Goal: Information Seeking & Learning: Check status

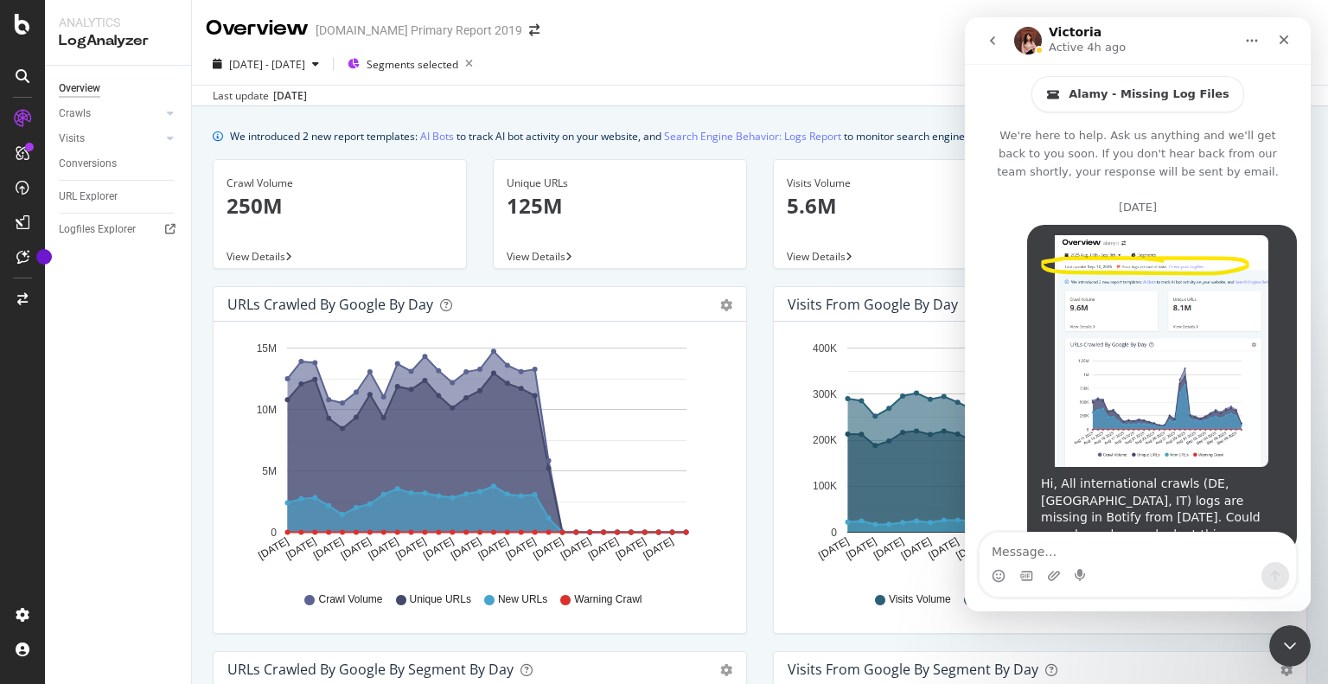
scroll to position [2453, 0]
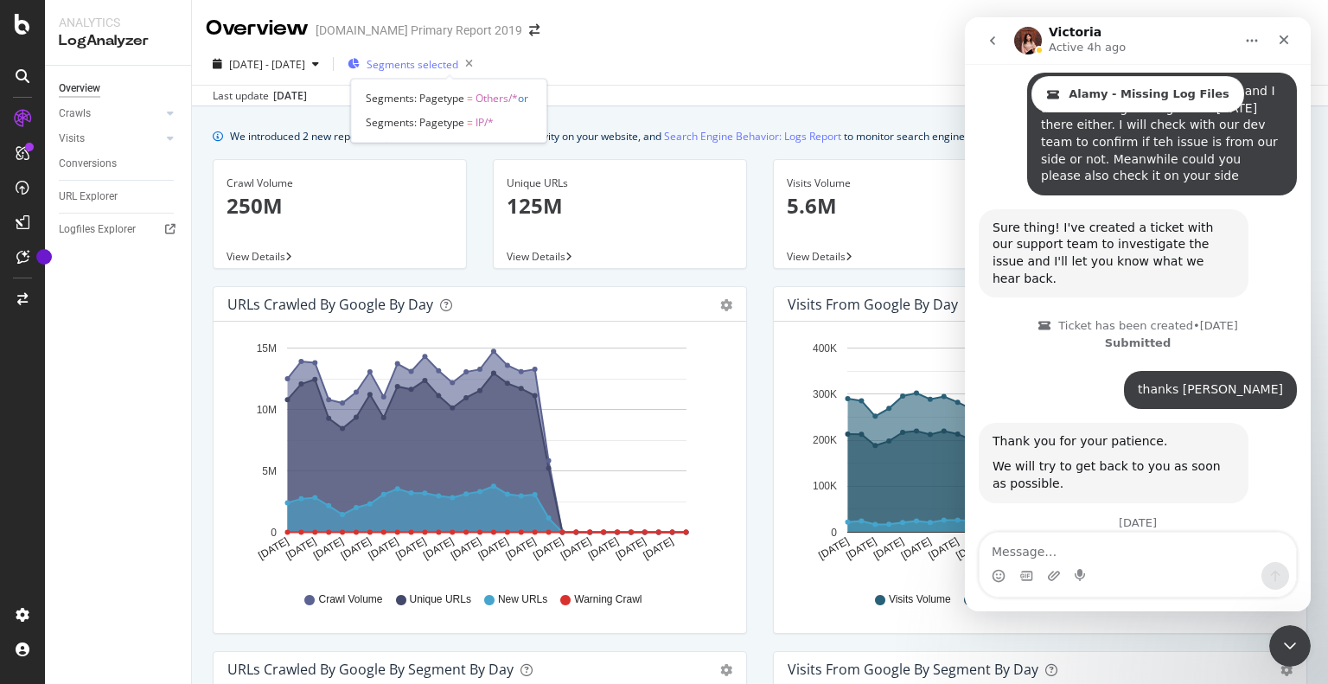
click at [457, 64] on span "Segments selected" at bounding box center [413, 64] width 92 height 15
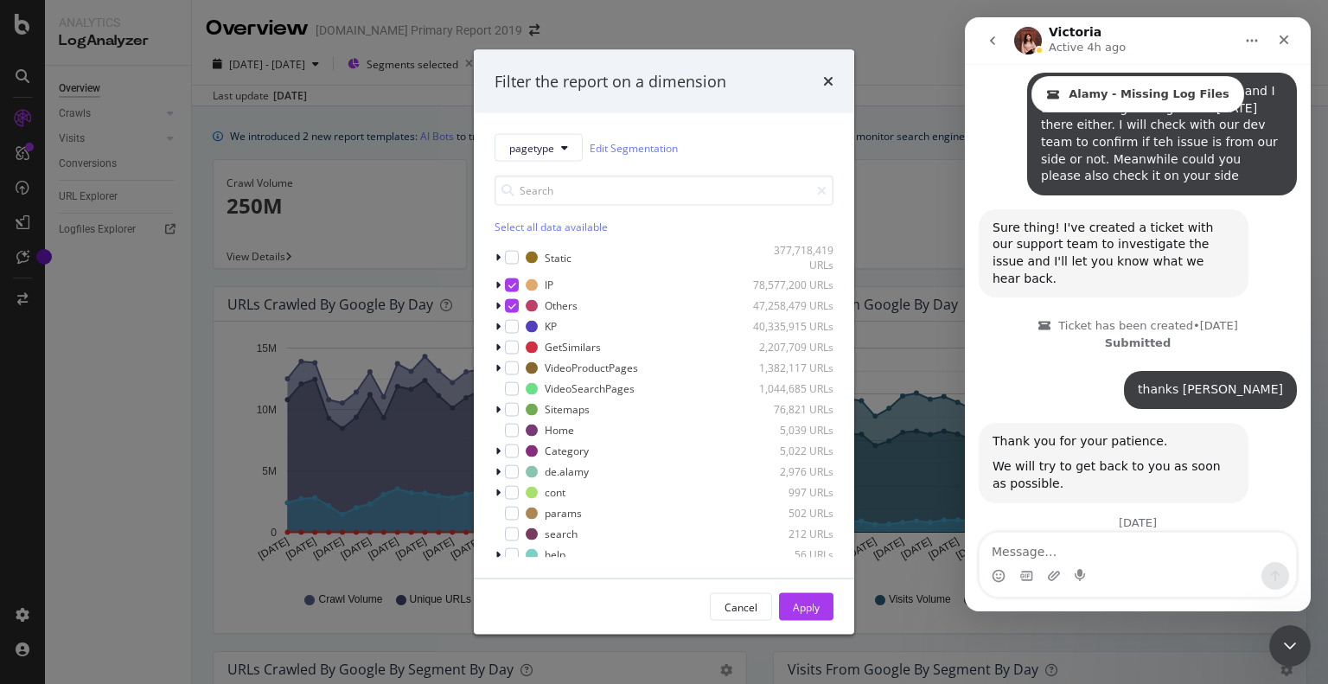
click at [510, 288] on icon "modal" at bounding box center [513, 284] width 8 height 9
click at [510, 307] on icon "modal" at bounding box center [513, 305] width 8 height 9
click at [545, 195] on input "modal" at bounding box center [664, 191] width 339 height 30
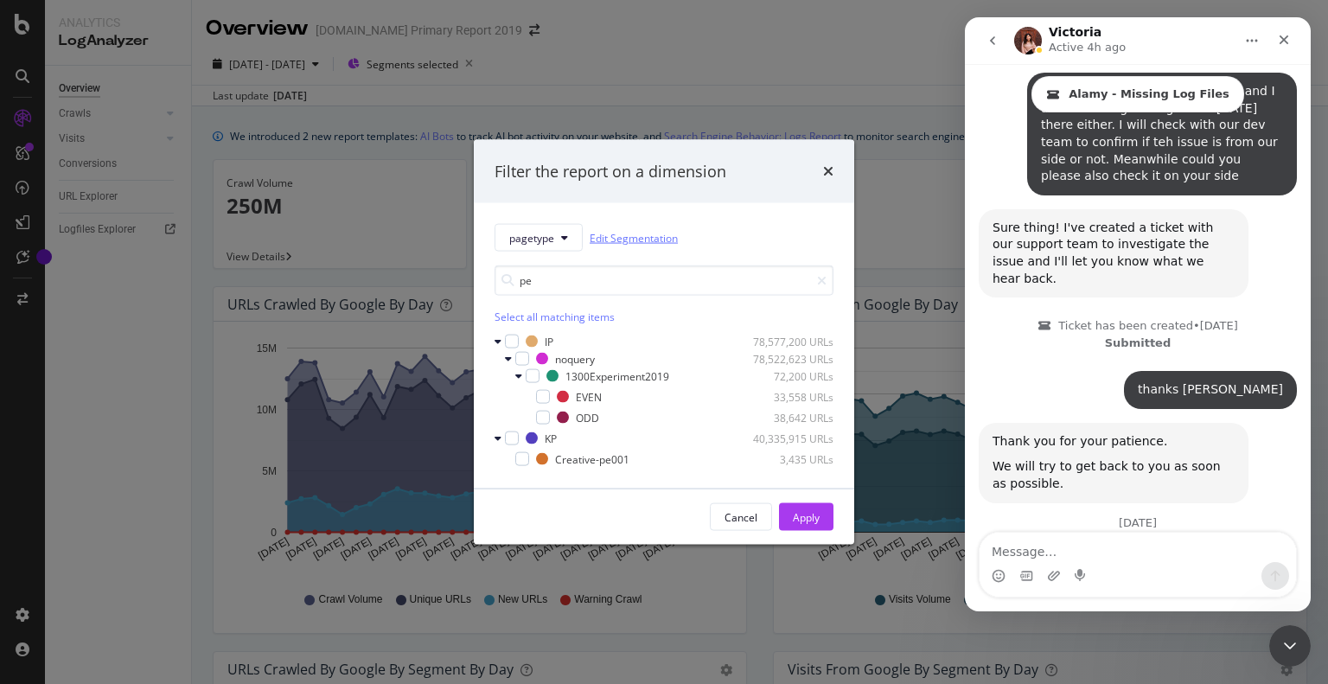
drag, startPoint x: 609, startPoint y: 240, endPoint x: 599, endPoint y: 234, distance: 11.3
click at [609, 240] on link "Edit Segmentation" at bounding box center [634, 237] width 88 height 18
drag, startPoint x: 558, startPoint y: 279, endPoint x: 496, endPoint y: 279, distance: 62.3
click at [496, 279] on div "pe" at bounding box center [664, 280] width 339 height 30
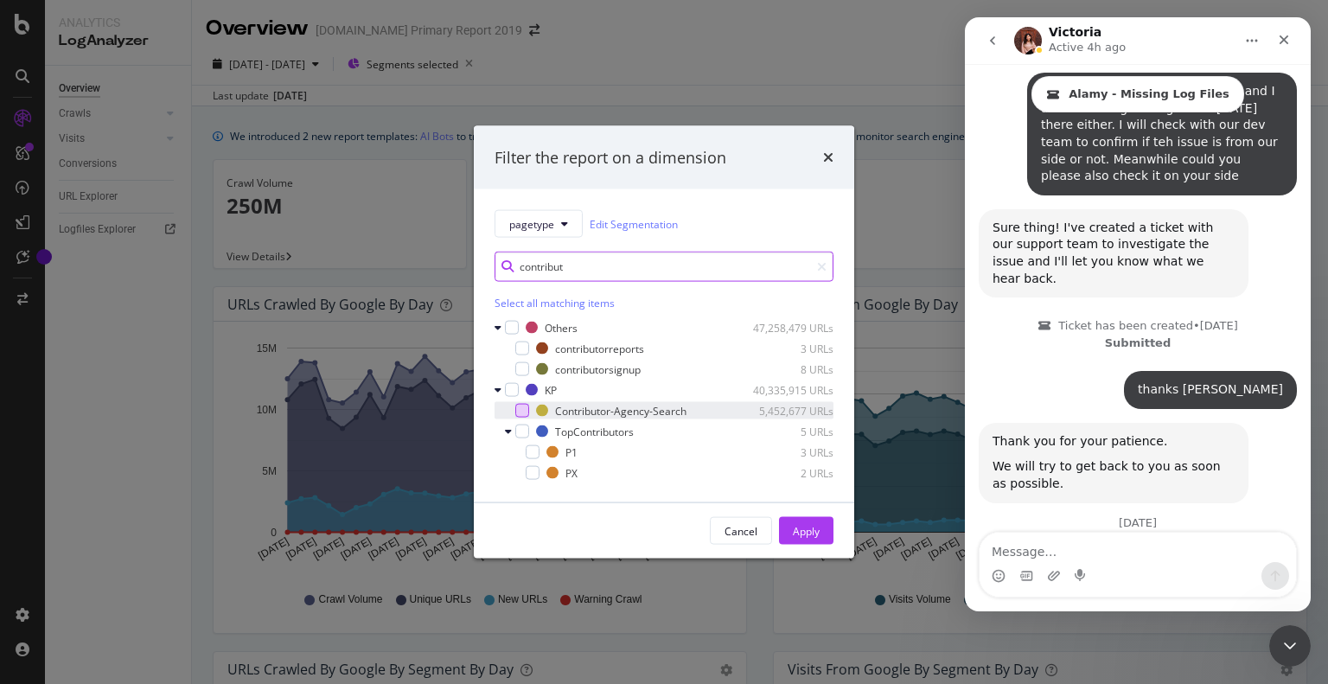
type input "contribut"
click at [519, 409] on div "modal" at bounding box center [522, 411] width 14 height 14
click at [815, 532] on div "Apply" at bounding box center [806, 530] width 27 height 15
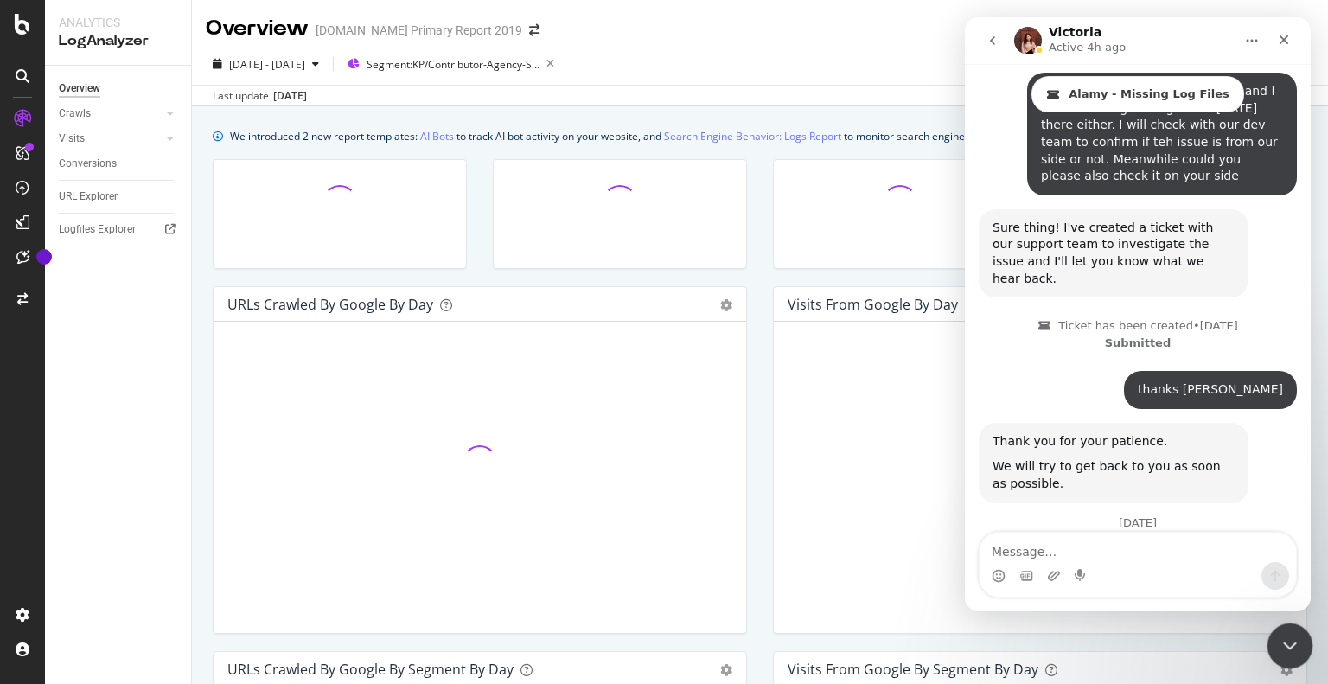
drag, startPoint x: 1287, startPoint y: 638, endPoint x: 1270, endPoint y: 637, distance: 17.4
click at [1284, 639] on icon "Close Intercom Messenger" at bounding box center [1287, 643] width 21 height 21
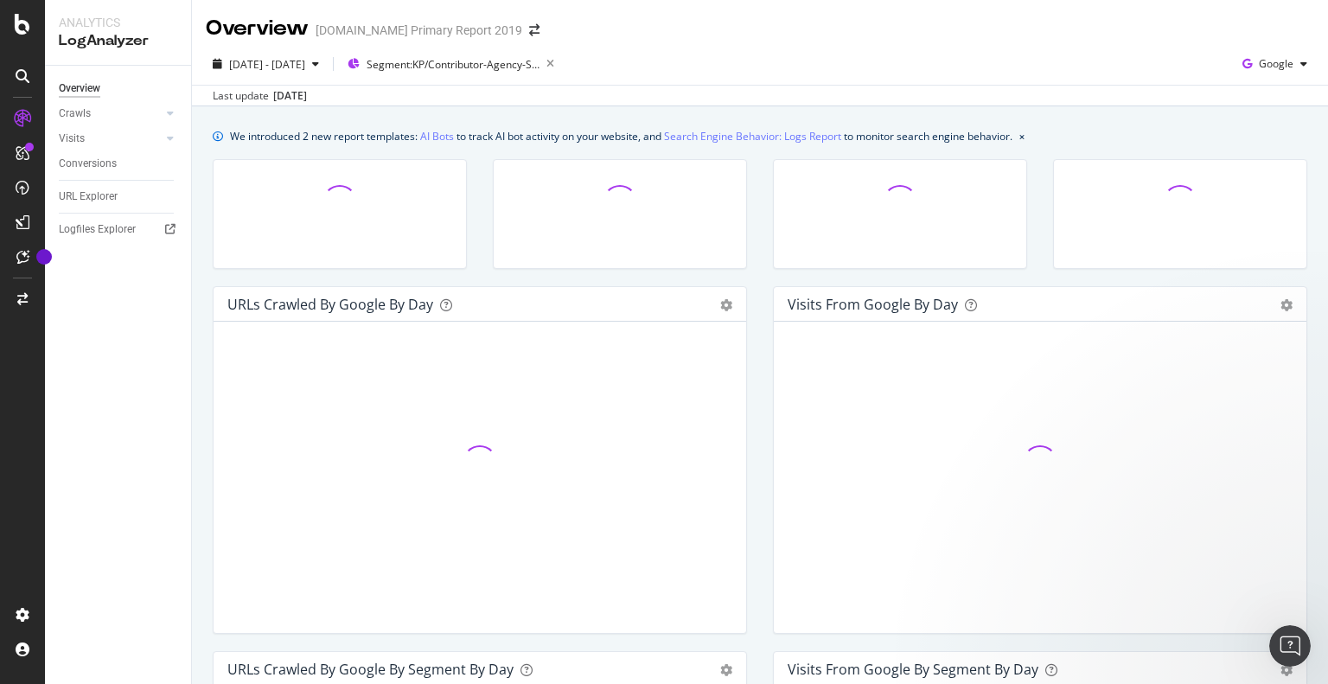
scroll to position [2453, 0]
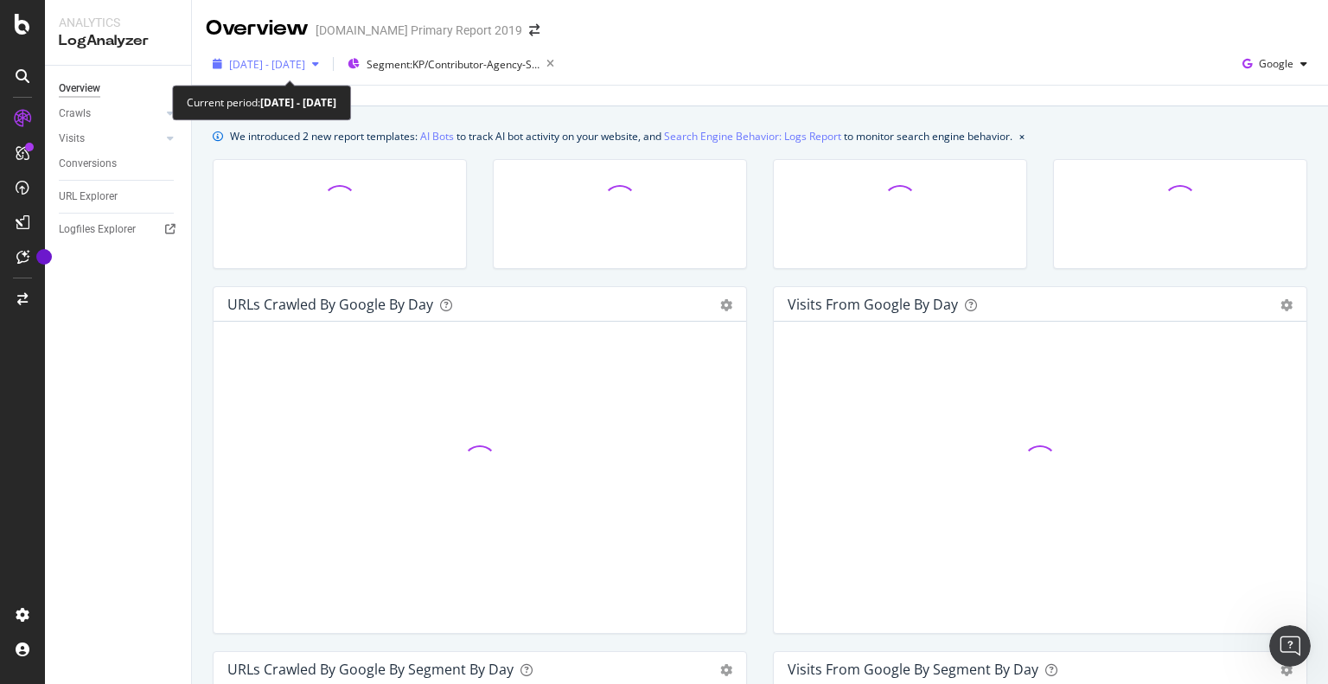
click at [297, 65] on span "2025 Aug. 21st - Sep. 19th" at bounding box center [267, 64] width 76 height 15
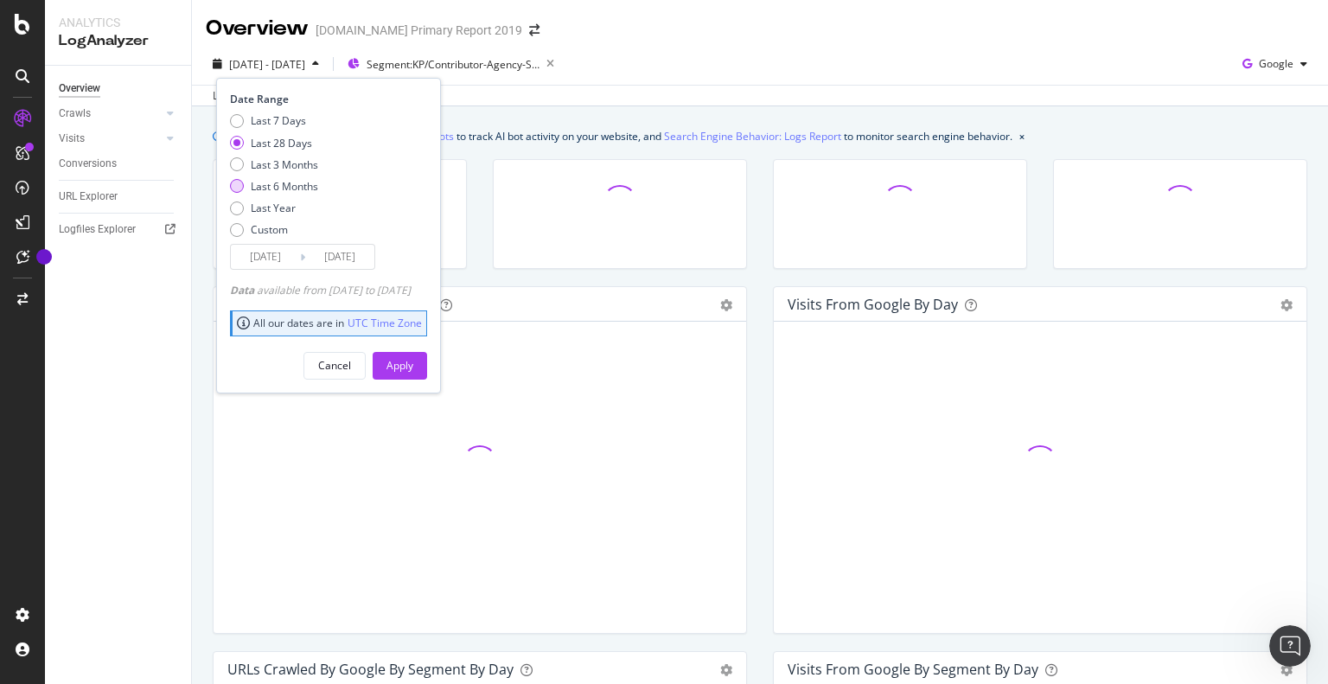
click at [277, 182] on div "Last 6 Months" at bounding box center [284, 186] width 67 height 15
type input "2025/03/20"
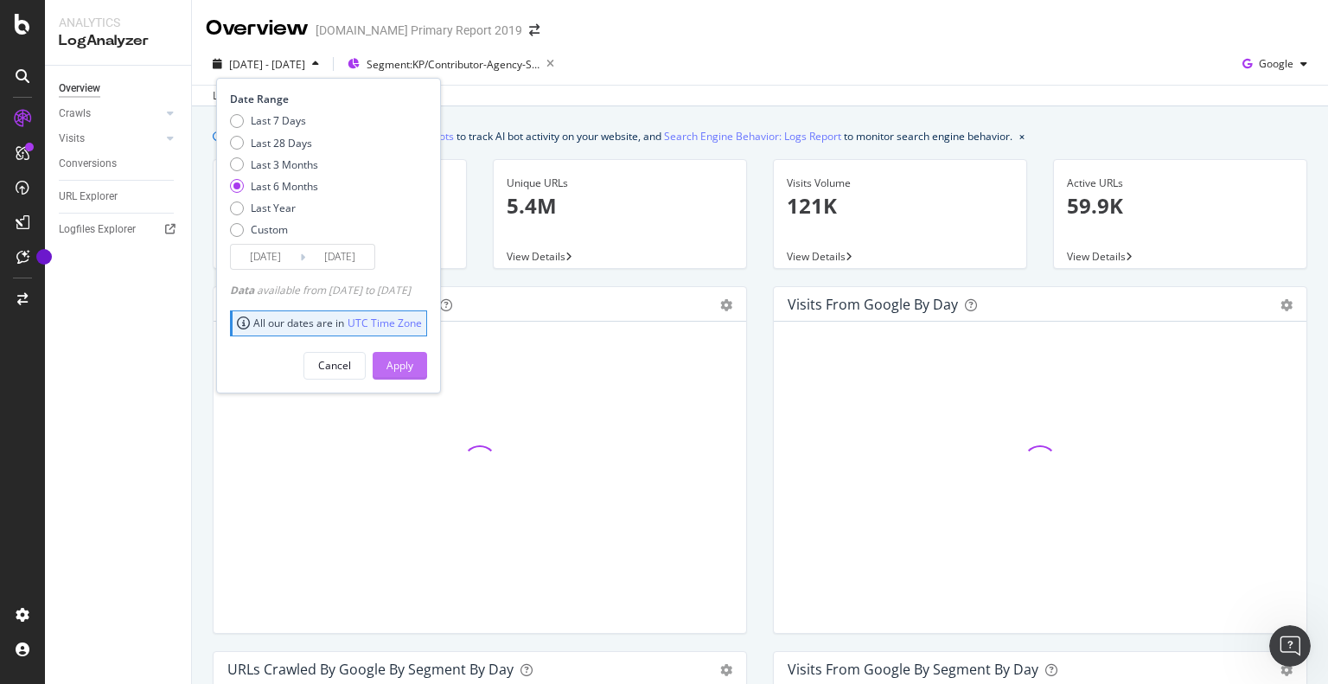
click at [427, 363] on button "Apply" at bounding box center [400, 366] width 54 height 28
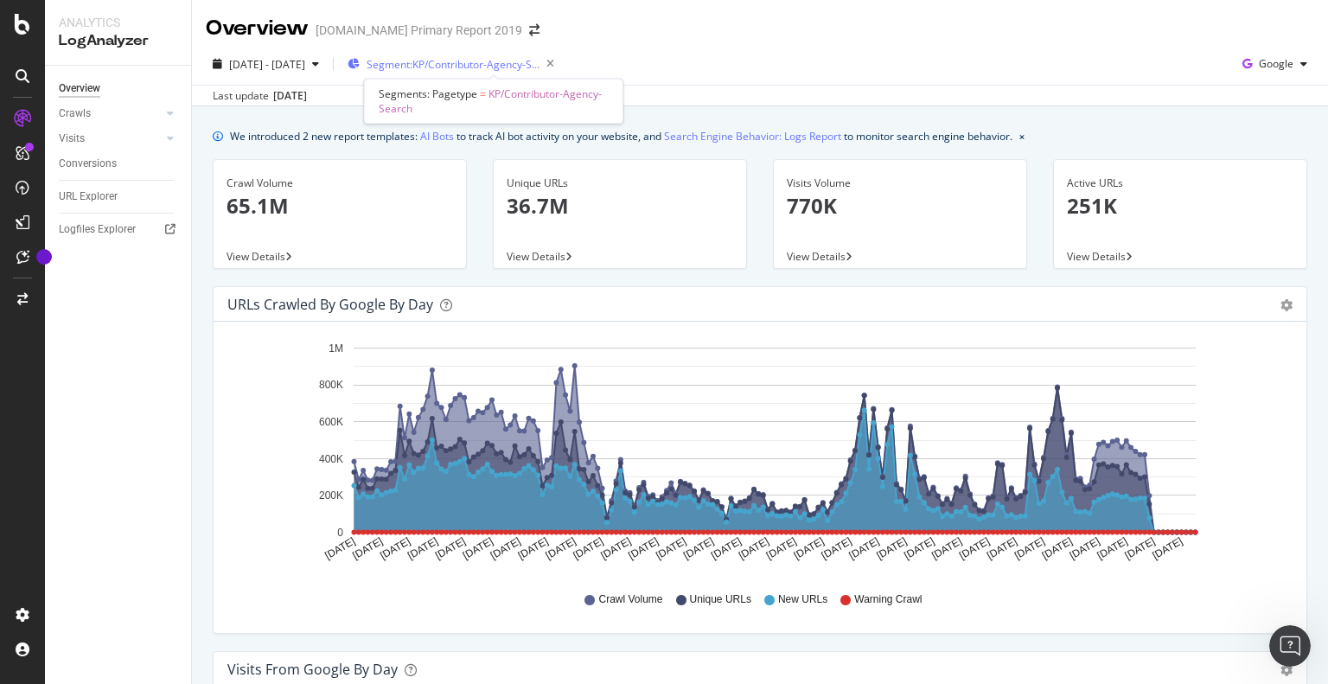
click at [502, 61] on span "Segment: KP/Contributor-Agency-Search" at bounding box center [453, 64] width 173 height 15
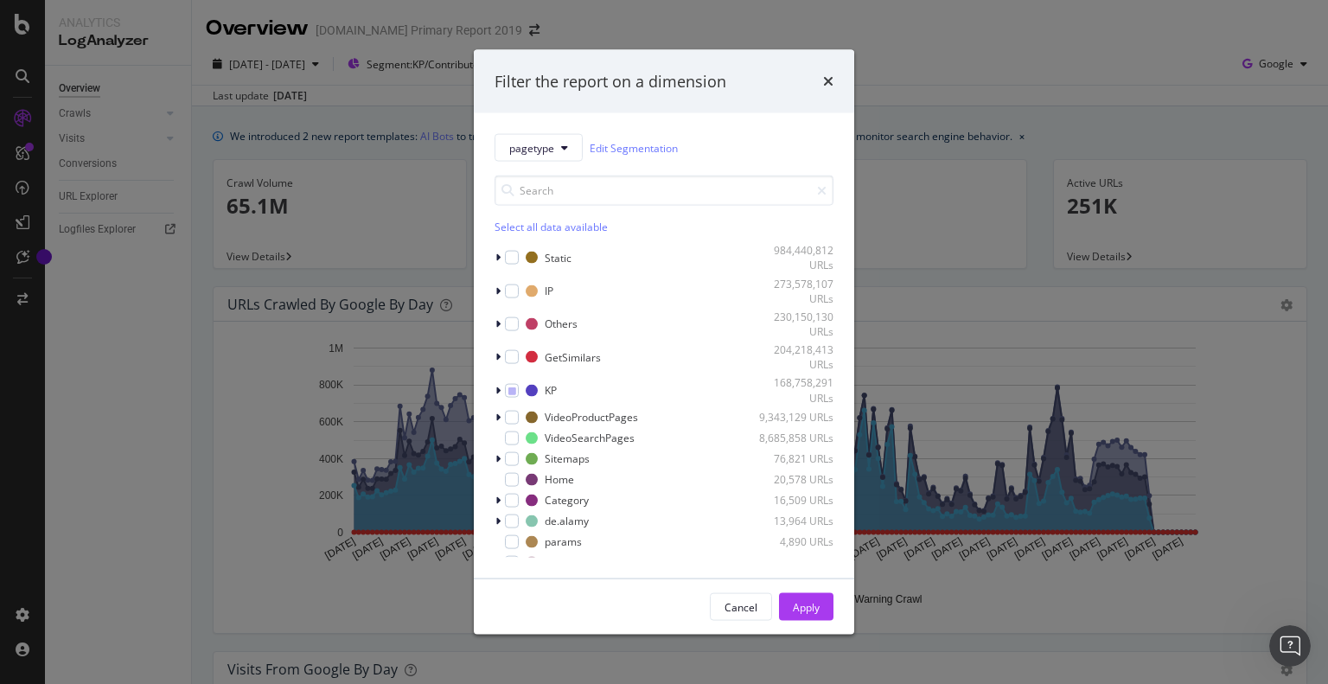
drag, startPoint x: 97, startPoint y: 472, endPoint x: 87, endPoint y: 264, distance: 208.6
click at [97, 468] on div "Filter the report on a dimension pagetype Edit Segmentation Select all data ava…" at bounding box center [664, 342] width 1328 height 684
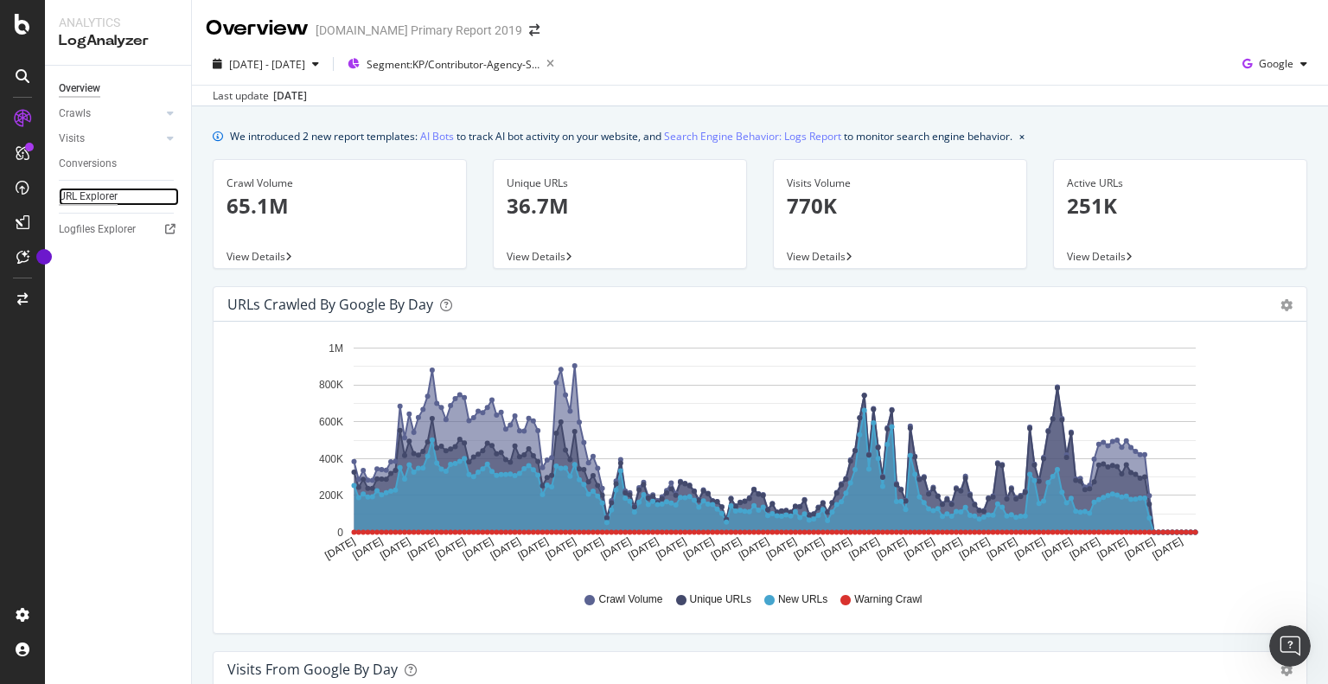
click at [105, 189] on div "URL Explorer" at bounding box center [88, 197] width 59 height 18
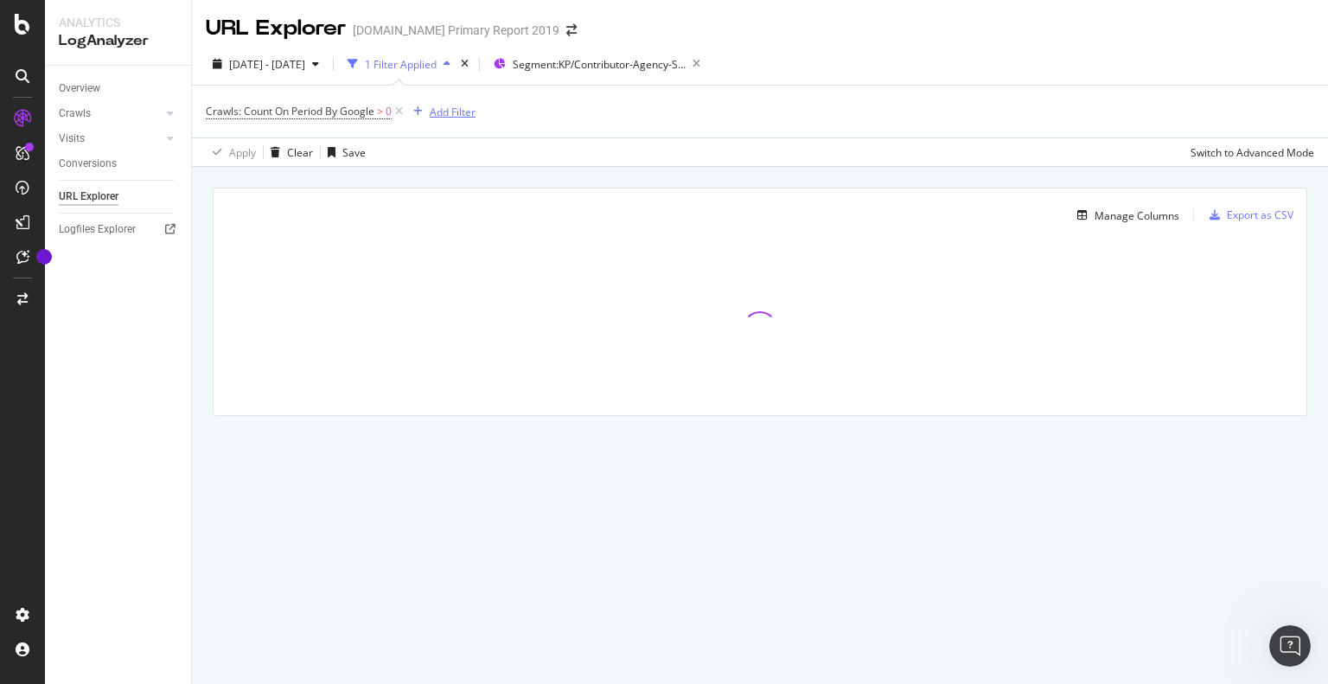
click at [454, 113] on div "Add Filter" at bounding box center [453, 112] width 46 height 15
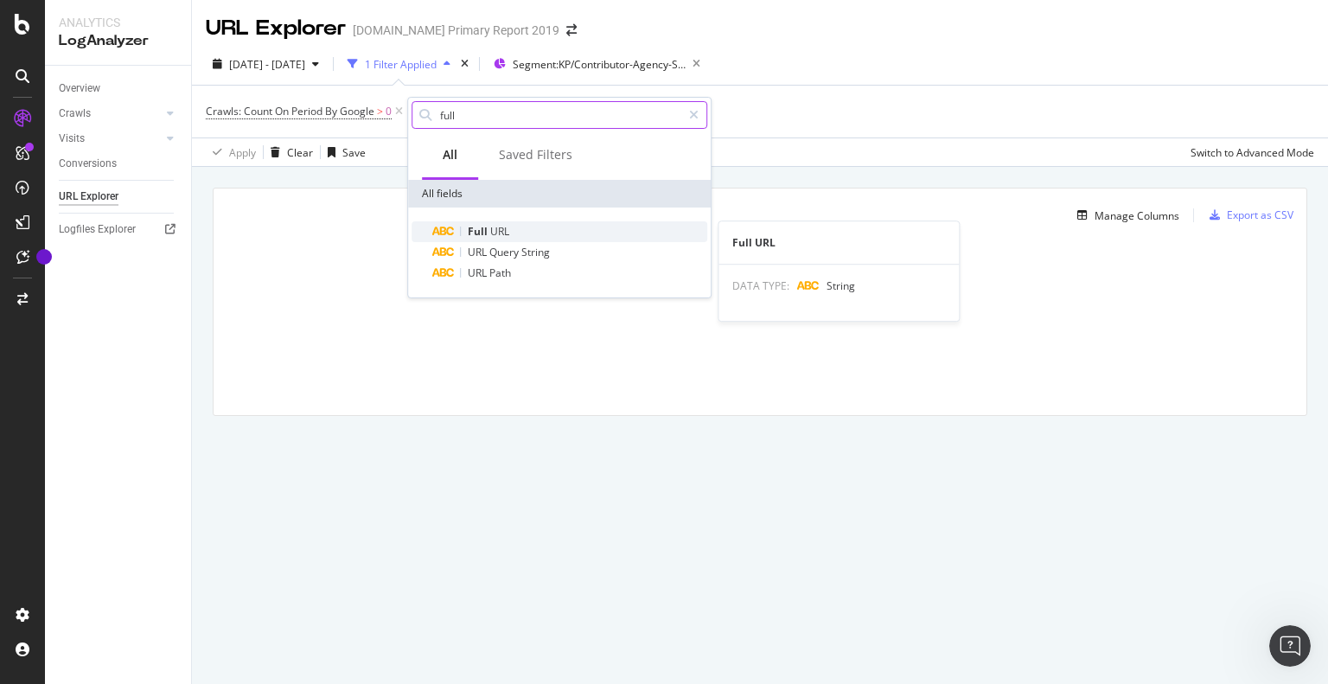
type input "full"
click at [483, 235] on span "Full" at bounding box center [479, 231] width 22 height 15
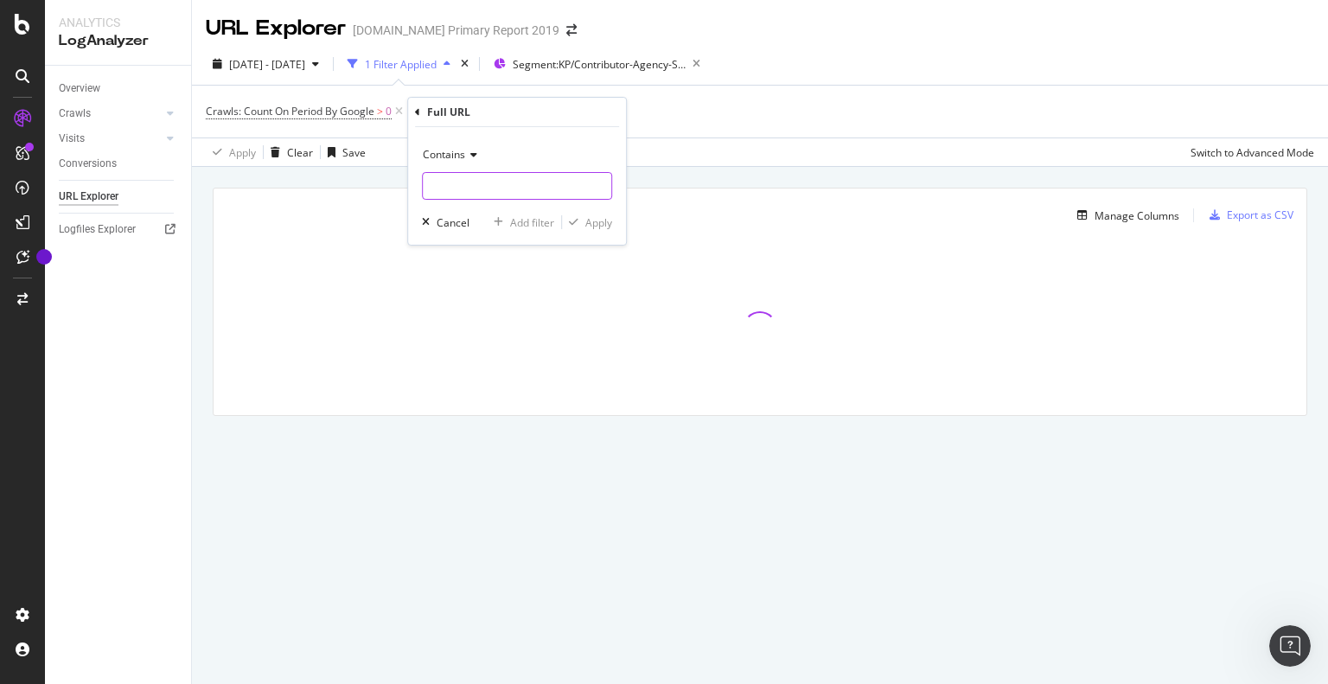
click at [450, 194] on input "text" at bounding box center [517, 186] width 189 height 28
paste input "pseudoid="
paste input "?"
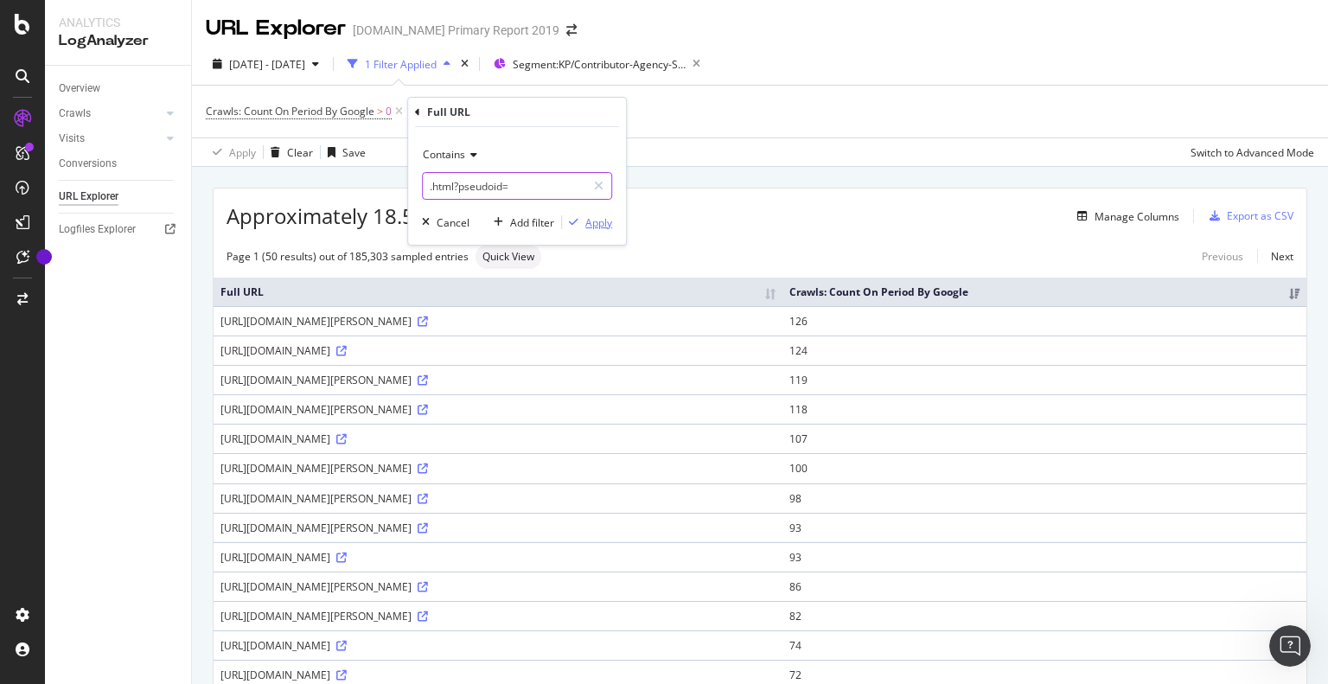
type input ".html?pseudoid="
click at [592, 221] on div "Apply" at bounding box center [598, 222] width 27 height 15
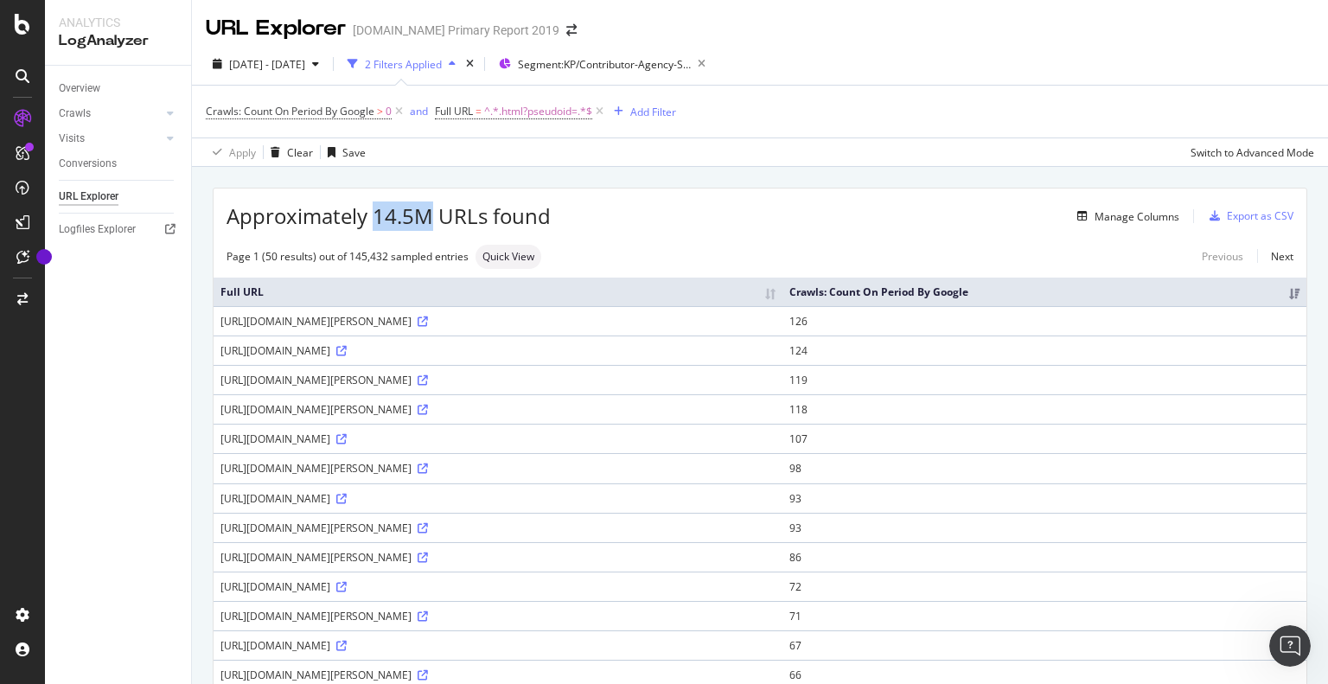
drag, startPoint x: 375, startPoint y: 214, endPoint x: 429, endPoint y: 214, distance: 53.6
click at [429, 214] on span "Approximately 14.5M URLs found" at bounding box center [389, 216] width 324 height 29
copy span "14.5M"
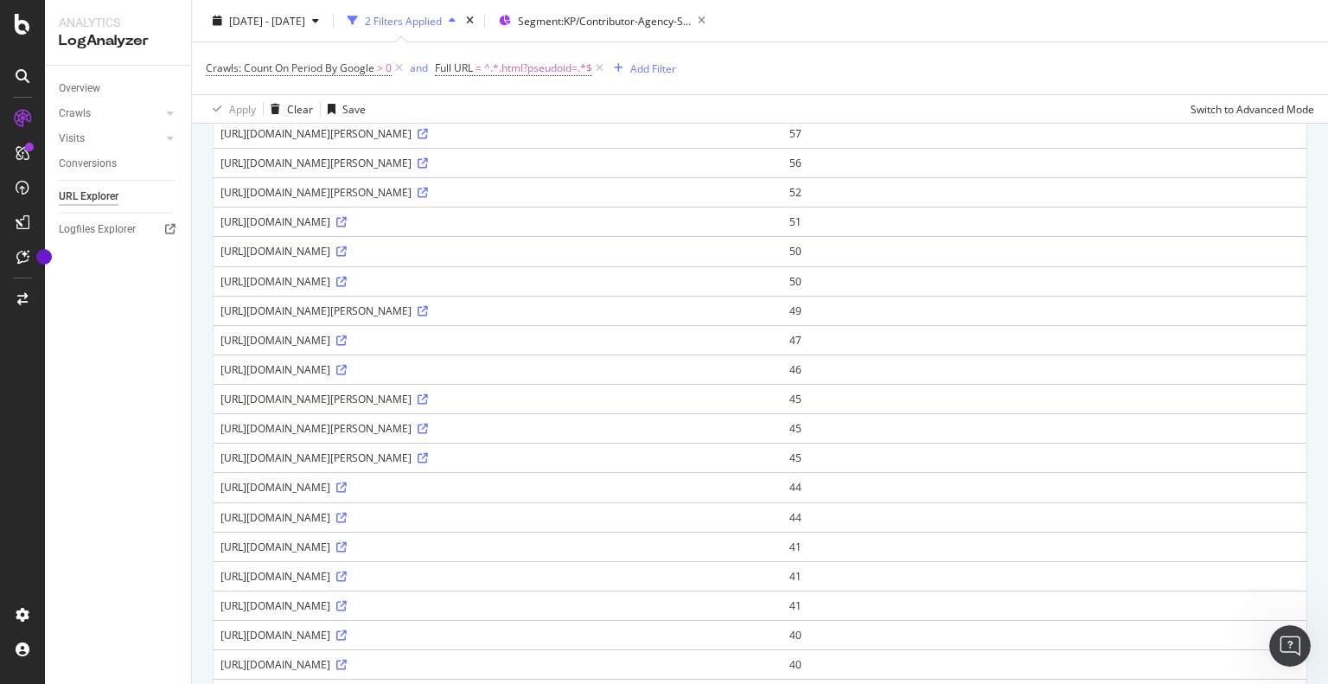
scroll to position [578, 0]
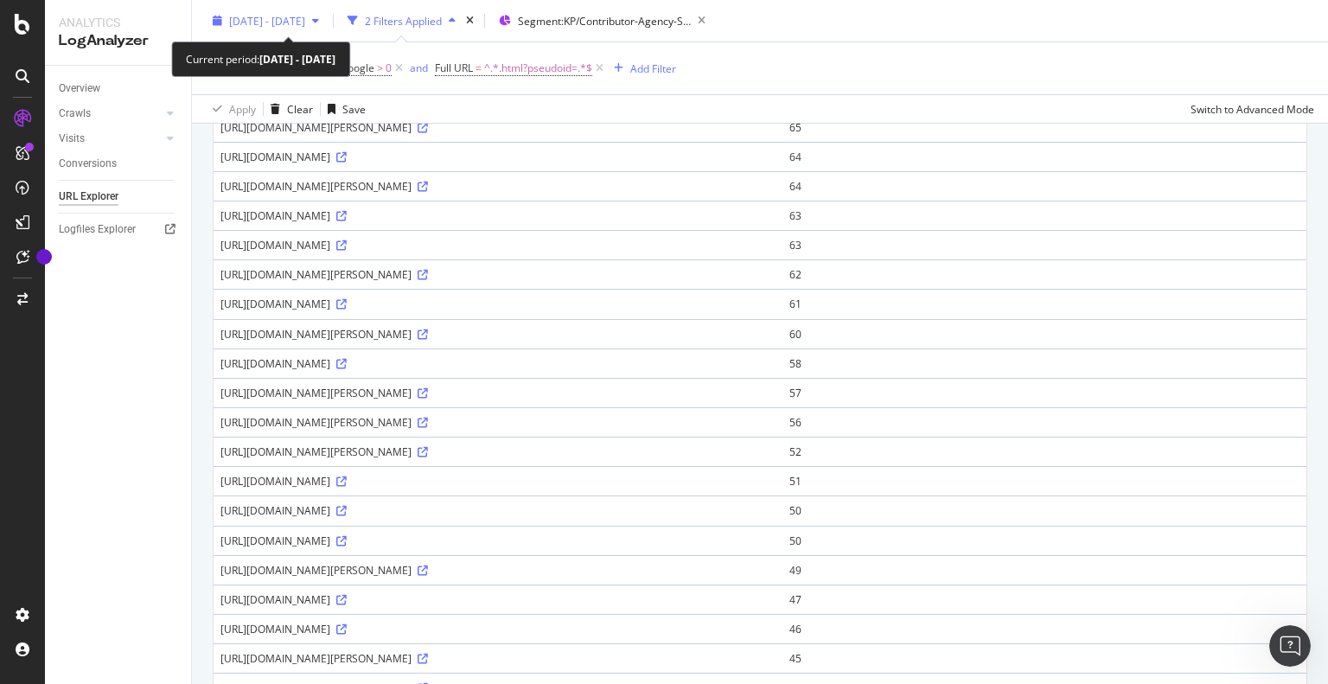
click at [288, 26] on span "[DATE] - [DATE]" at bounding box center [267, 20] width 76 height 15
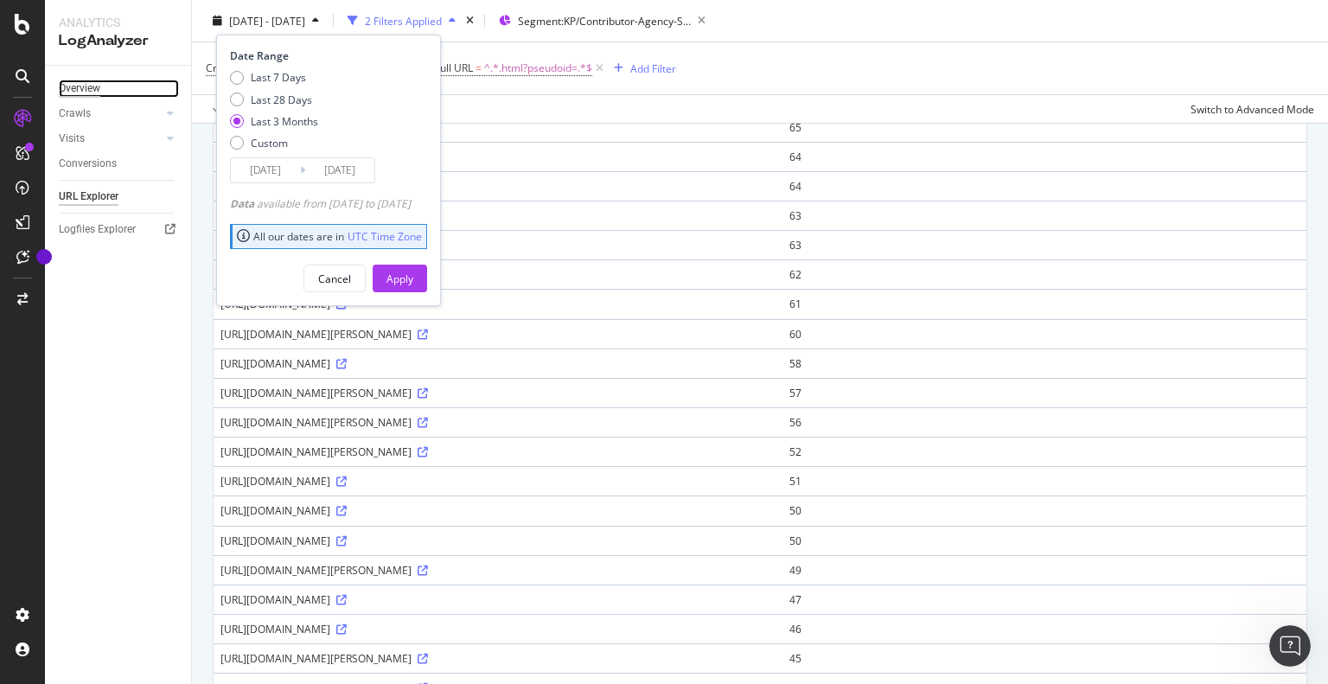
click at [90, 88] on div "Overview" at bounding box center [80, 89] width 42 height 18
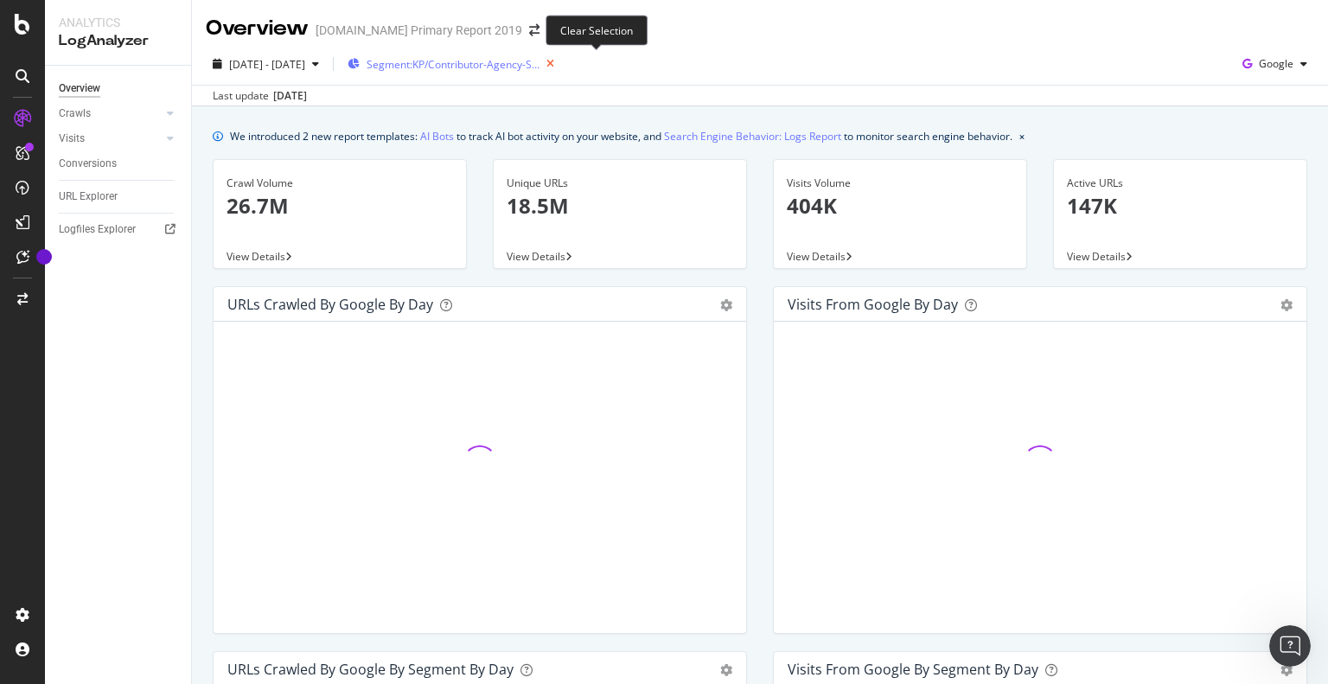
click at [561, 61] on icon "button" at bounding box center [551, 64] width 22 height 24
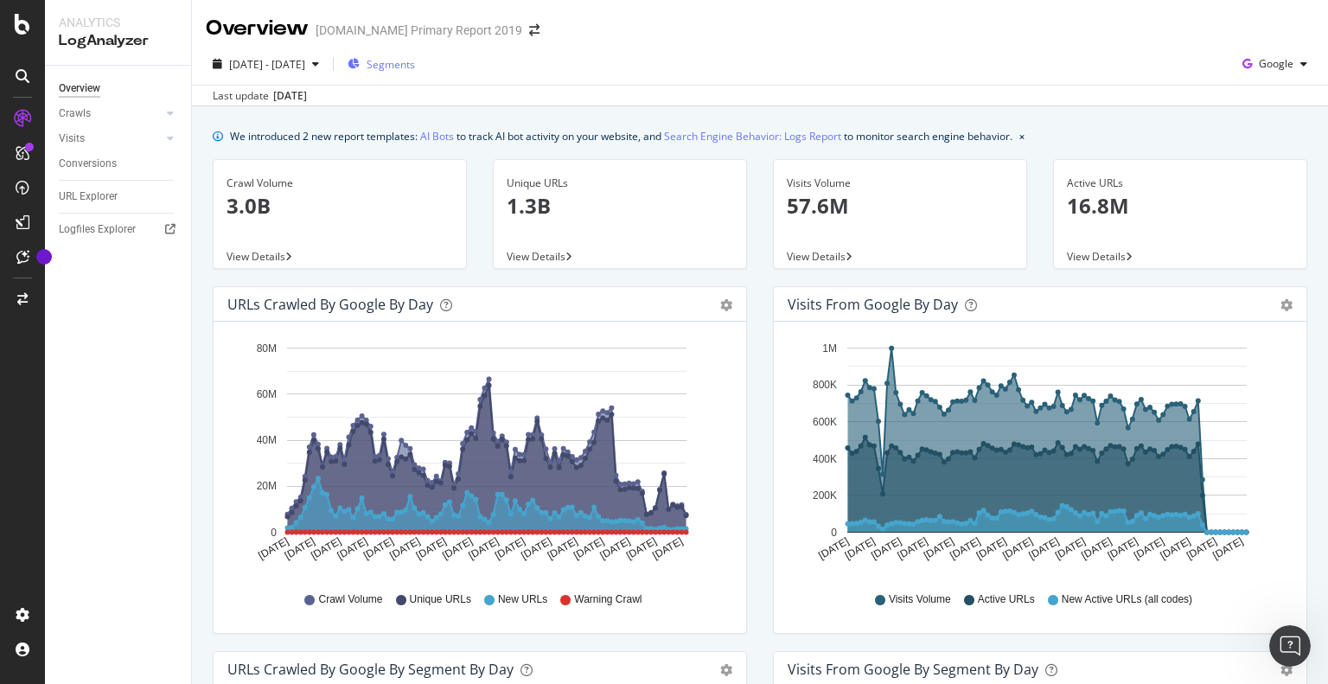
click at [415, 62] on span "Segments" at bounding box center [391, 64] width 48 height 15
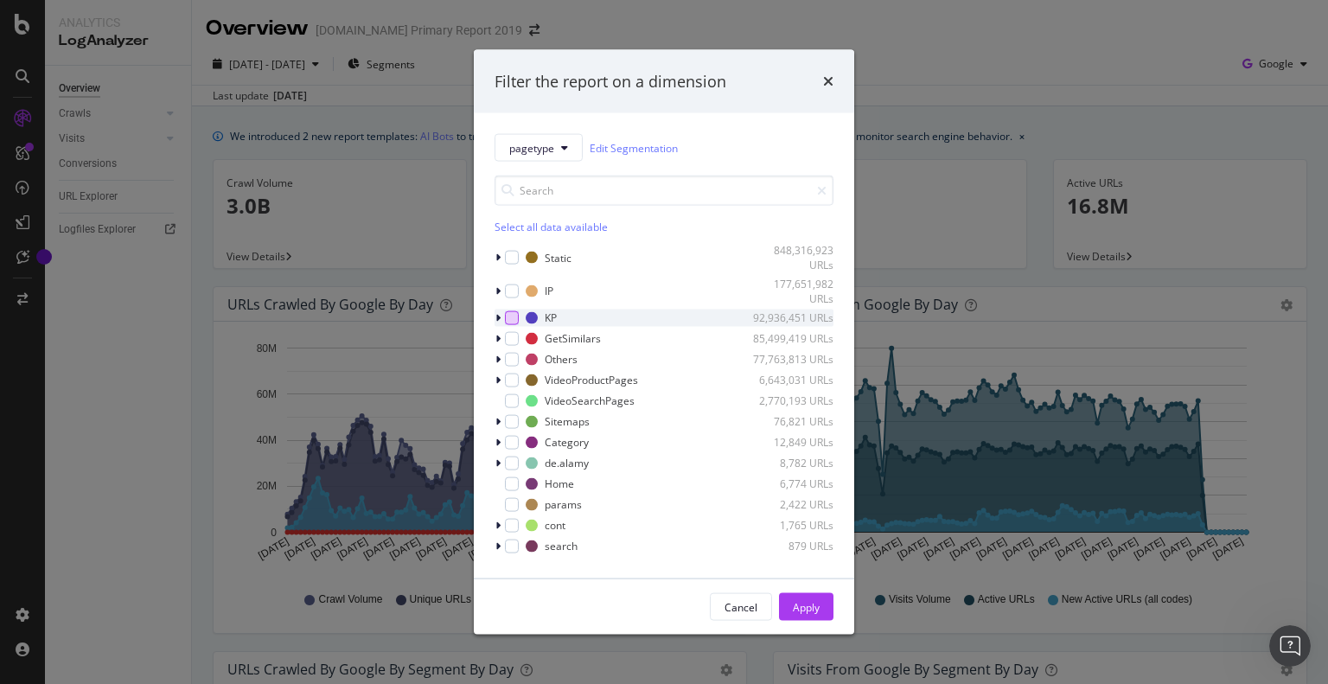
drag, startPoint x: 518, startPoint y: 291, endPoint x: 509, endPoint y: 310, distance: 22.0
click at [515, 291] on div "modal" at bounding box center [512, 291] width 14 height 14
click at [509, 315] on div "modal" at bounding box center [512, 317] width 14 height 14
click at [511, 344] on div "modal" at bounding box center [512, 338] width 14 height 14
click at [511, 368] on div "Static 848,316,923 URLs IP 177,651,982 URLs KP 92,936,451 URLs GetSimilars 85,4…" at bounding box center [664, 400] width 339 height 315
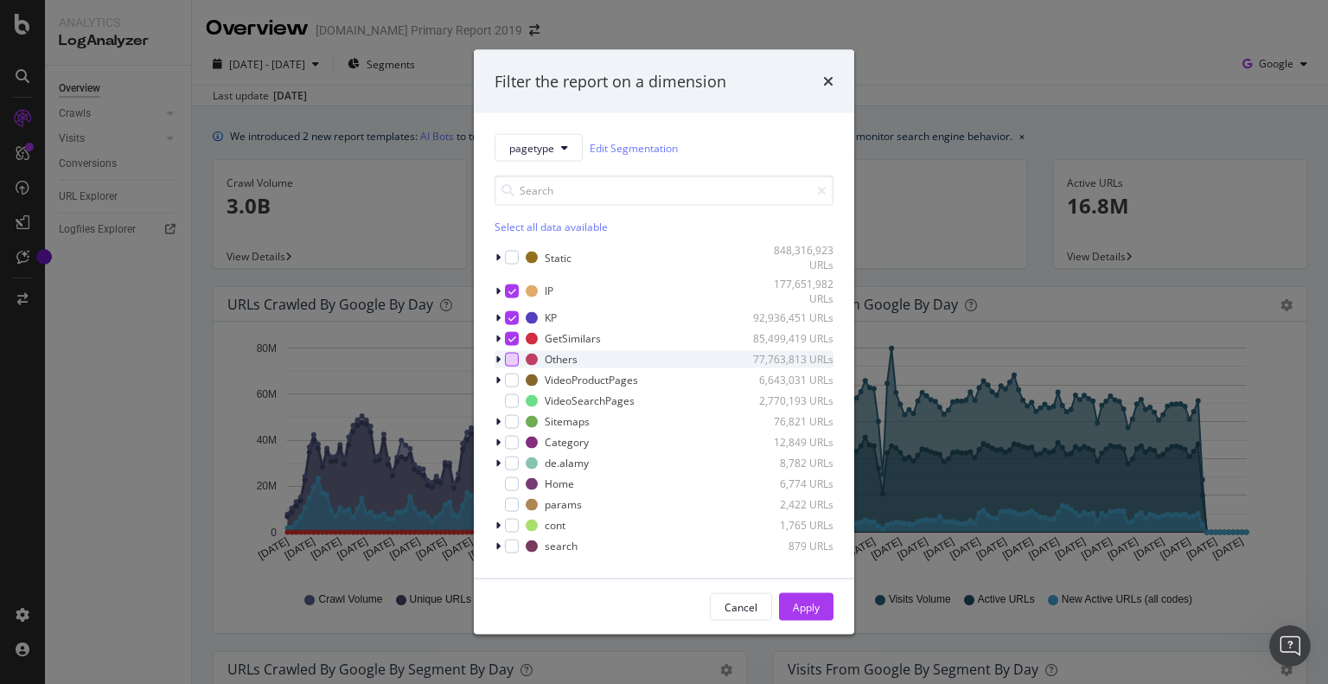
click at [511, 359] on div "modal" at bounding box center [512, 359] width 14 height 14
click at [513, 380] on div "modal" at bounding box center [512, 380] width 14 height 14
click at [513, 404] on div "modal" at bounding box center [512, 400] width 14 height 14
click at [515, 423] on div "modal" at bounding box center [512, 421] width 14 height 14
drag, startPoint x: 511, startPoint y: 443, endPoint x: 510, endPoint y: 468, distance: 25.1
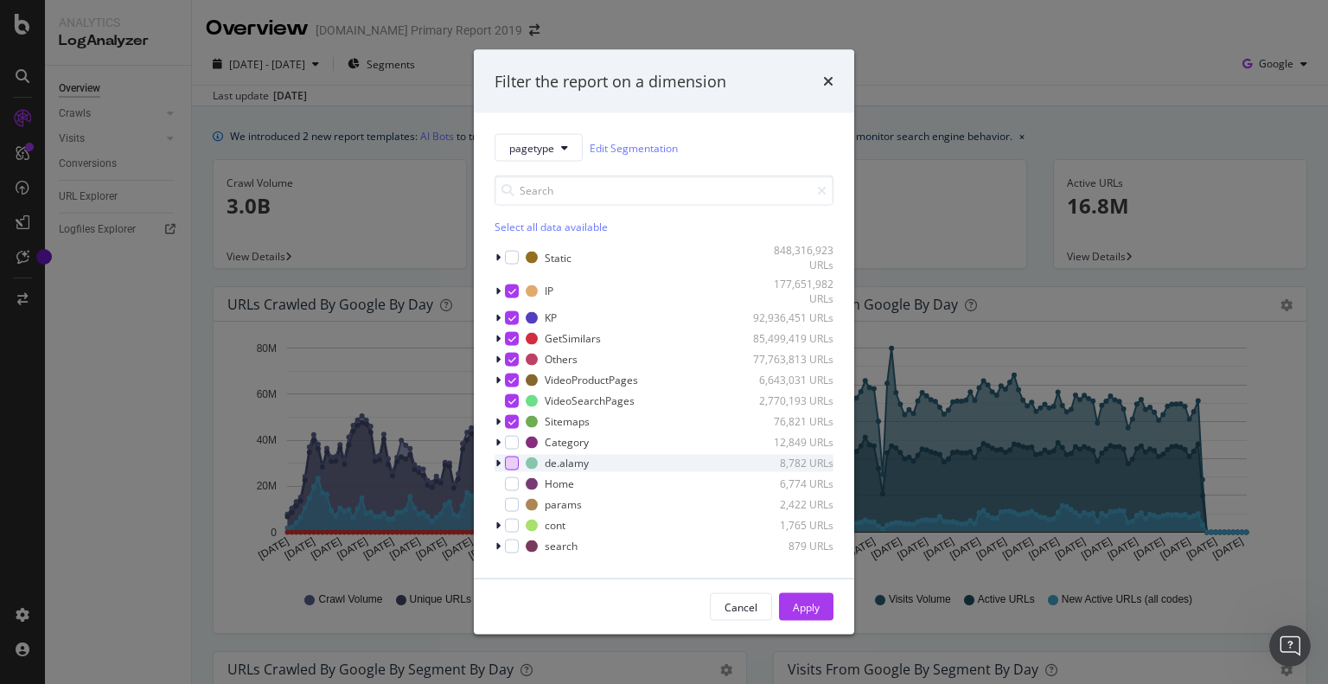
click at [510, 444] on div "modal" at bounding box center [512, 442] width 14 height 14
click at [509, 470] on div "de.alamy 8,782 URLs" at bounding box center [664, 462] width 339 height 17
click at [514, 461] on div "modal" at bounding box center [512, 463] width 14 height 14
drag, startPoint x: 507, startPoint y: 521, endPoint x: 511, endPoint y: 531, distance: 10.4
click at [507, 522] on div "modal" at bounding box center [512, 525] width 14 height 14
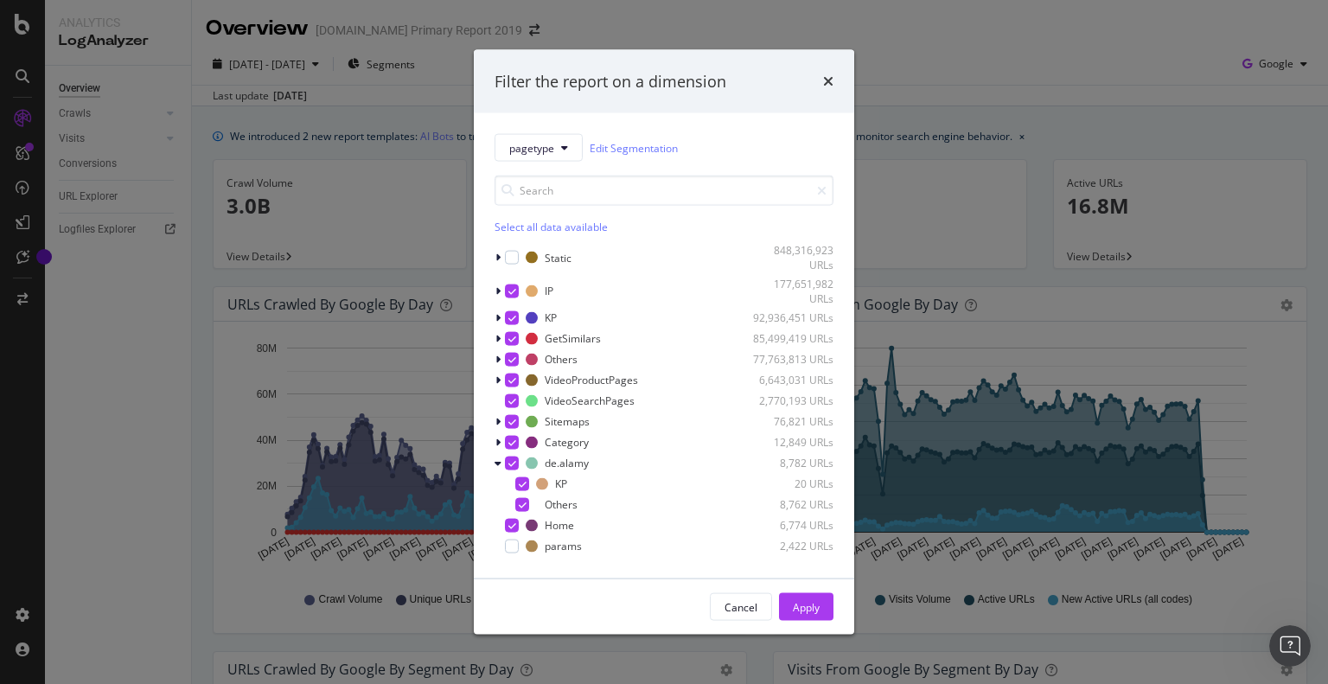
drag, startPoint x: 512, startPoint y: 541, endPoint x: 407, endPoint y: 402, distance: 174.2
click at [513, 541] on div "modal" at bounding box center [512, 546] width 14 height 14
drag, startPoint x: 297, startPoint y: 86, endPoint x: 294, endPoint y: 67, distance: 18.5
click at [298, 86] on div "Filter the report on a dimension pagetype Edit Segmentation Select all data ava…" at bounding box center [664, 342] width 1328 height 684
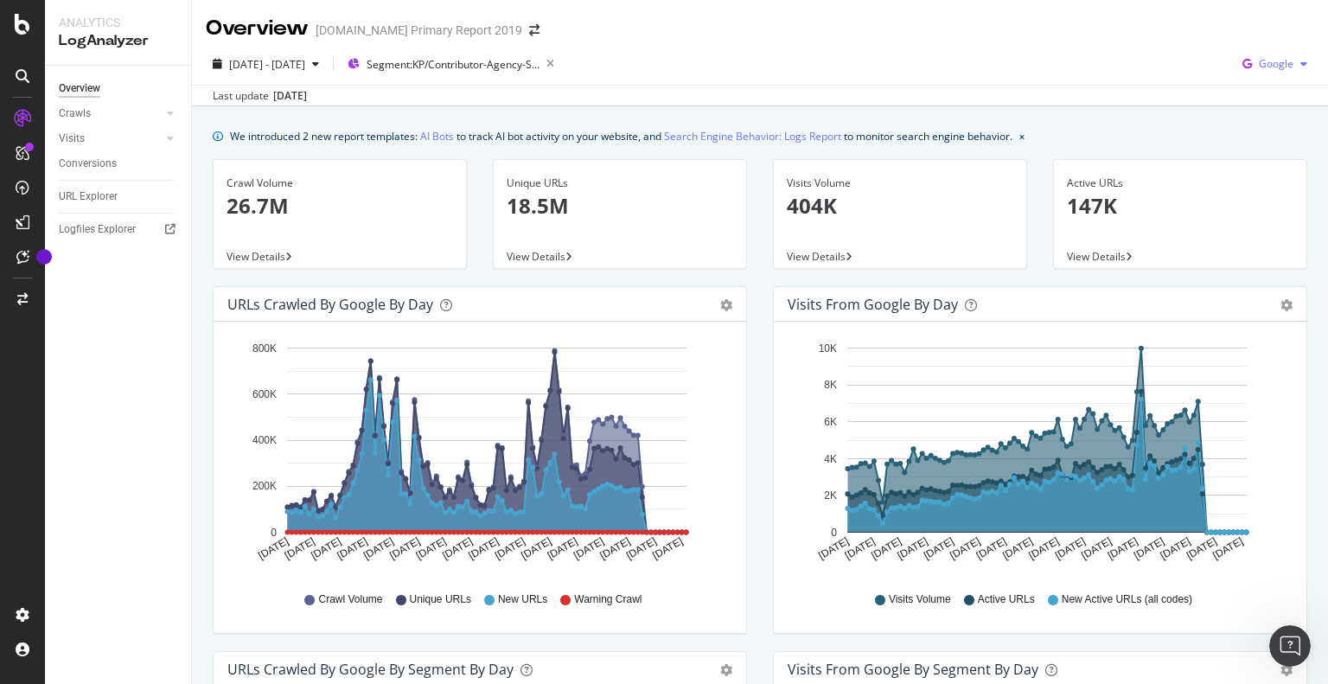
click at [1280, 54] on div "Google" at bounding box center [1275, 64] width 79 height 26
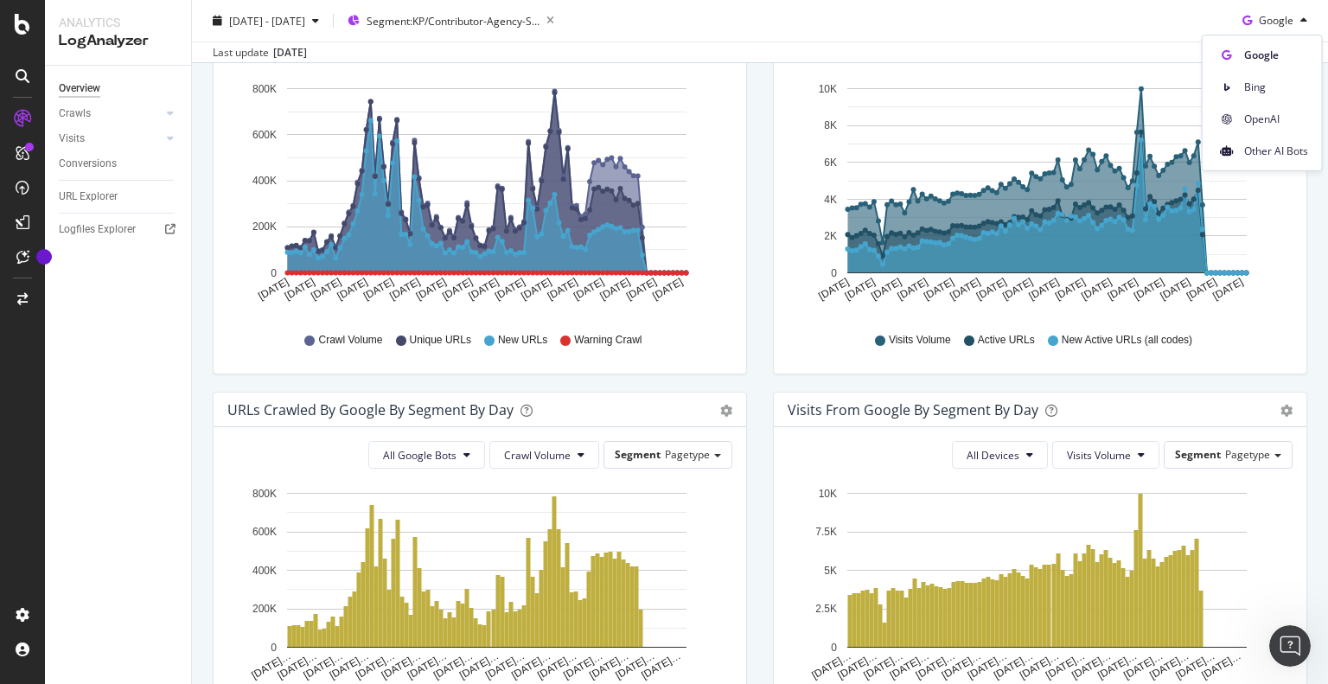
scroll to position [519, 0]
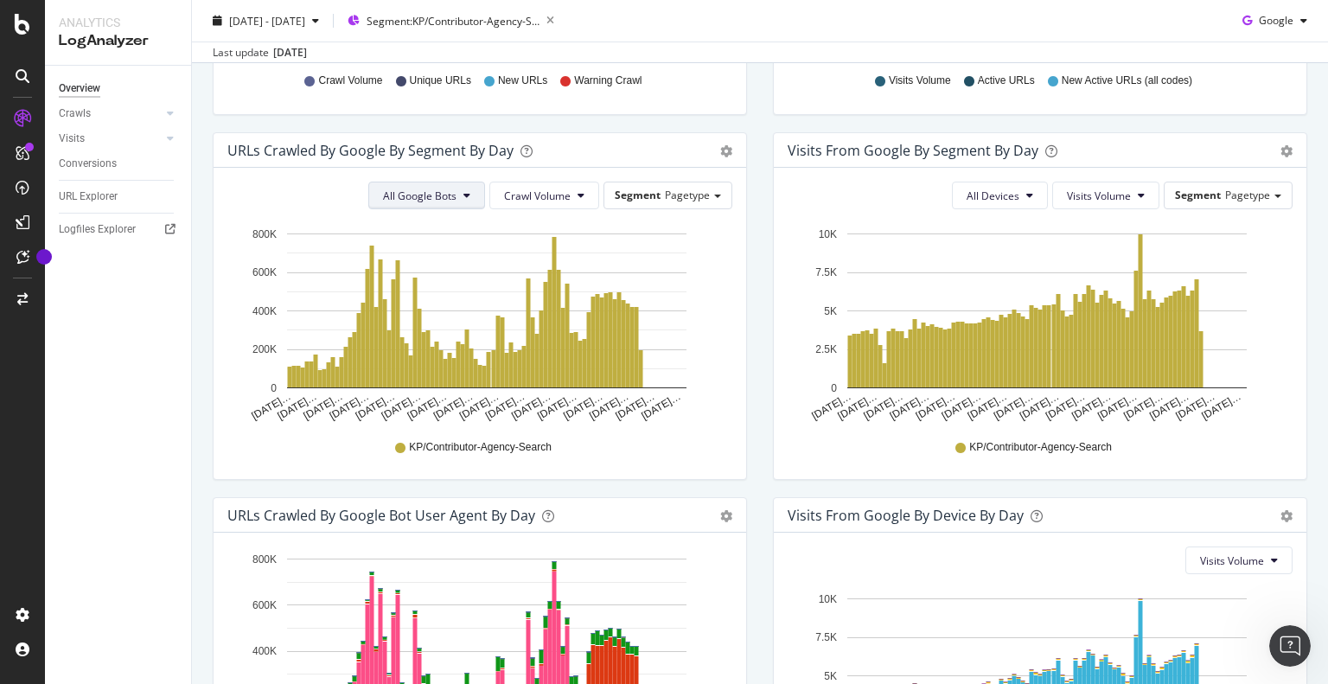
click at [439, 200] on span "All Google Bots" at bounding box center [420, 196] width 74 height 15
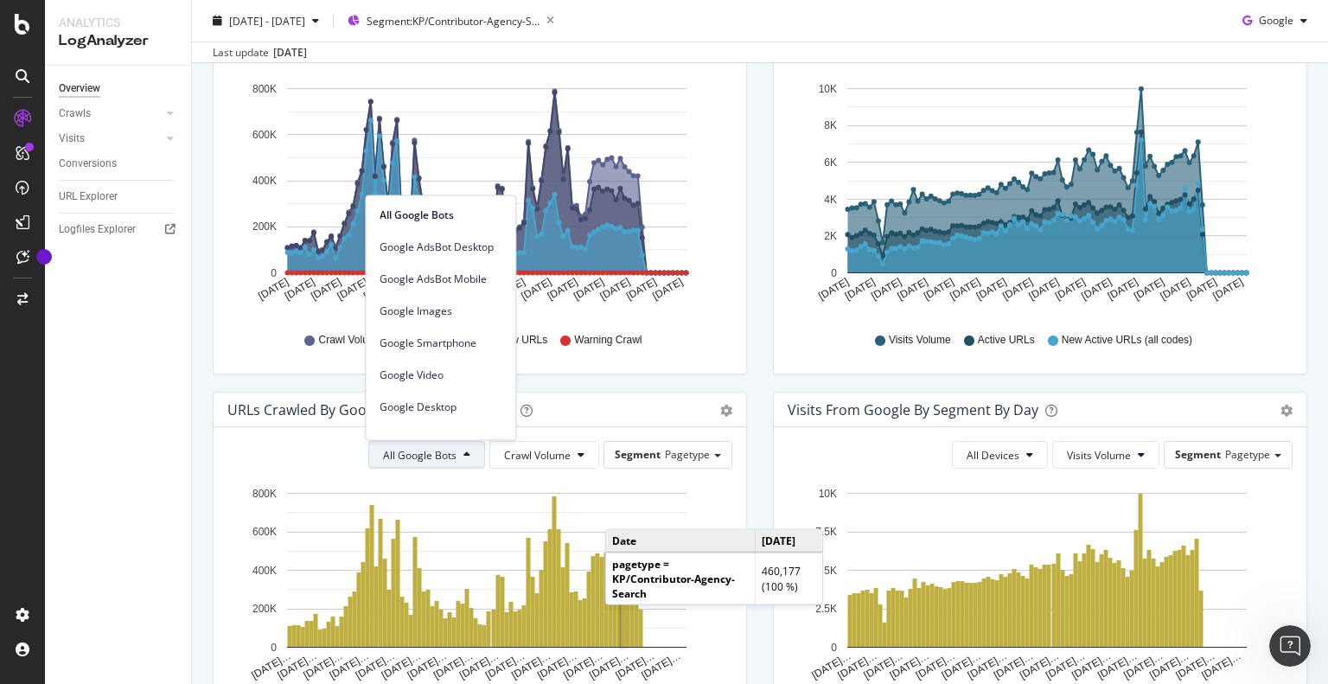
scroll to position [0, 0]
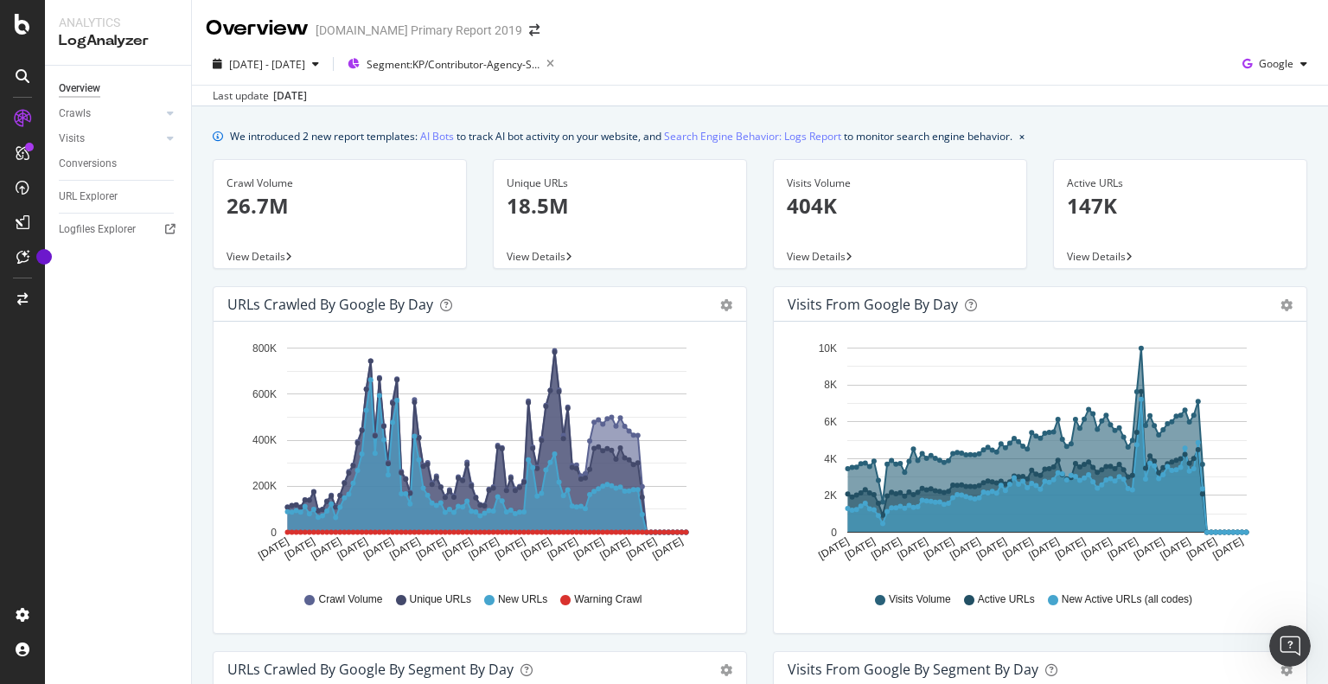
click at [560, 208] on p "18.5M" at bounding box center [620, 205] width 227 height 29
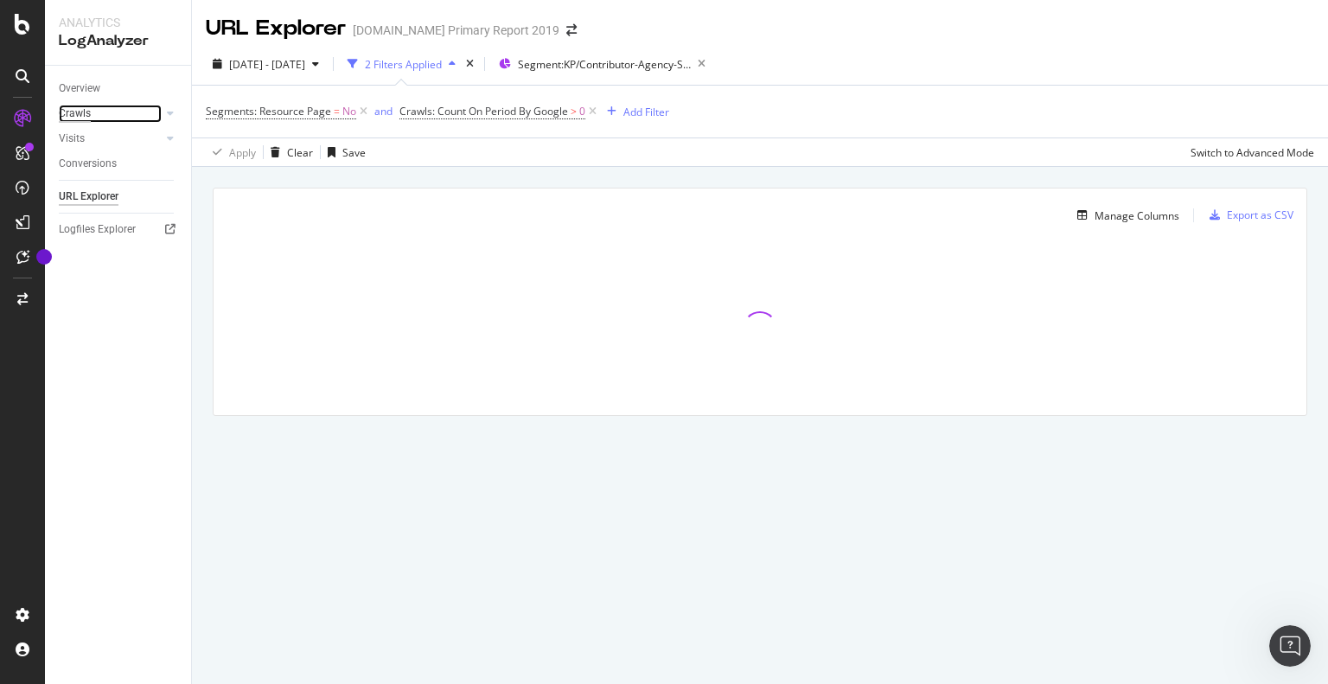
click at [77, 110] on div "Crawls" at bounding box center [75, 114] width 32 height 18
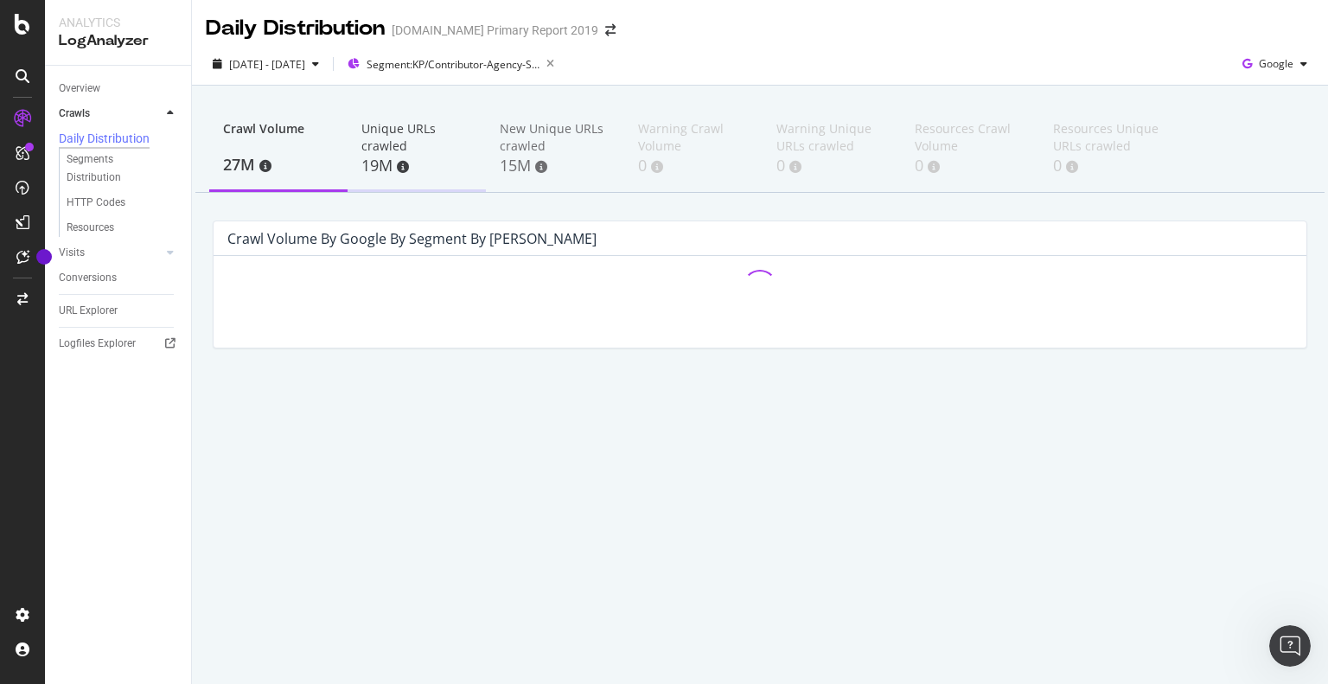
click at [368, 163] on div "19M" at bounding box center [416, 166] width 111 height 22
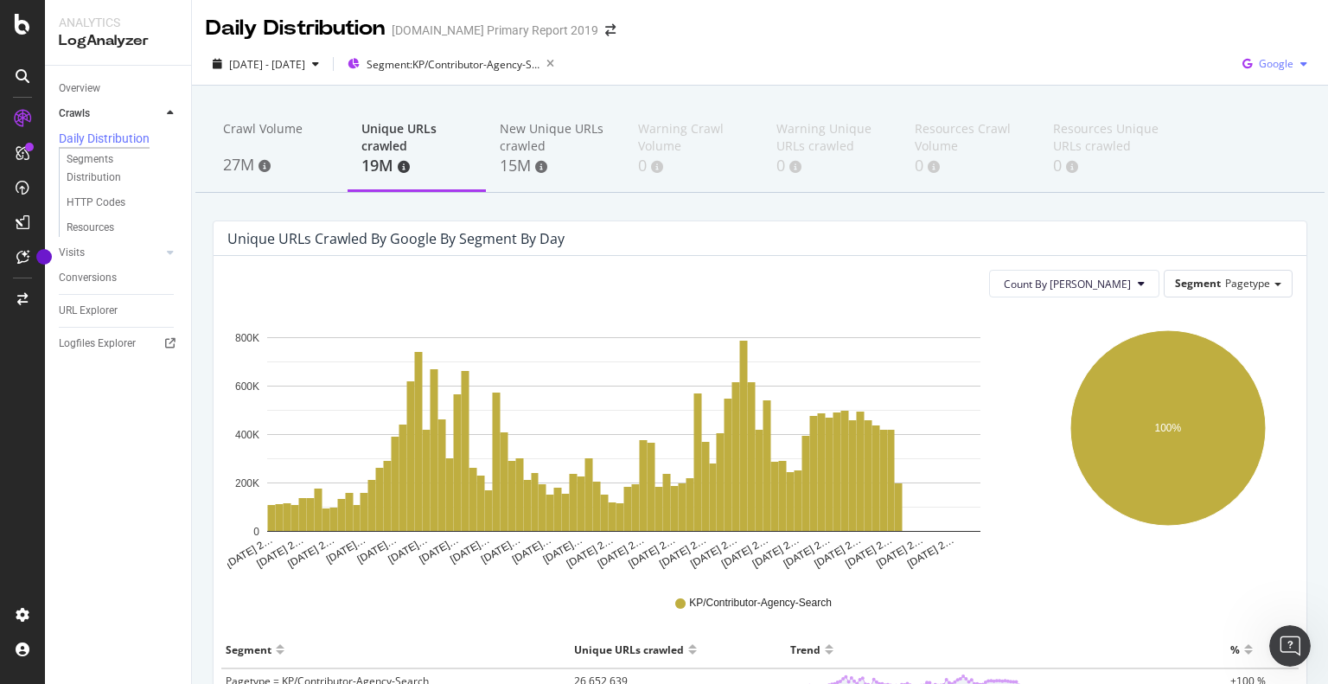
click at [1259, 68] on span "Google" at bounding box center [1276, 63] width 35 height 15
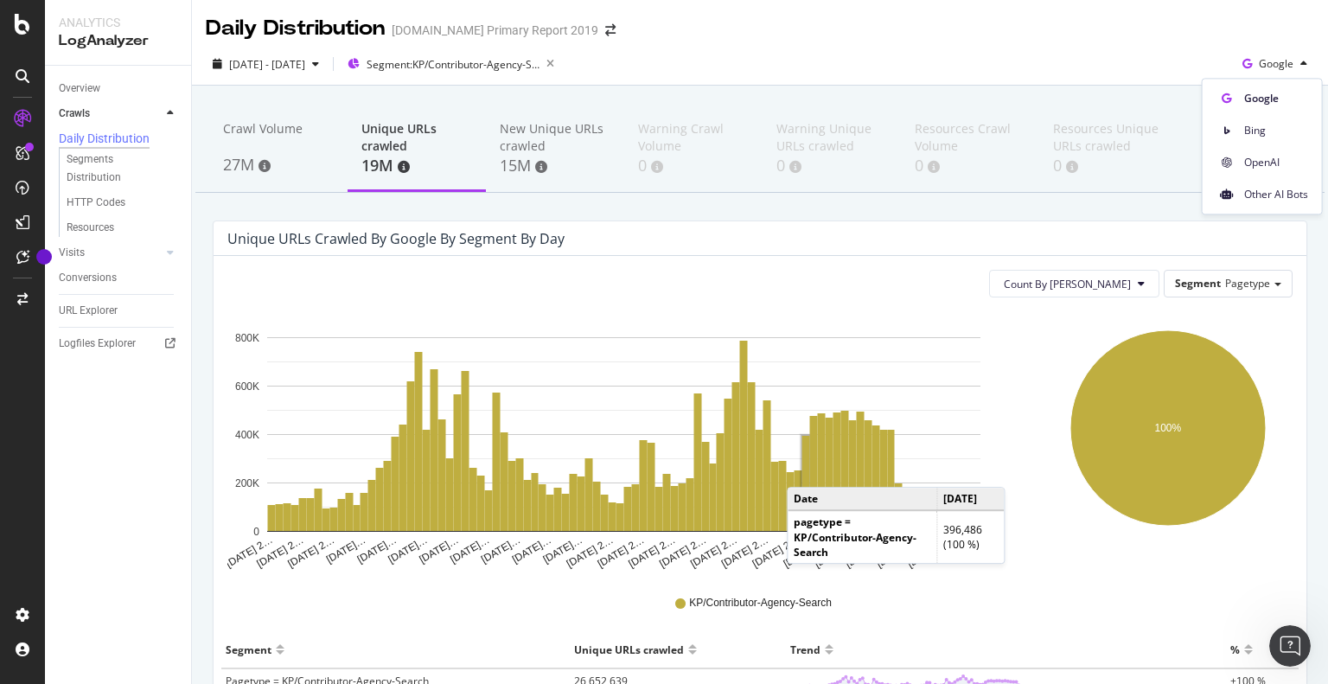
scroll to position [149, 0]
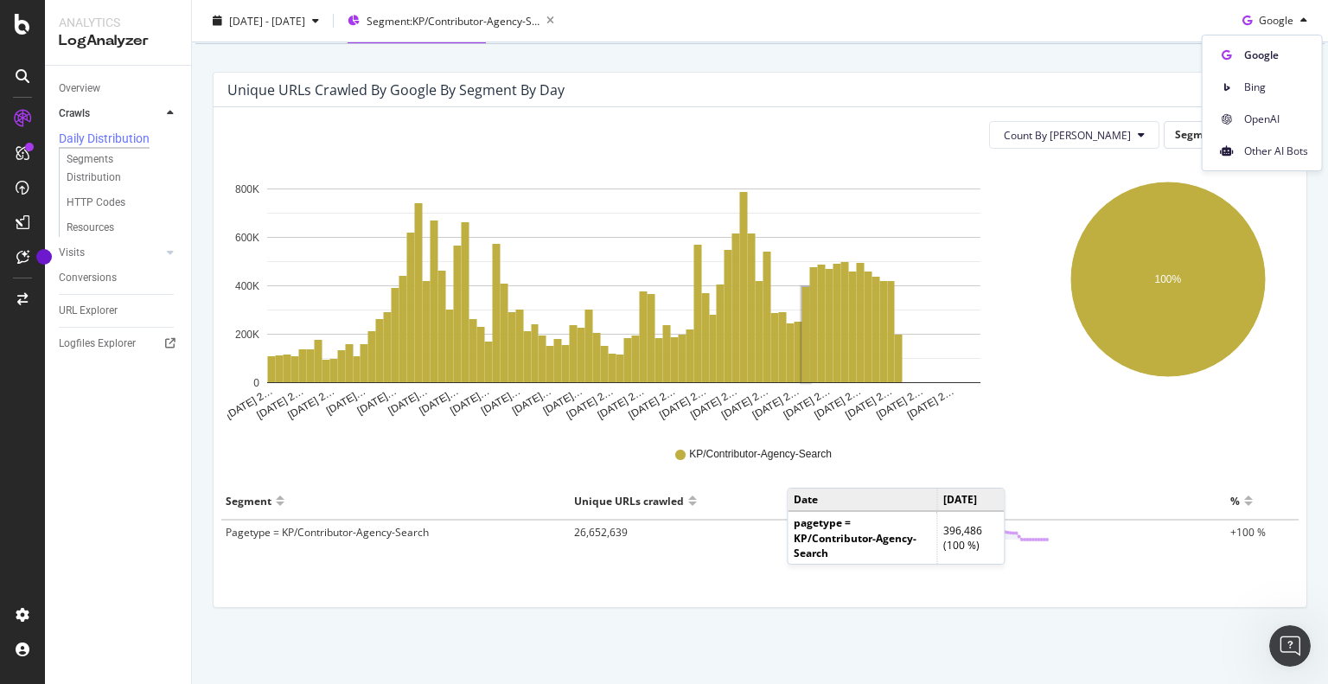
click at [1038, 628] on div "Crawl Volume 27M Unique URLs crawled 19M New Unique URLs crawled 15M Warning Cr…" at bounding box center [760, 311] width 1136 height 749
click at [1245, 110] on div "Count By Day Segment Pagetype Hold CTRL while clicking to filter the report. Ju…" at bounding box center [760, 357] width 1093 height 500
click at [1230, 138] on span "Pagetype" at bounding box center [1247, 134] width 45 height 15
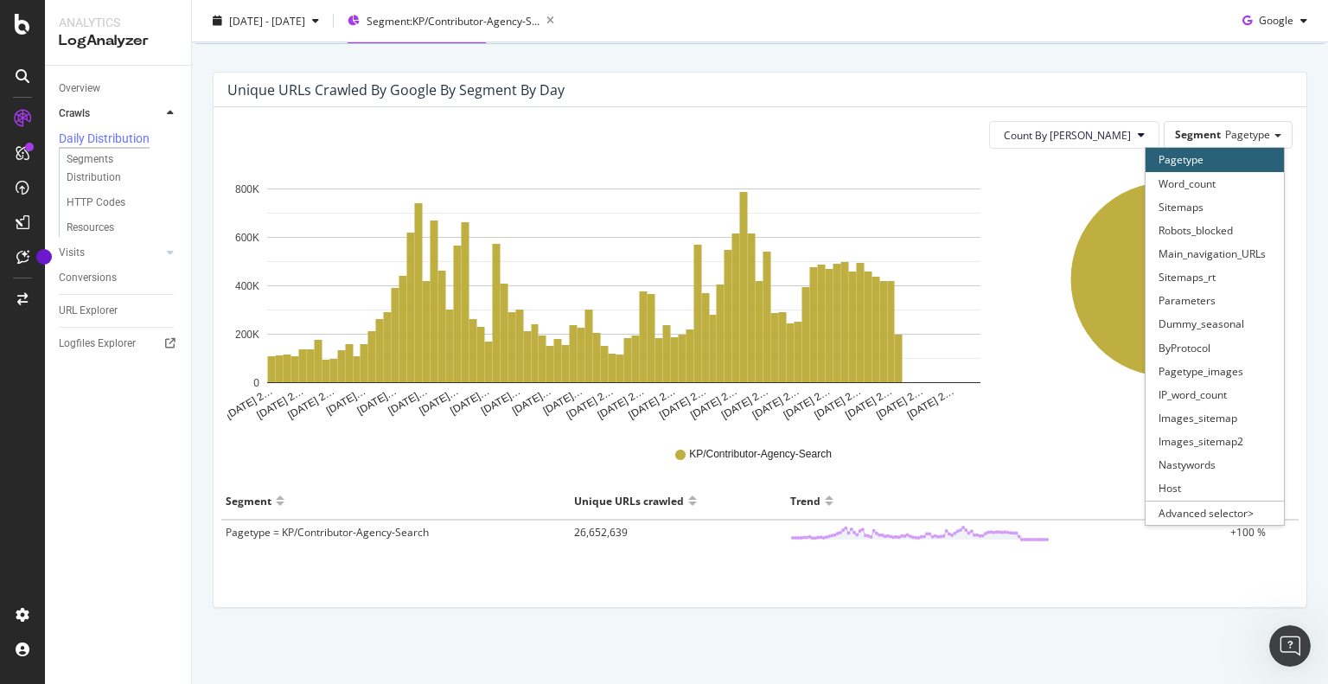
click at [431, 601] on div "Count By Day Segment Pagetype Pagetype Word_count Sitemaps Robots_blocked Main_…" at bounding box center [760, 357] width 1093 height 500
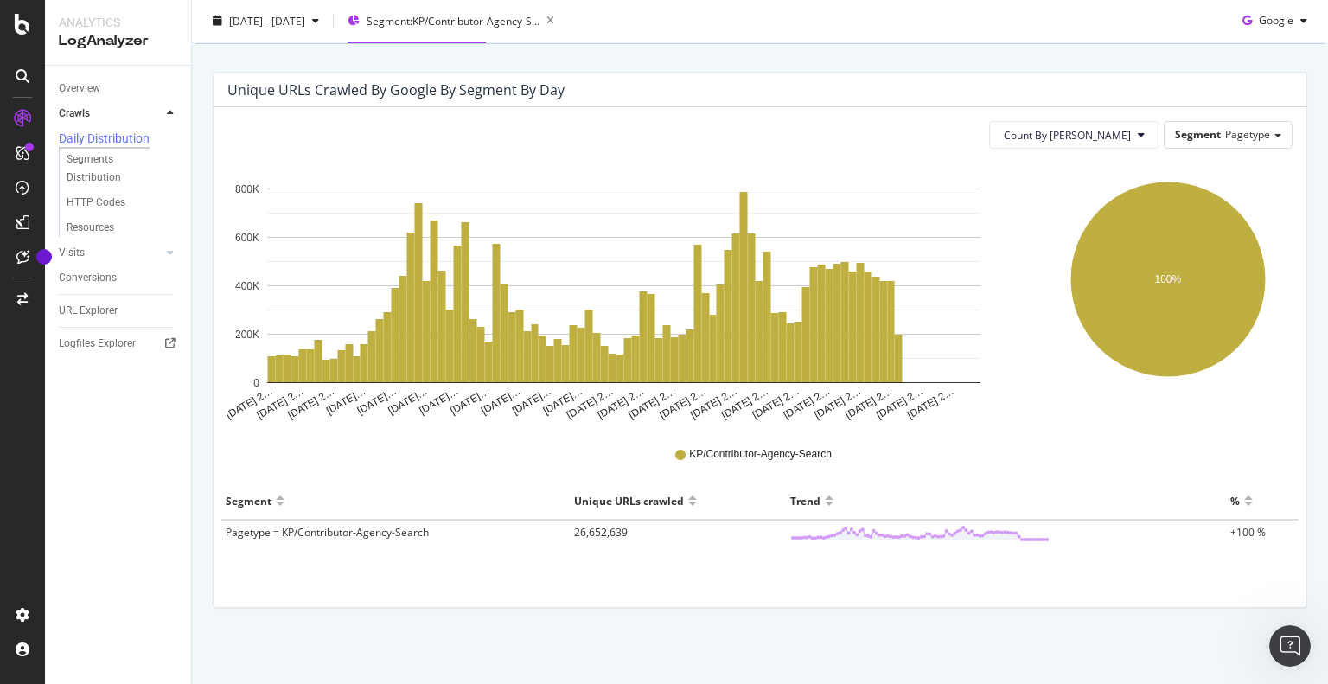
scroll to position [0, 0]
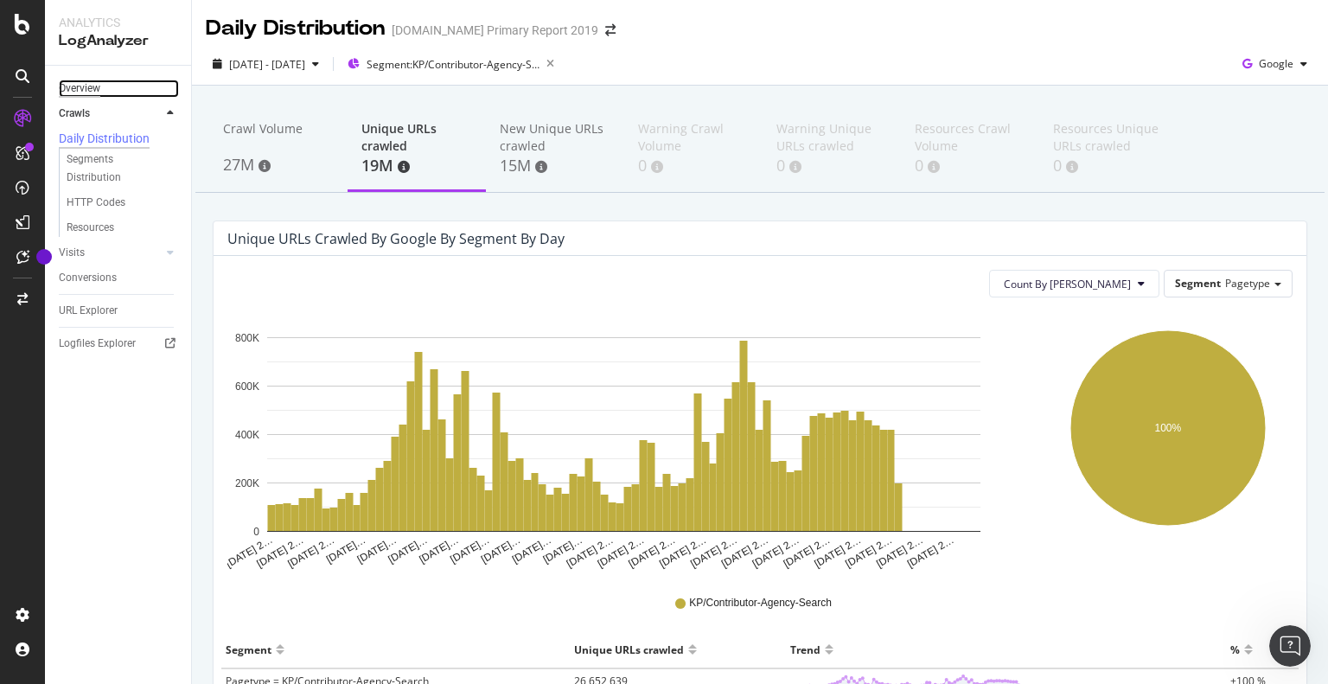
click at [82, 80] on div "Overview" at bounding box center [80, 89] width 42 height 18
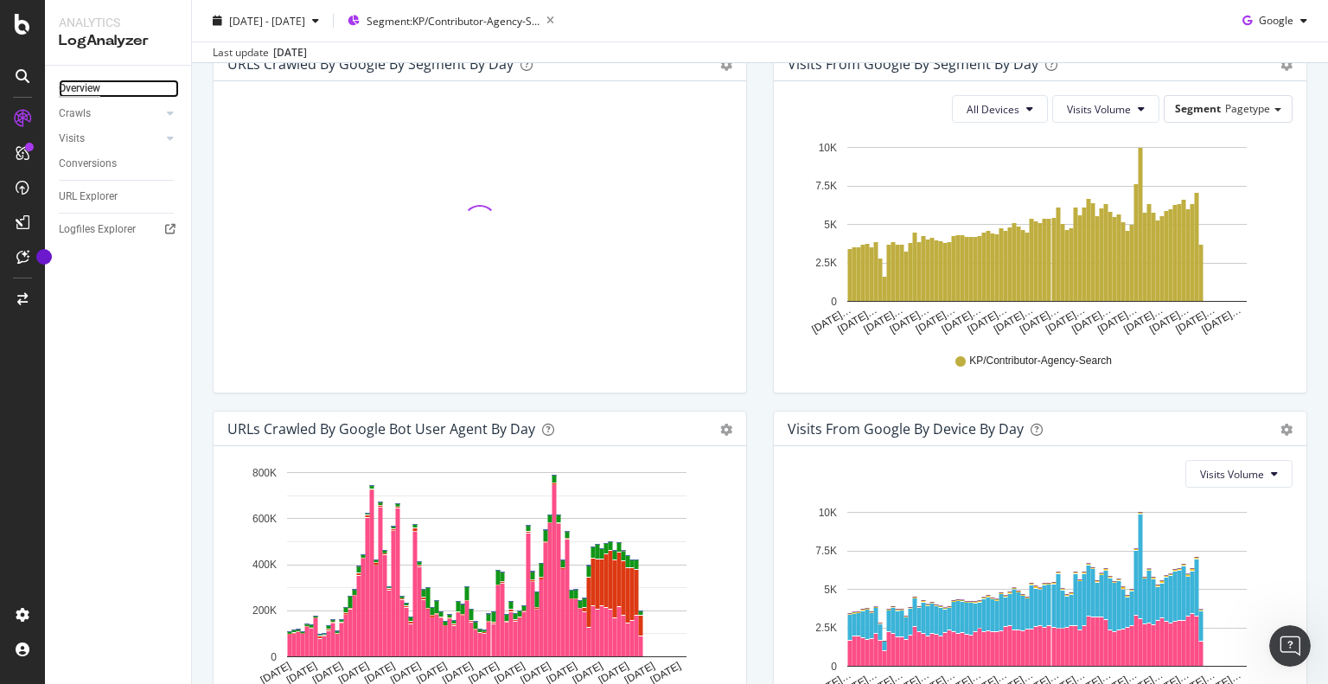
scroll to position [756, 0]
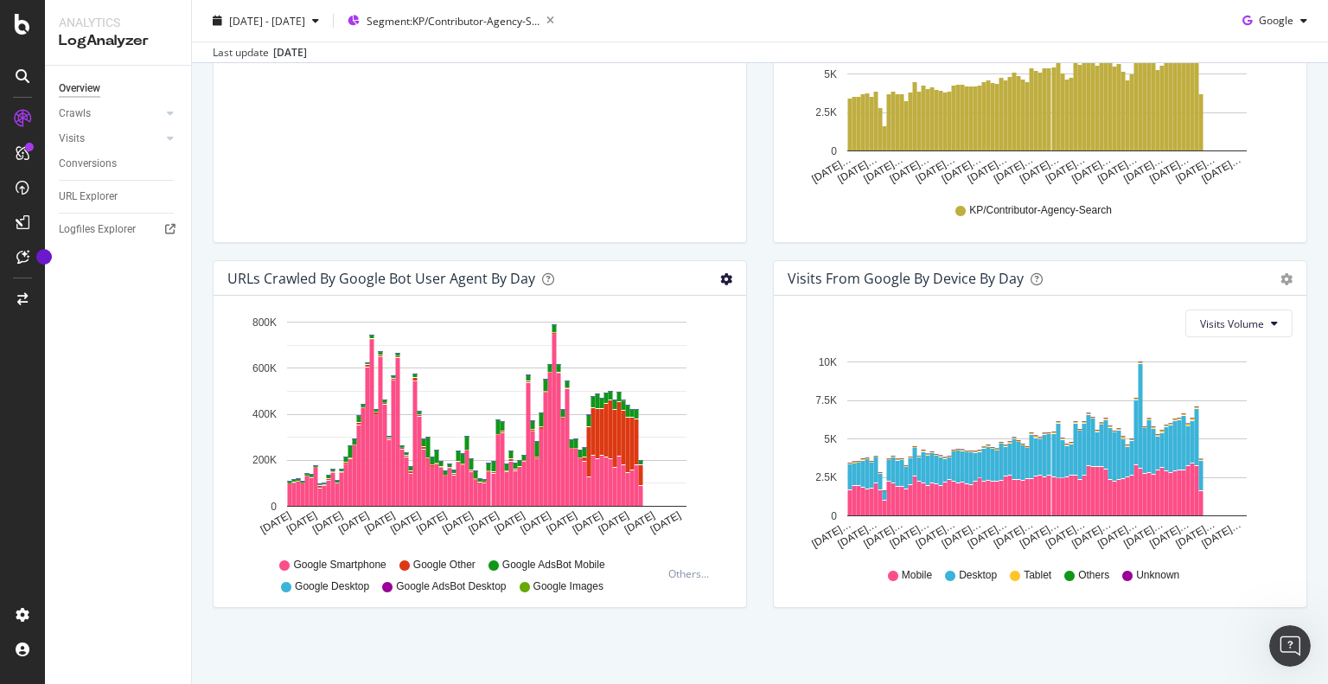
click at [720, 273] on icon "gear" at bounding box center [726, 279] width 12 height 12
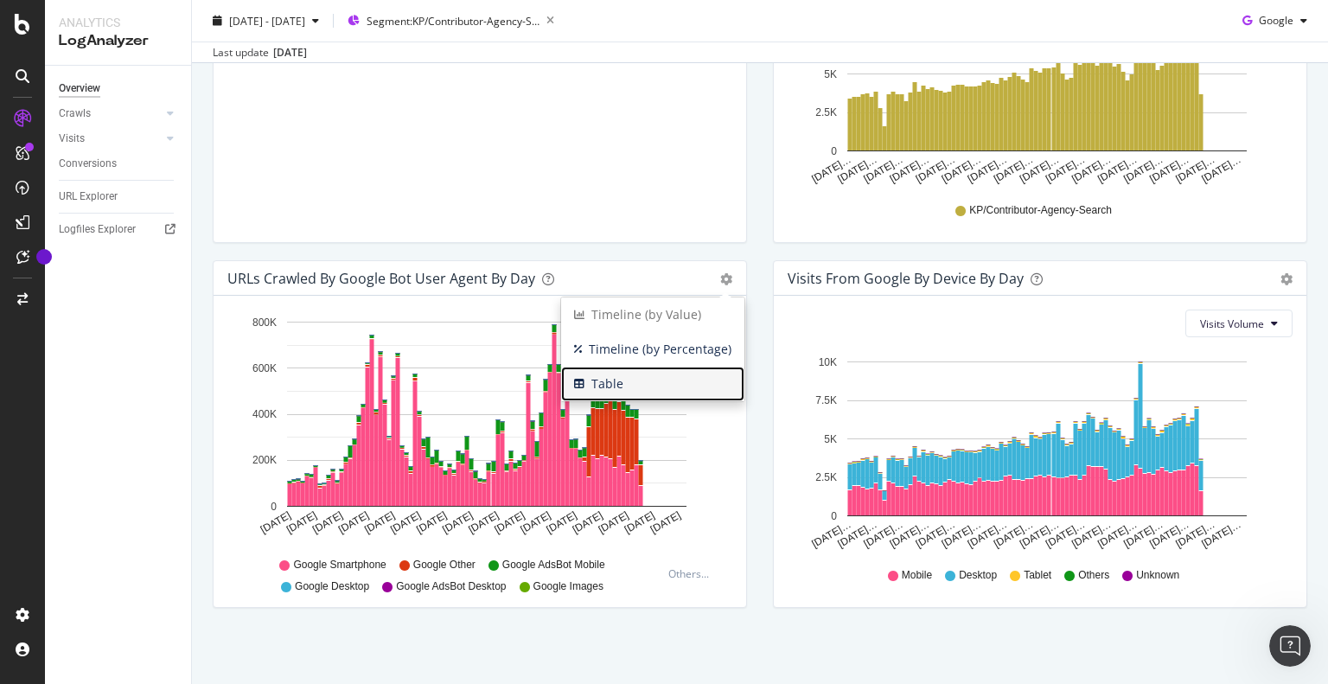
click at [596, 380] on span "Table" at bounding box center [652, 384] width 183 height 26
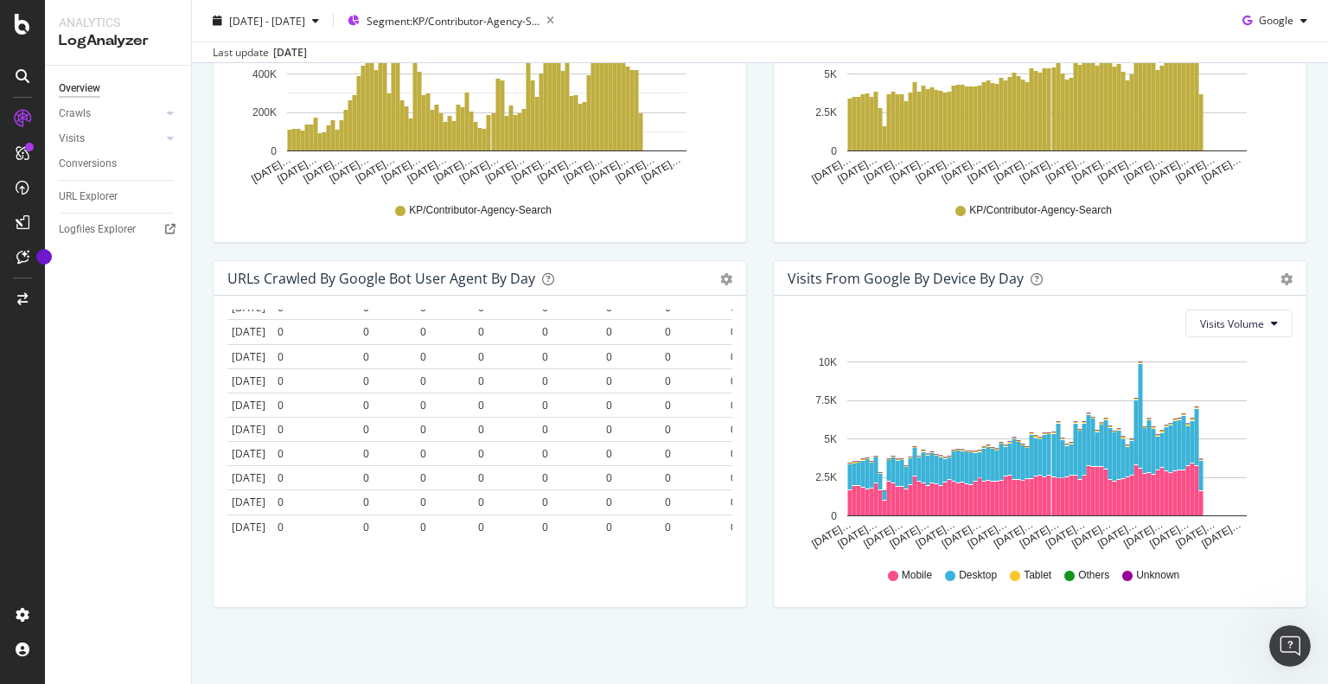
scroll to position [3425, 0]
drag, startPoint x: 232, startPoint y: 337, endPoint x: 688, endPoint y: 532, distance: 496.4
click at [688, 532] on div "Date Google Smartphone Google Other Google AdsBot Mobile Google Desktop Google …" at bounding box center [479, 424] width 505 height 228
copy thead
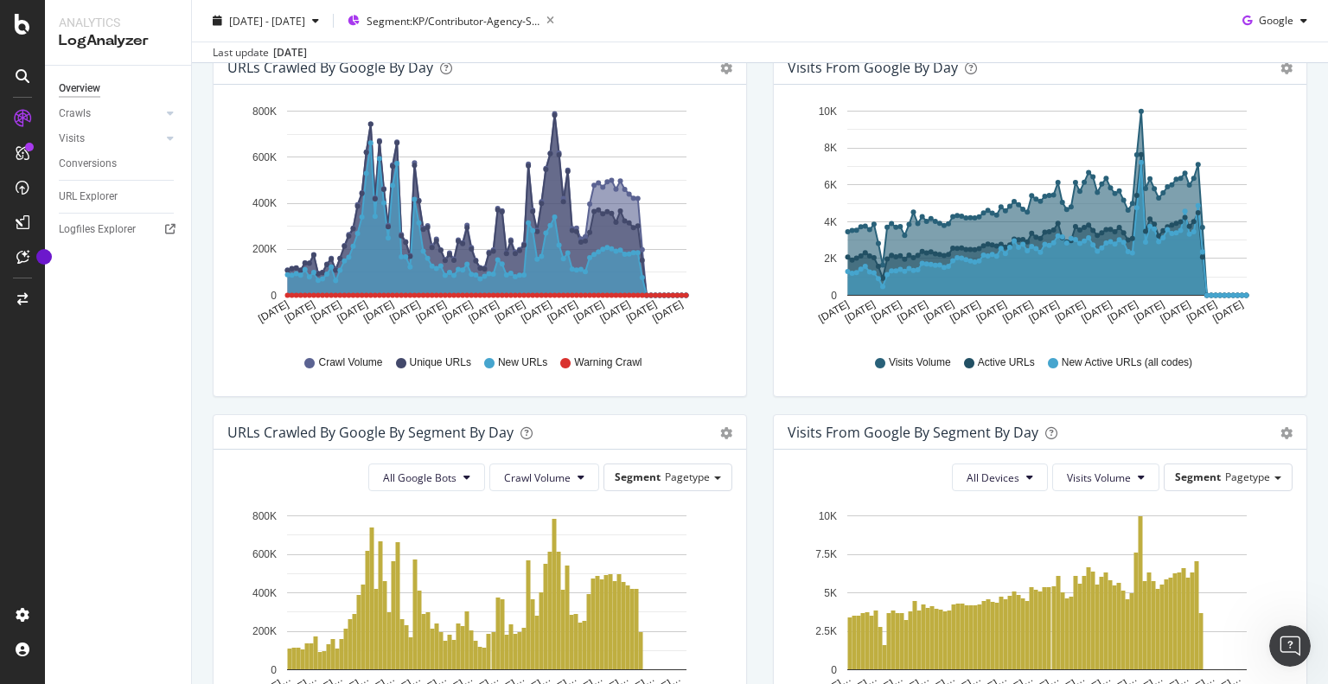
scroll to position [0, 0]
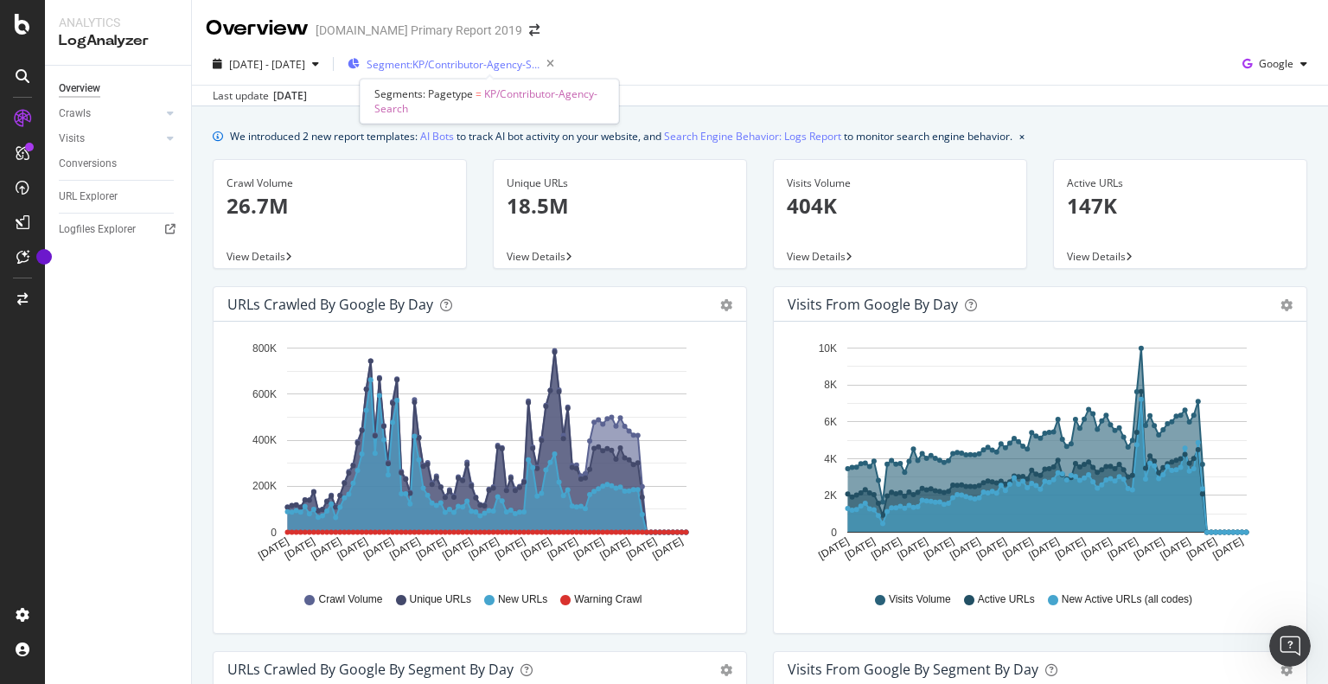
click at [540, 63] on span "Segment: KP/Contributor-Agency-Search" at bounding box center [453, 64] width 173 height 15
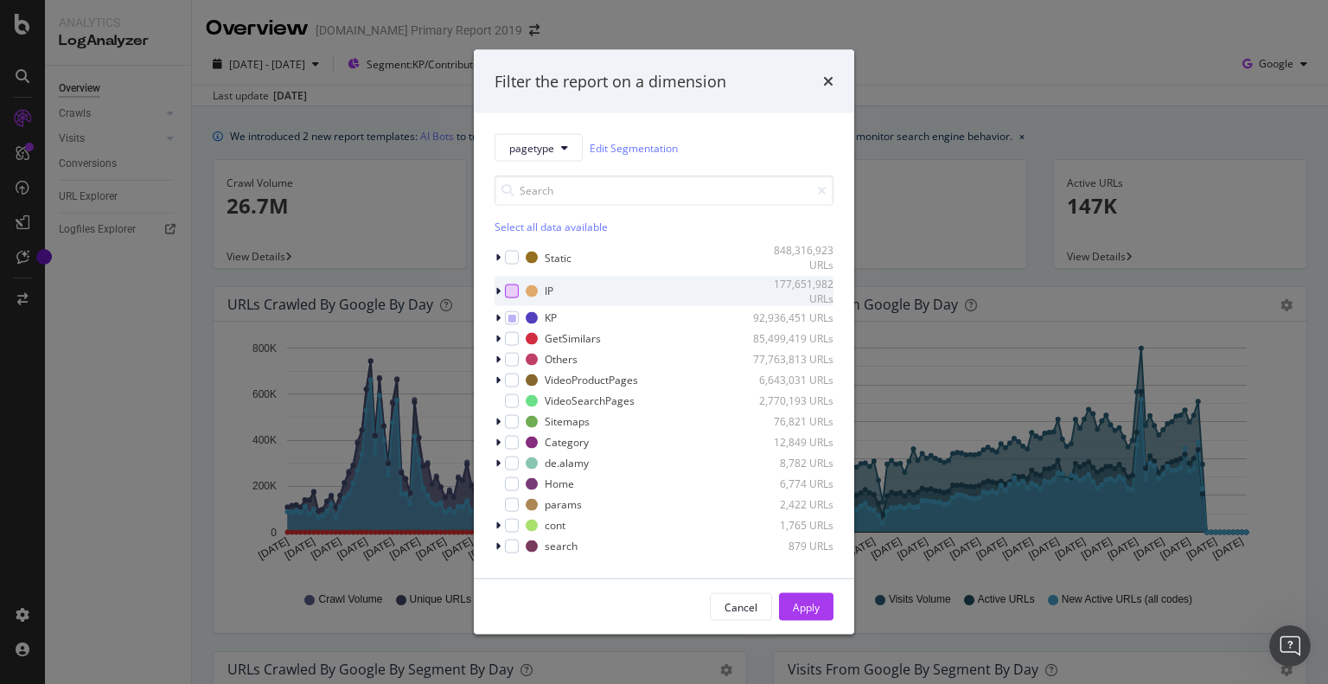
click at [510, 290] on div "modal" at bounding box center [512, 291] width 14 height 14
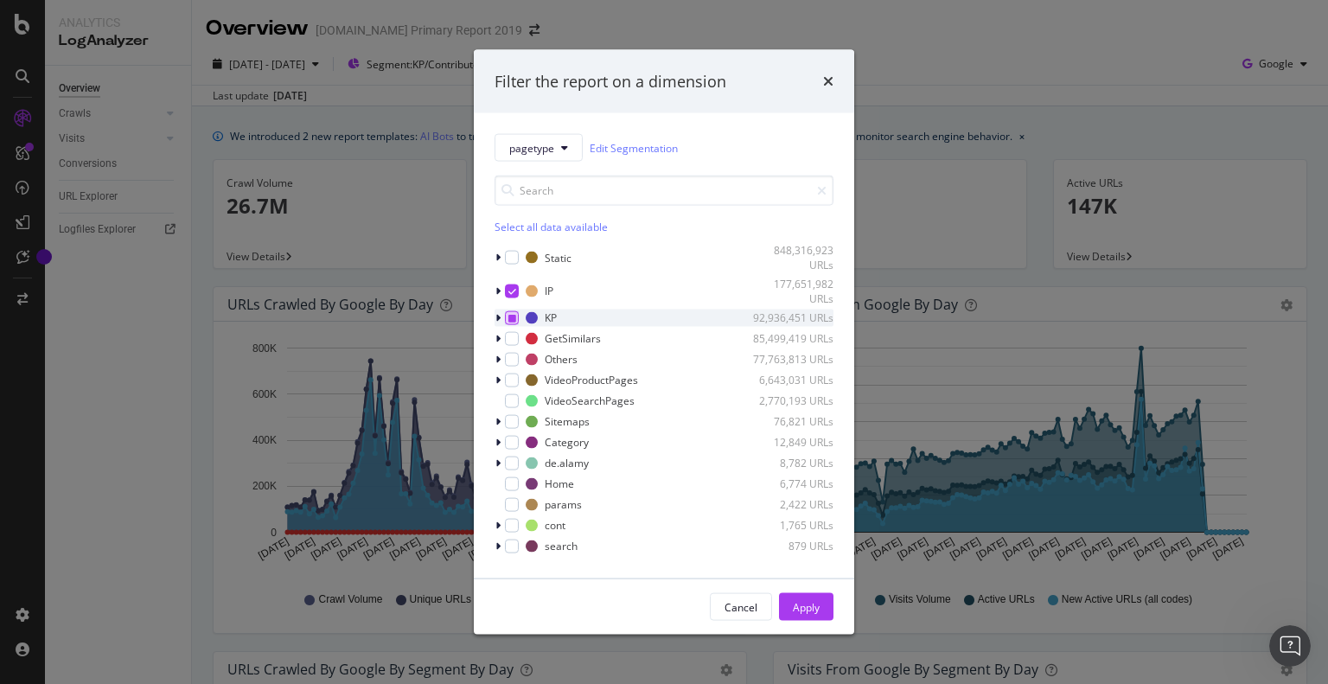
click at [512, 313] on icon "modal" at bounding box center [513, 317] width 8 height 9
click at [513, 338] on div "modal" at bounding box center [512, 338] width 14 height 14
click at [515, 364] on div "modal" at bounding box center [512, 359] width 14 height 14
click at [515, 382] on div "modal" at bounding box center [512, 380] width 14 height 14
click at [513, 404] on div "modal" at bounding box center [512, 400] width 14 height 14
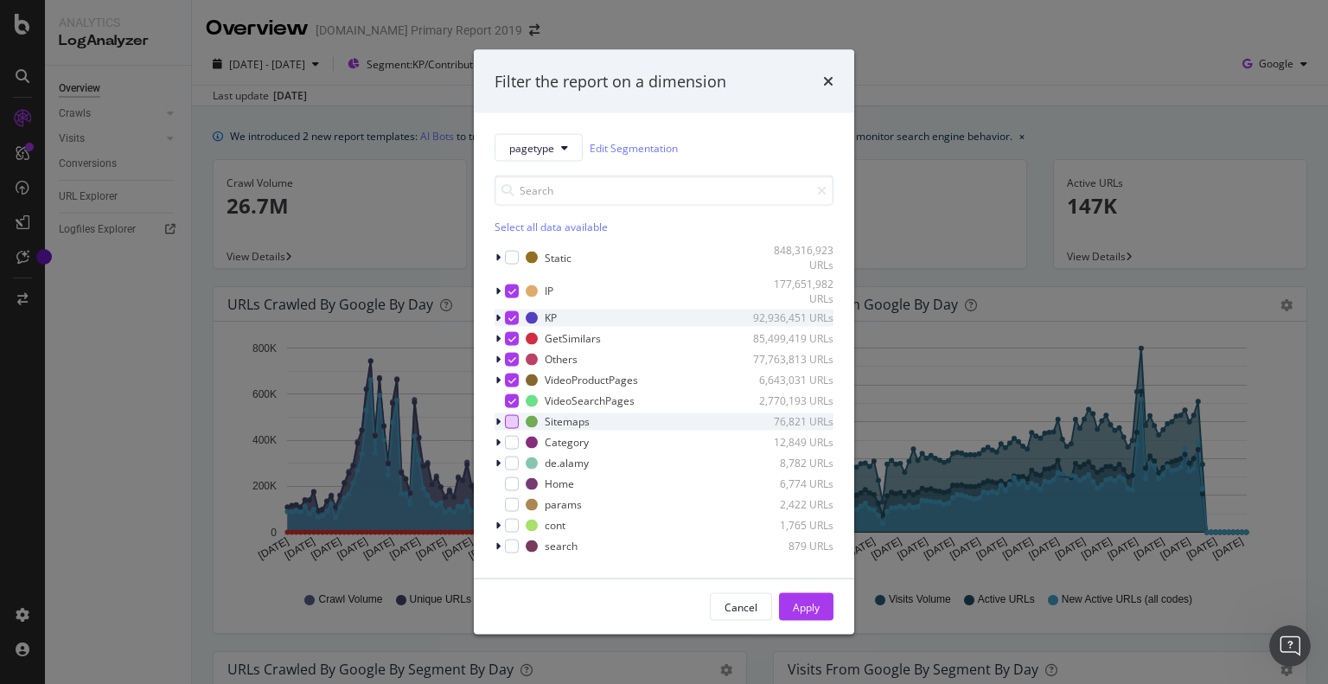
click at [509, 425] on div "modal" at bounding box center [512, 421] width 14 height 14
click at [509, 442] on div "modal" at bounding box center [512, 442] width 14 height 14
click at [509, 462] on div "modal" at bounding box center [512, 463] width 14 height 14
click at [509, 483] on div "modal" at bounding box center [512, 484] width 14 height 14
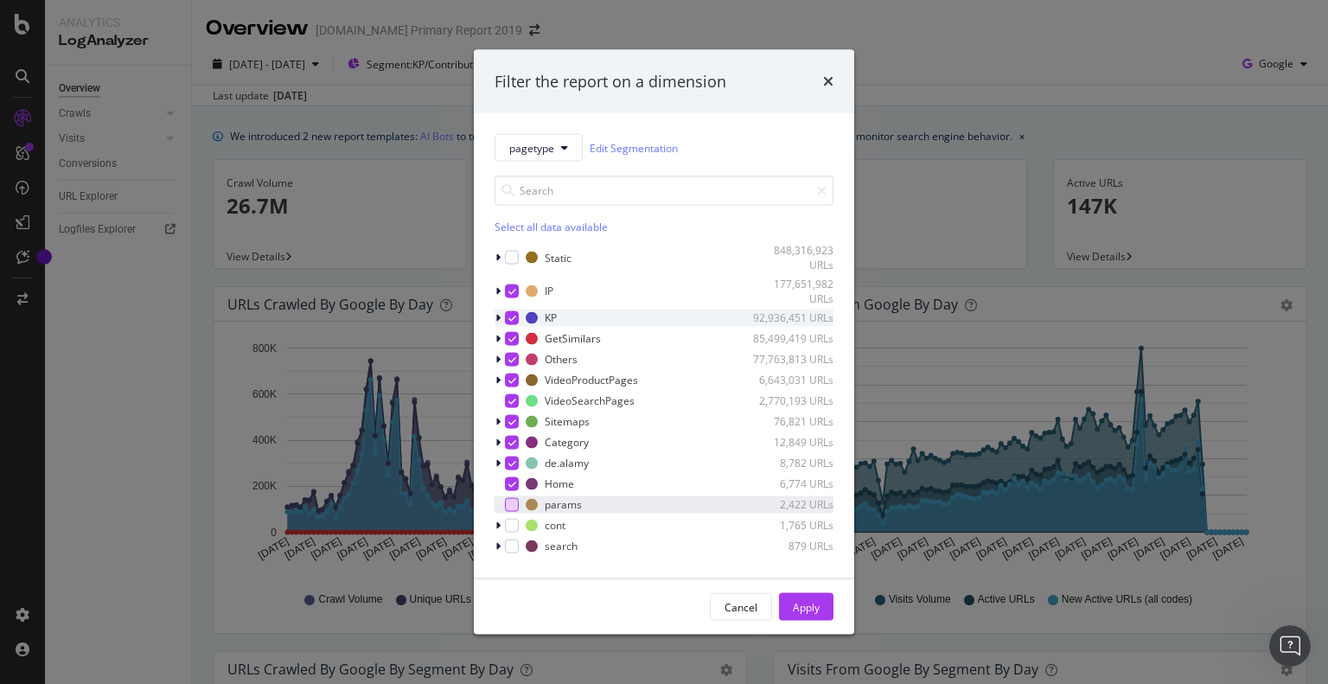
click at [505, 510] on div "modal" at bounding box center [512, 504] width 14 height 14
click at [509, 458] on icon "modal" at bounding box center [513, 462] width 8 height 9
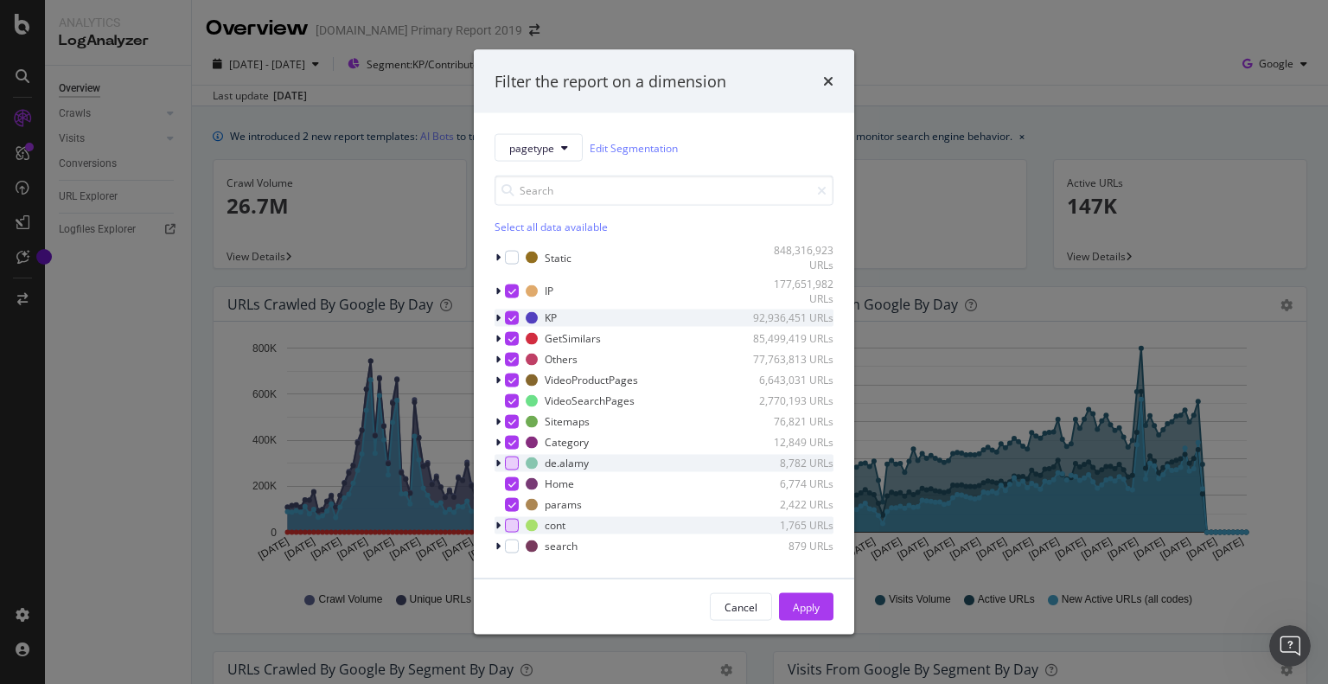
click at [515, 521] on div "modal" at bounding box center [512, 525] width 14 height 14
click at [514, 546] on div "modal" at bounding box center [512, 546] width 14 height 14
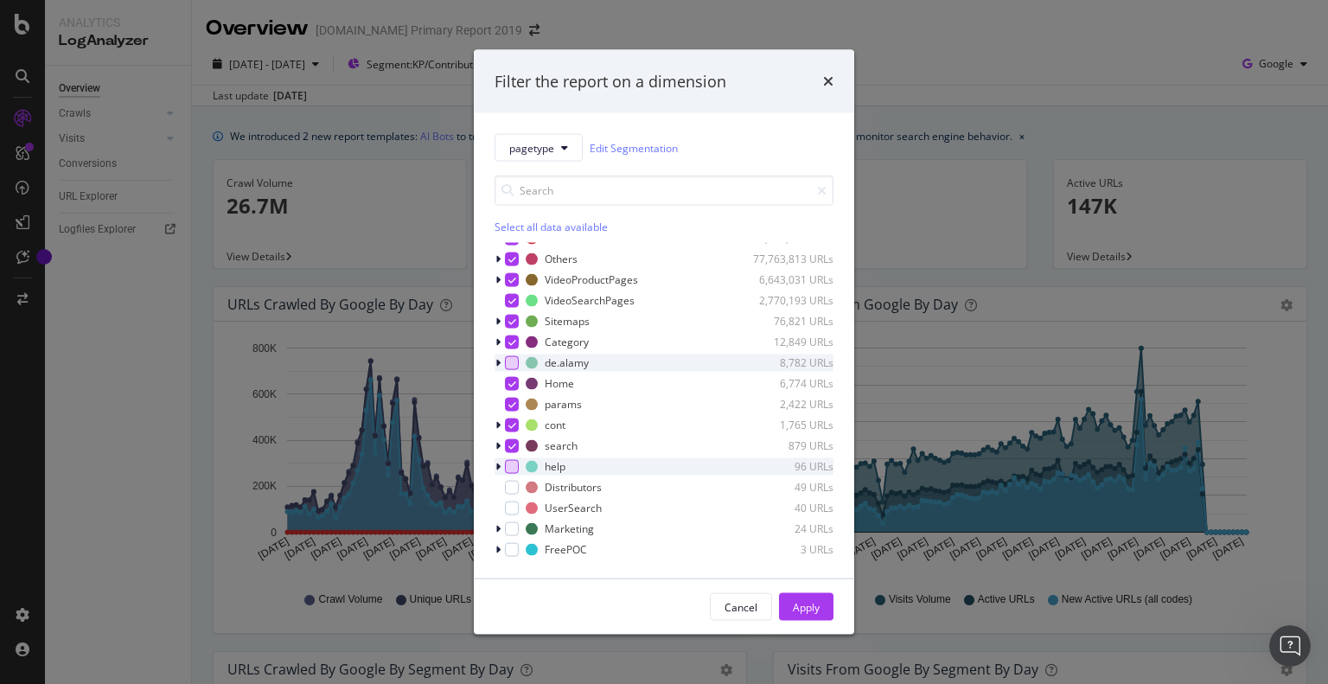
click at [509, 466] on div "modal" at bounding box center [512, 466] width 14 height 14
click at [509, 487] on div "modal" at bounding box center [512, 487] width 14 height 14
click at [509, 511] on div "modal" at bounding box center [512, 508] width 14 height 14
click at [512, 530] on div "modal" at bounding box center [512, 528] width 14 height 14
click at [512, 549] on div "modal" at bounding box center [512, 549] width 14 height 14
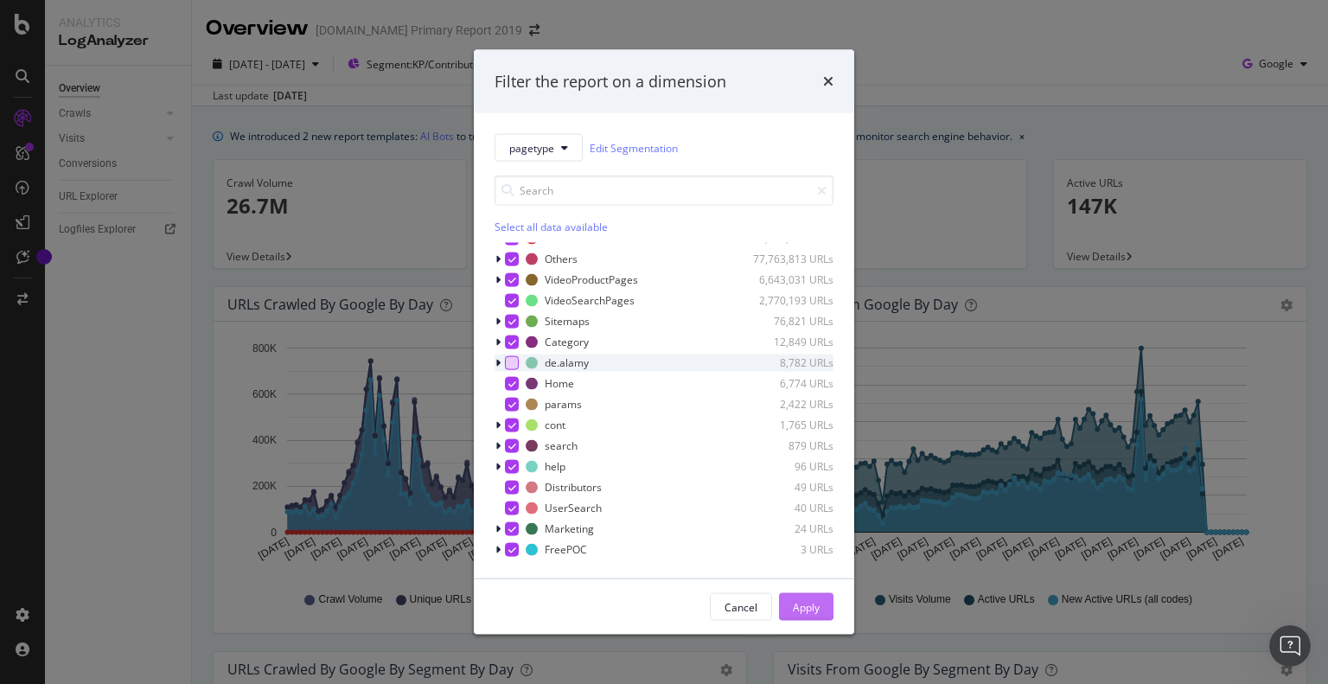
click at [805, 608] on div "Apply" at bounding box center [806, 606] width 27 height 15
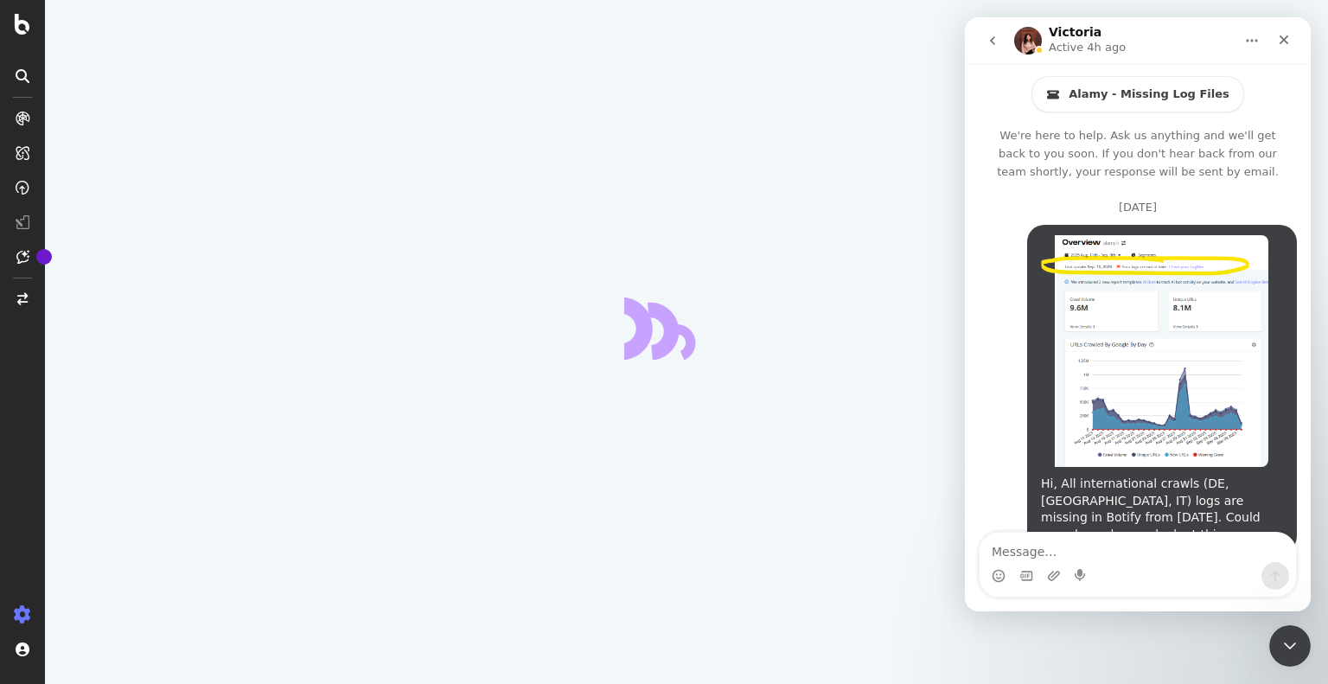
scroll to position [2453, 0]
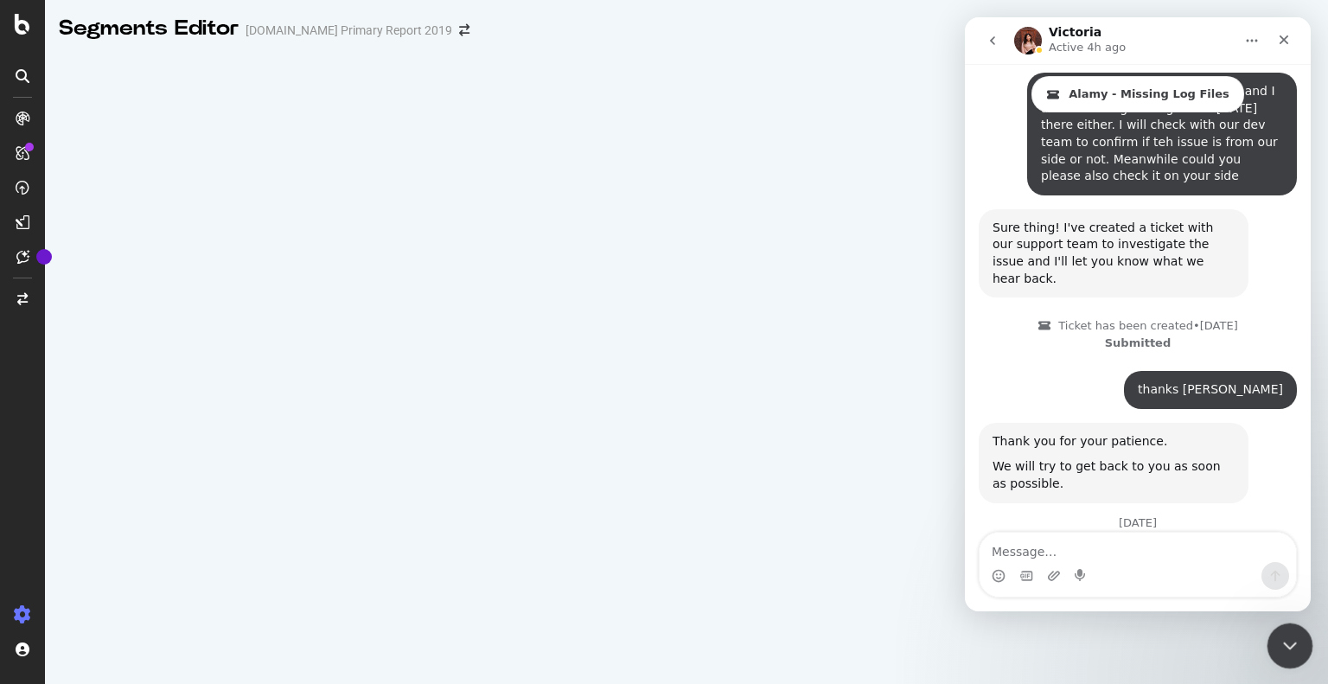
click at [1298, 644] on div "Close Intercom Messenger" at bounding box center [1288, 644] width 42 height 42
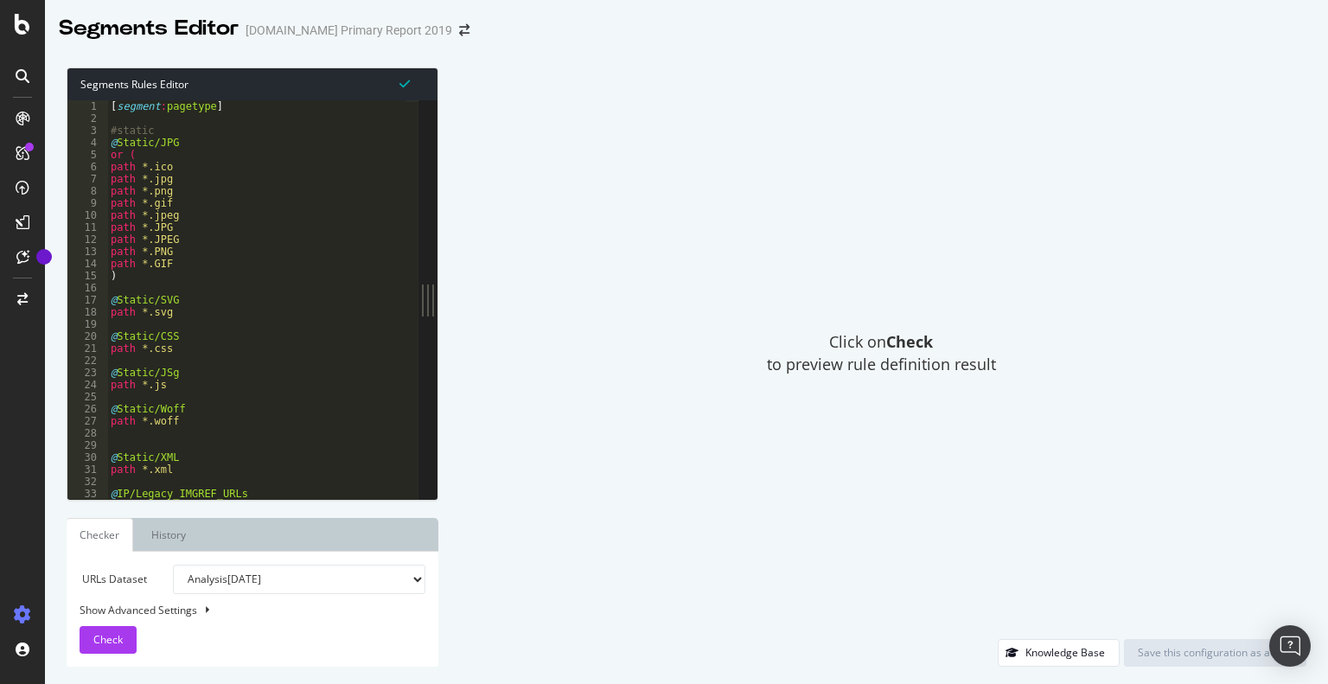
type textarea "path *.jpg"
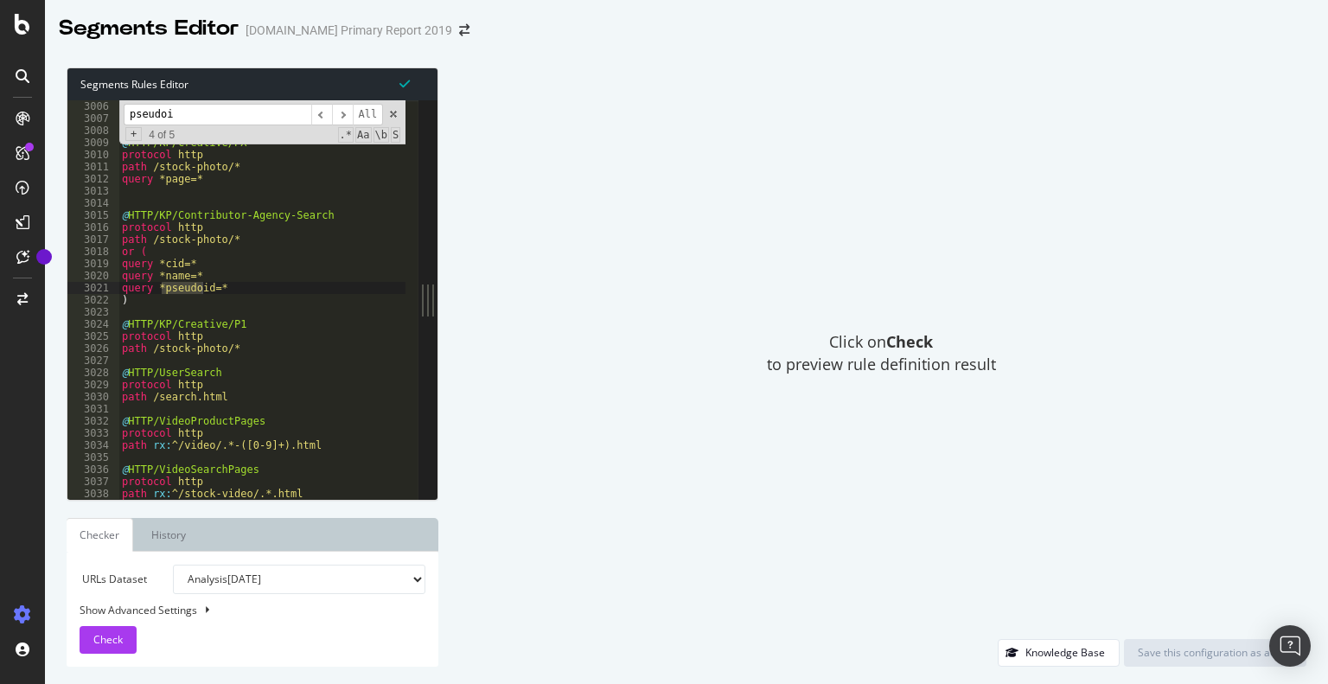
scroll to position [21807, 0]
type input "pseudoi"
drag, startPoint x: 161, startPoint y: 290, endPoint x: 212, endPoint y: 291, distance: 51.1
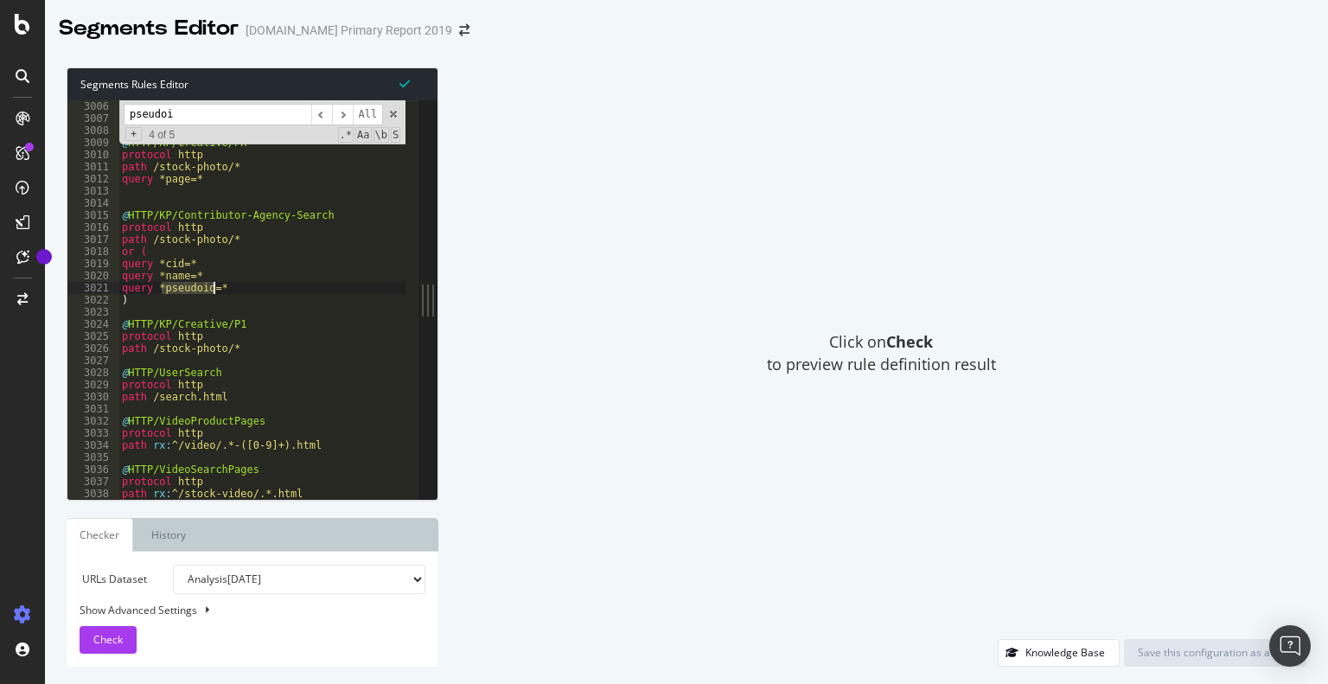
type textarea "query *pseudoid=*"
drag, startPoint x: 184, startPoint y: 115, endPoint x: 62, endPoint y: 116, distance: 121.9
click at [62, 116] on div "Segments Rules Editor query *pseudoid=* 3006 3007 3008 3009 3010 3011 3012 3013…" at bounding box center [686, 367] width 1283 height 634
paste input "d="
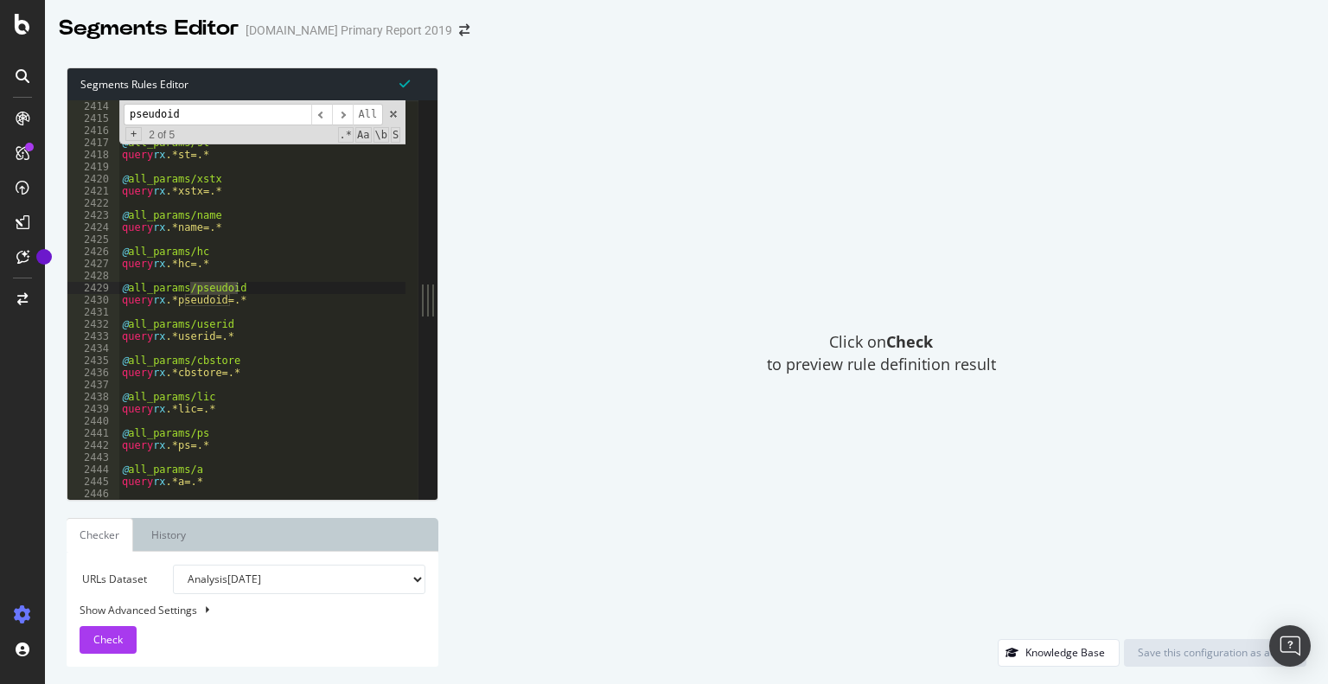
scroll to position [17511, 0]
type input "pseudoid"
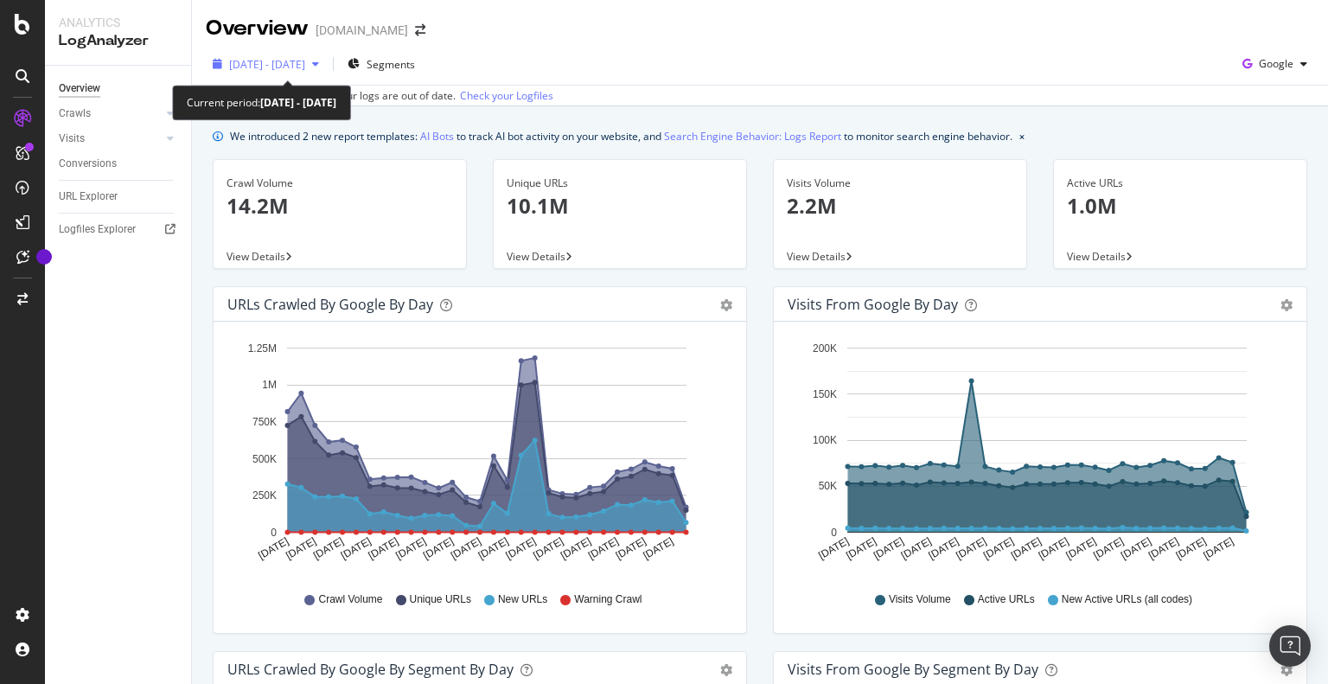
click at [305, 61] on span "[DATE] - [DATE]" at bounding box center [267, 64] width 76 height 15
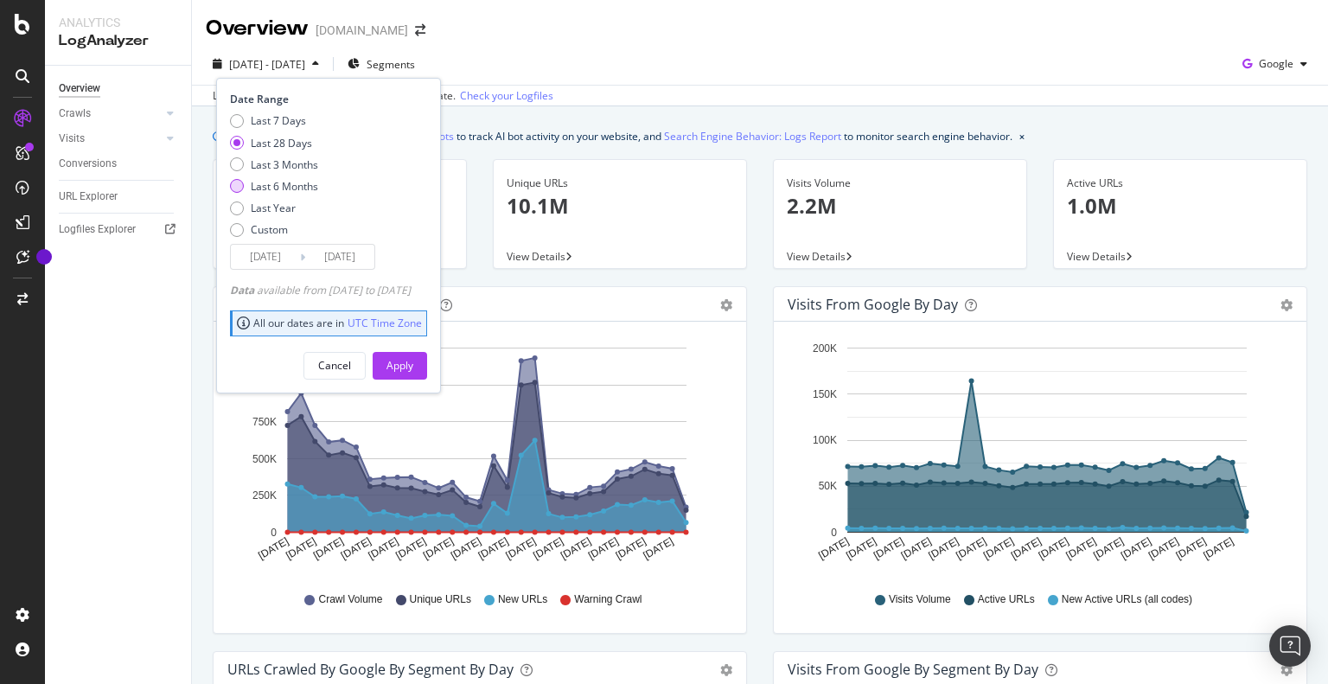
click at [270, 188] on div "Last 6 Months" at bounding box center [284, 186] width 67 height 15
type input "[DATE]"
click at [413, 368] on div "Apply" at bounding box center [400, 365] width 27 height 15
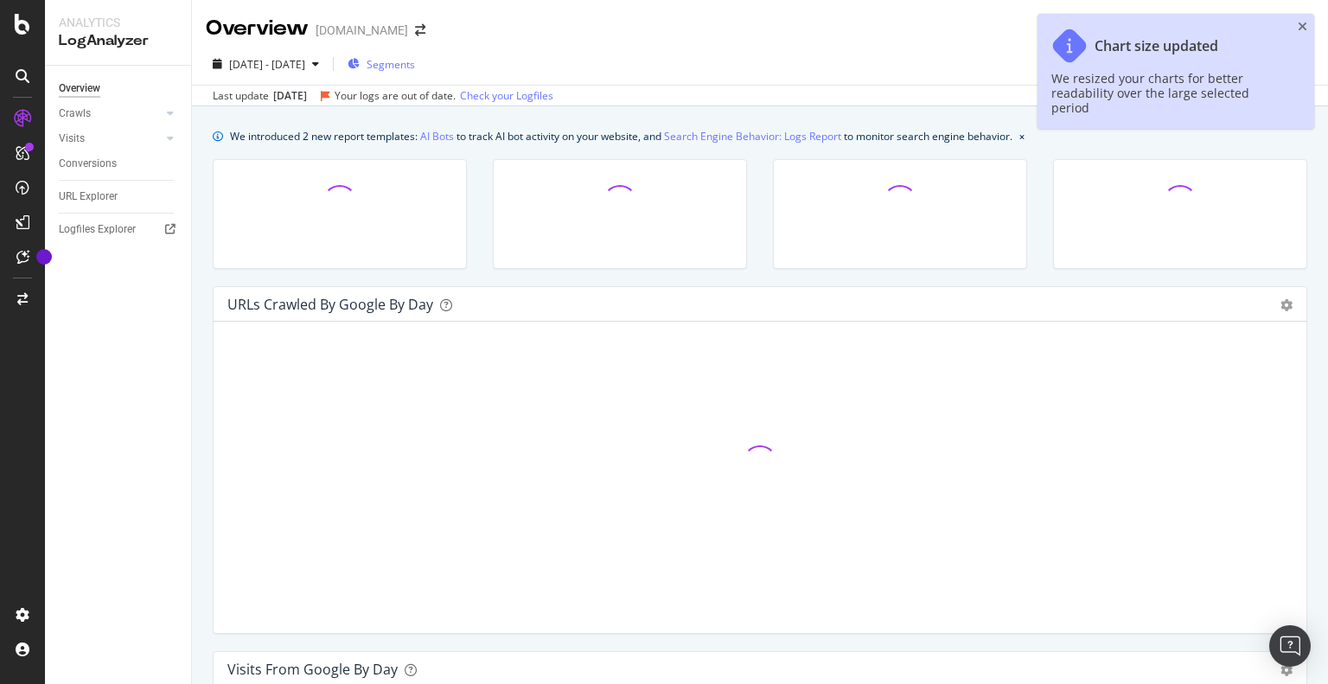
click at [415, 62] on span "Segments" at bounding box center [391, 64] width 48 height 15
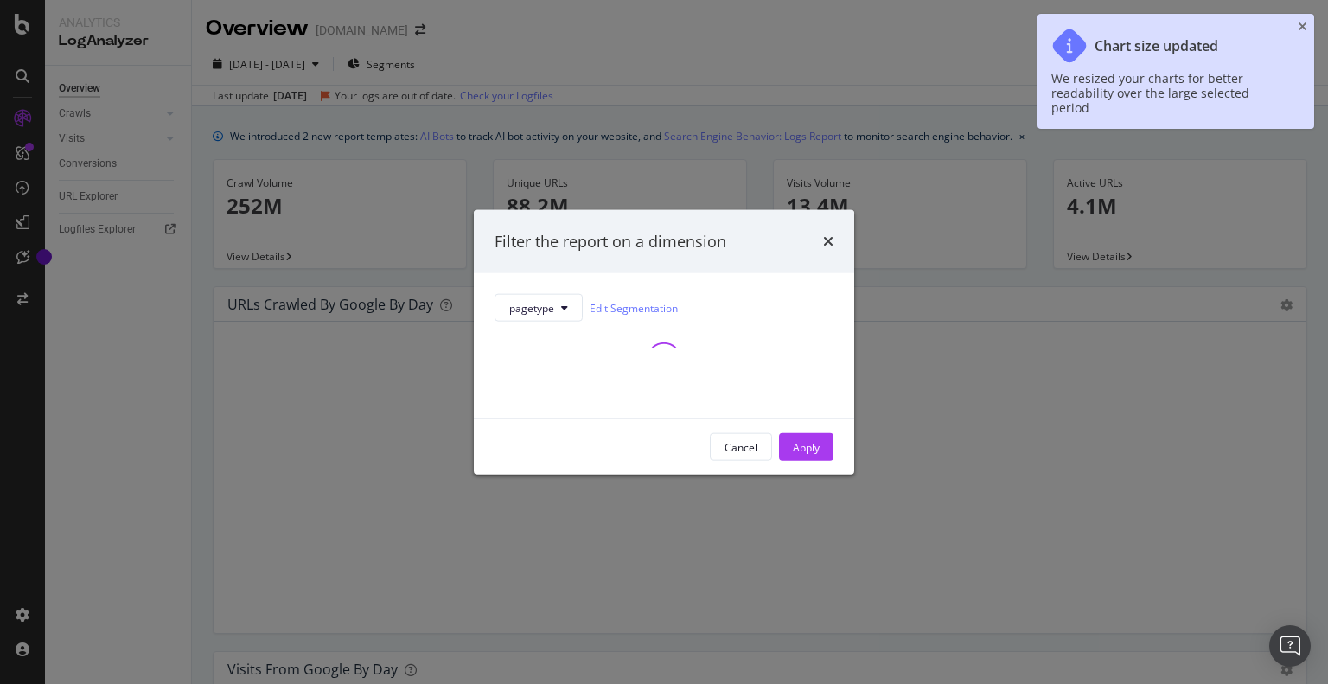
click at [73, 104] on div "Filter the report on a dimension pagetype Edit Segmentation Cancel Apply" at bounding box center [664, 342] width 1328 height 684
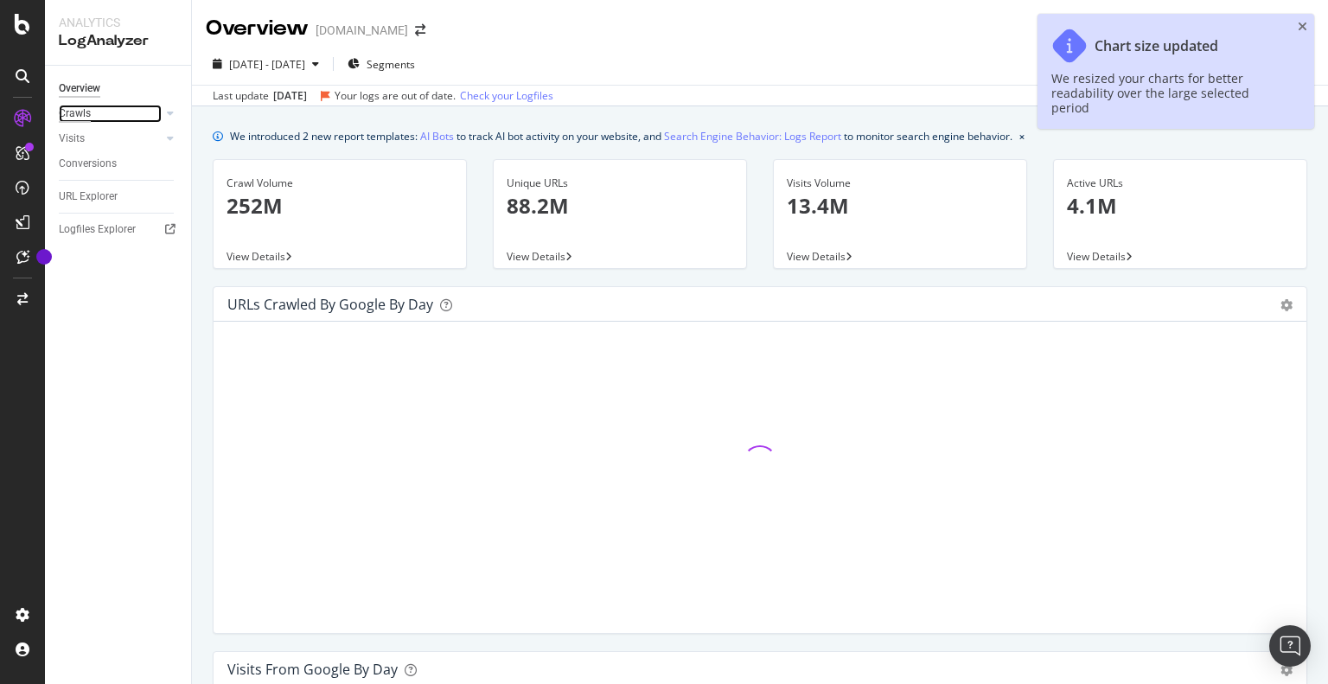
click at [69, 117] on div "Crawls" at bounding box center [75, 114] width 32 height 18
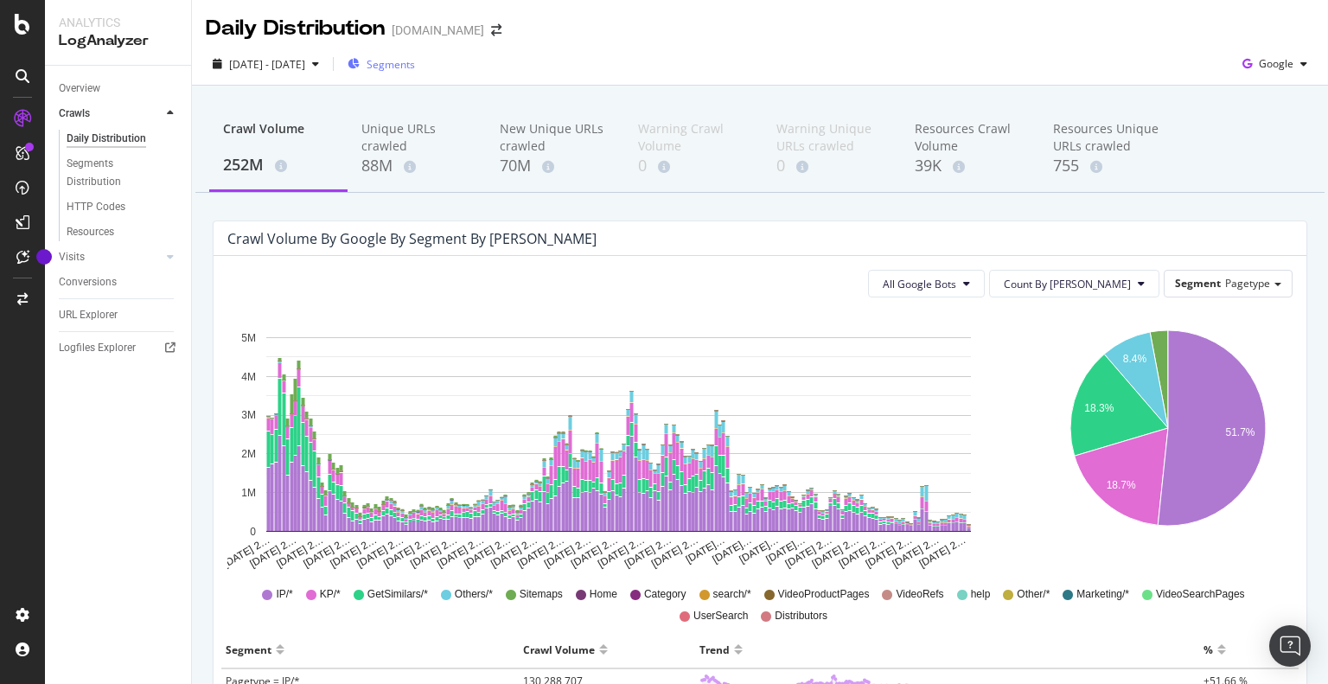
click at [415, 72] on div "Segments" at bounding box center [381, 64] width 67 height 26
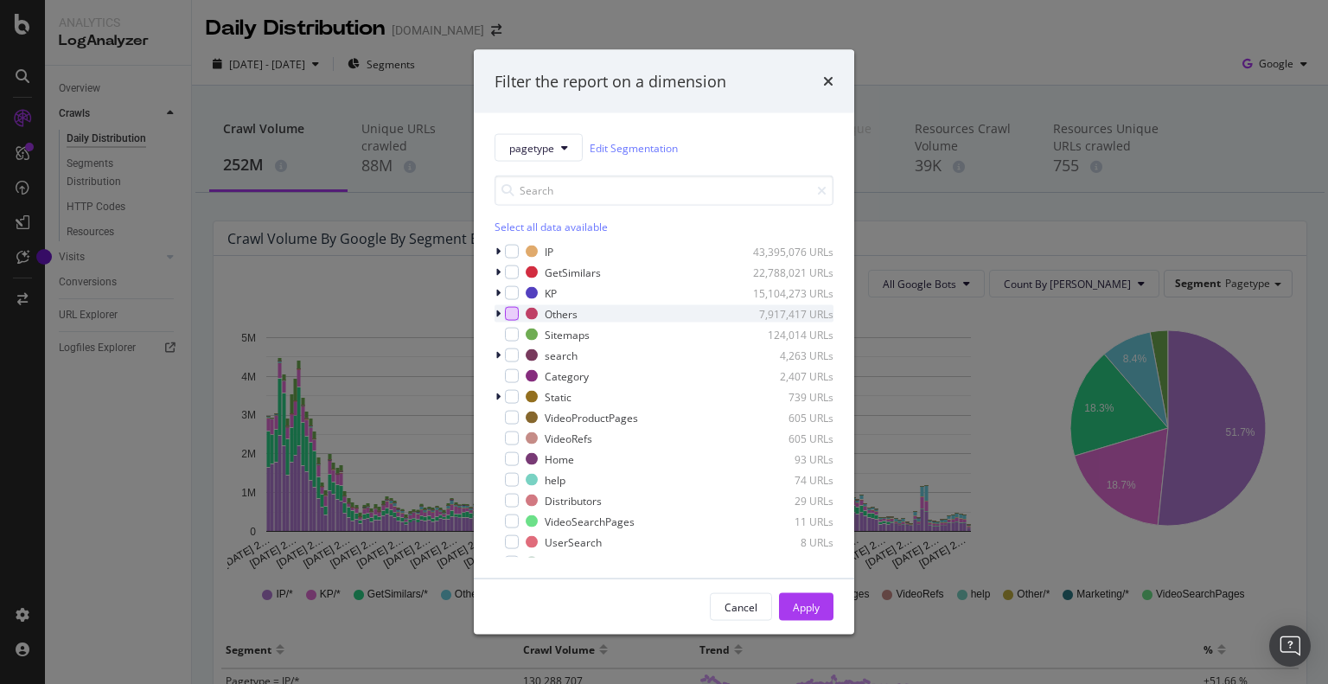
click at [513, 319] on div "modal" at bounding box center [512, 314] width 14 height 14
click at [825, 610] on button "Apply" at bounding box center [806, 607] width 54 height 28
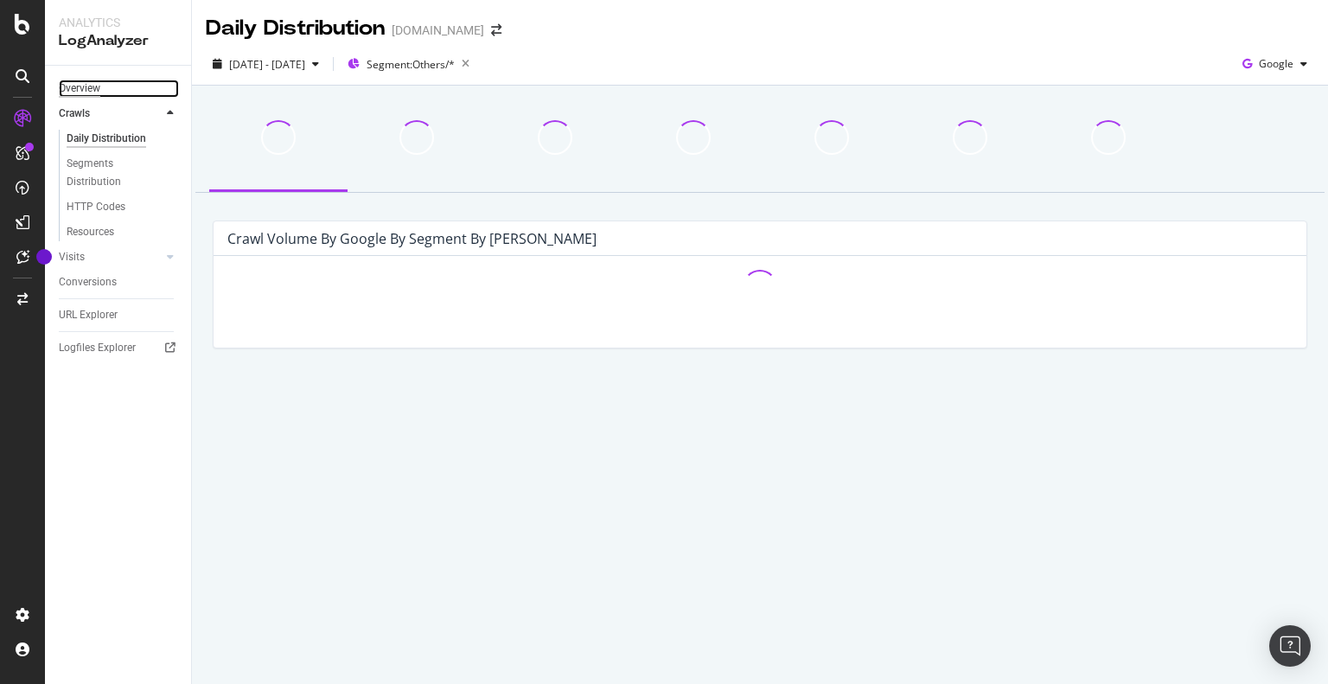
click at [84, 84] on div "Overview" at bounding box center [80, 89] width 42 height 18
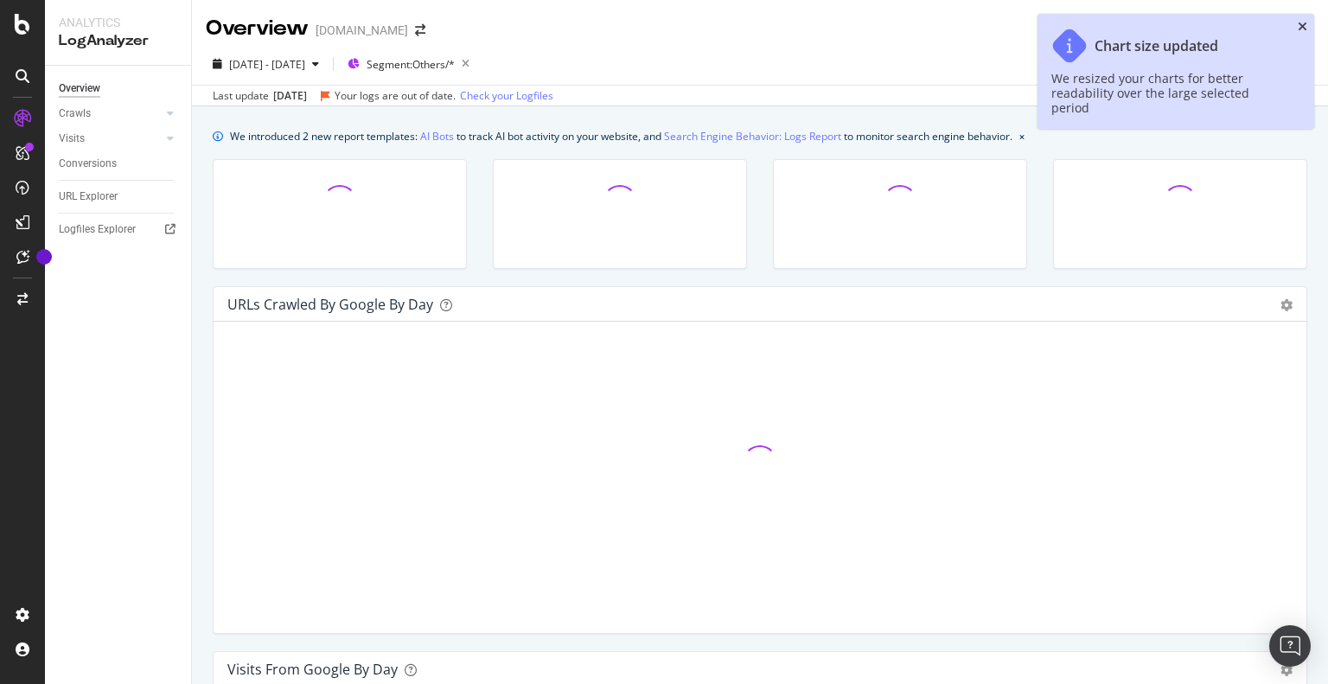
click at [1304, 26] on icon "close toast" at bounding box center [1303, 27] width 10 height 12
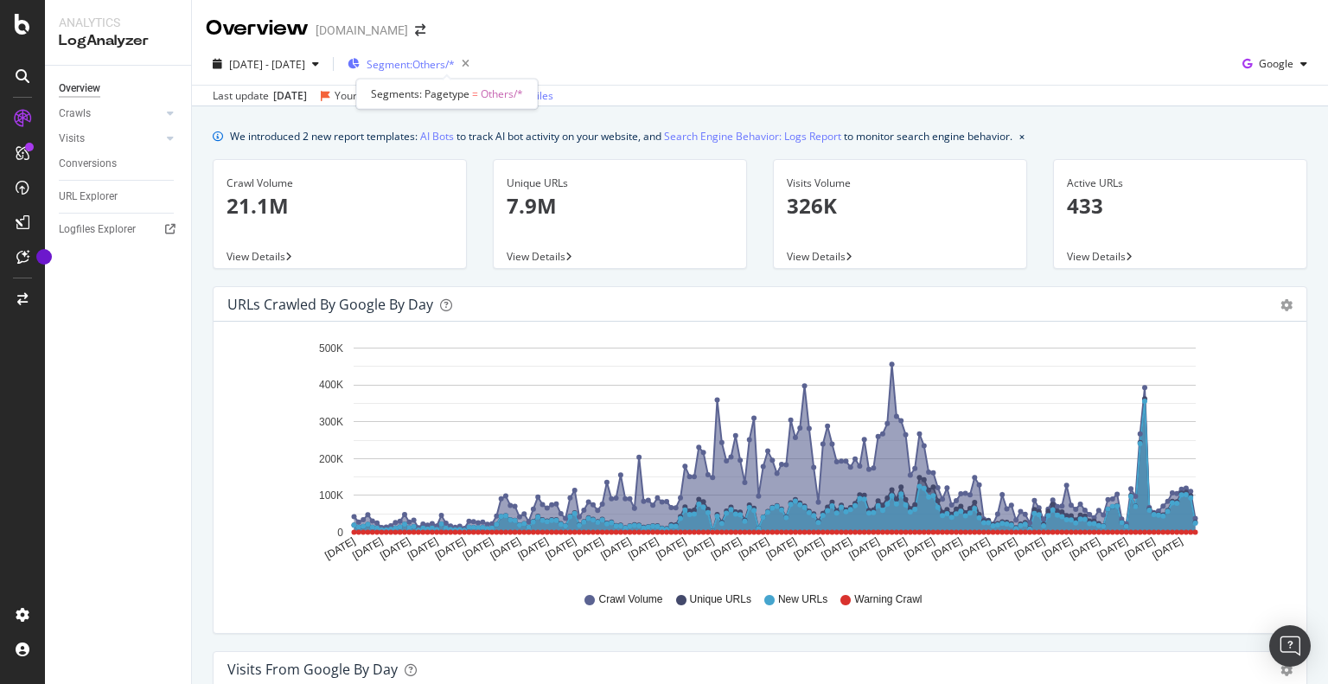
click at [451, 67] on span "Segment: Others/*" at bounding box center [411, 64] width 88 height 15
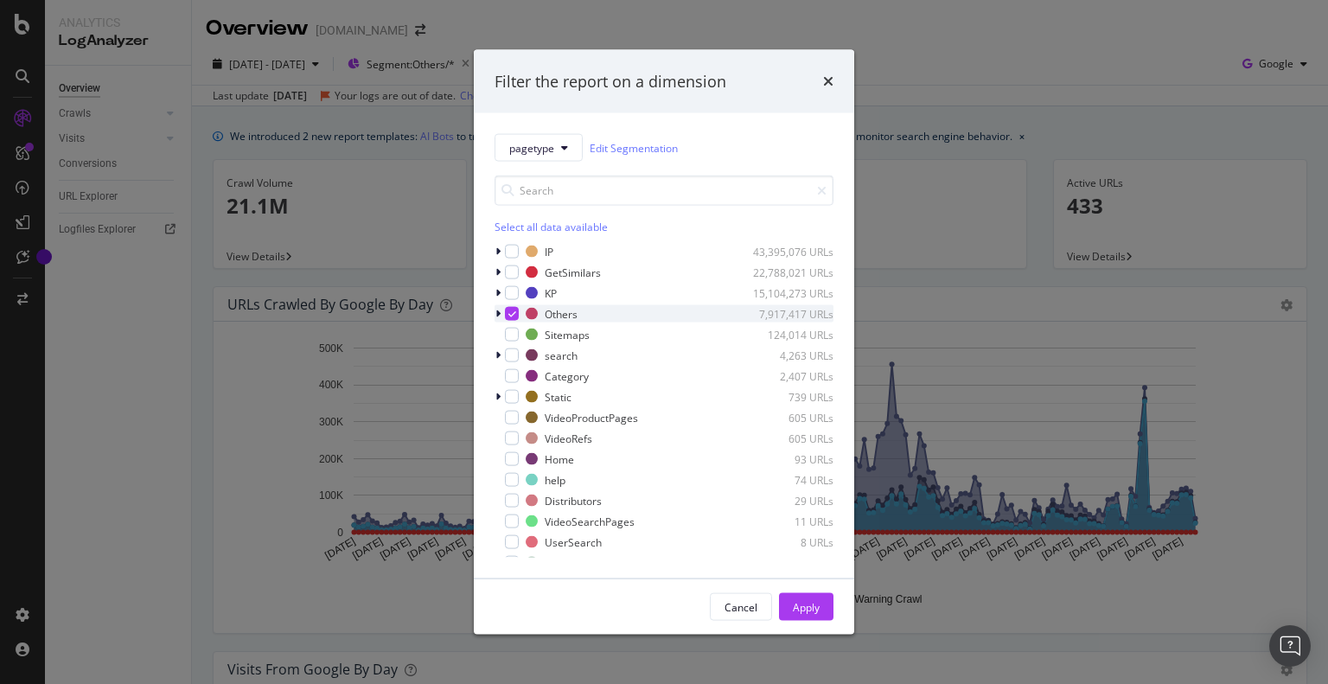
click at [514, 310] on icon "modal" at bounding box center [513, 314] width 8 height 9
click at [509, 291] on div "modal" at bounding box center [512, 293] width 14 height 14
click at [510, 250] on div "modal" at bounding box center [512, 252] width 14 height 14
click at [512, 293] on icon "modal" at bounding box center [513, 293] width 8 height 9
click at [809, 605] on div "Apply" at bounding box center [806, 606] width 27 height 15
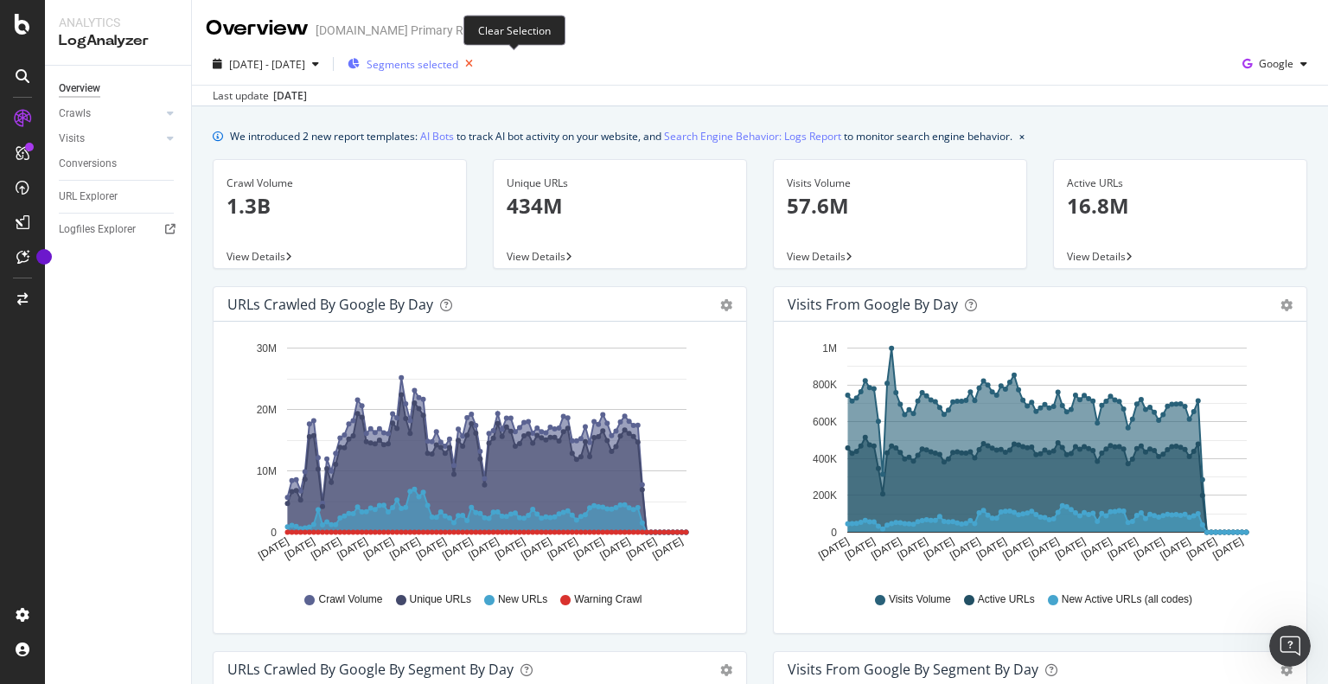
scroll to position [2453, 0]
click at [1259, 68] on span "Google" at bounding box center [1276, 63] width 35 height 15
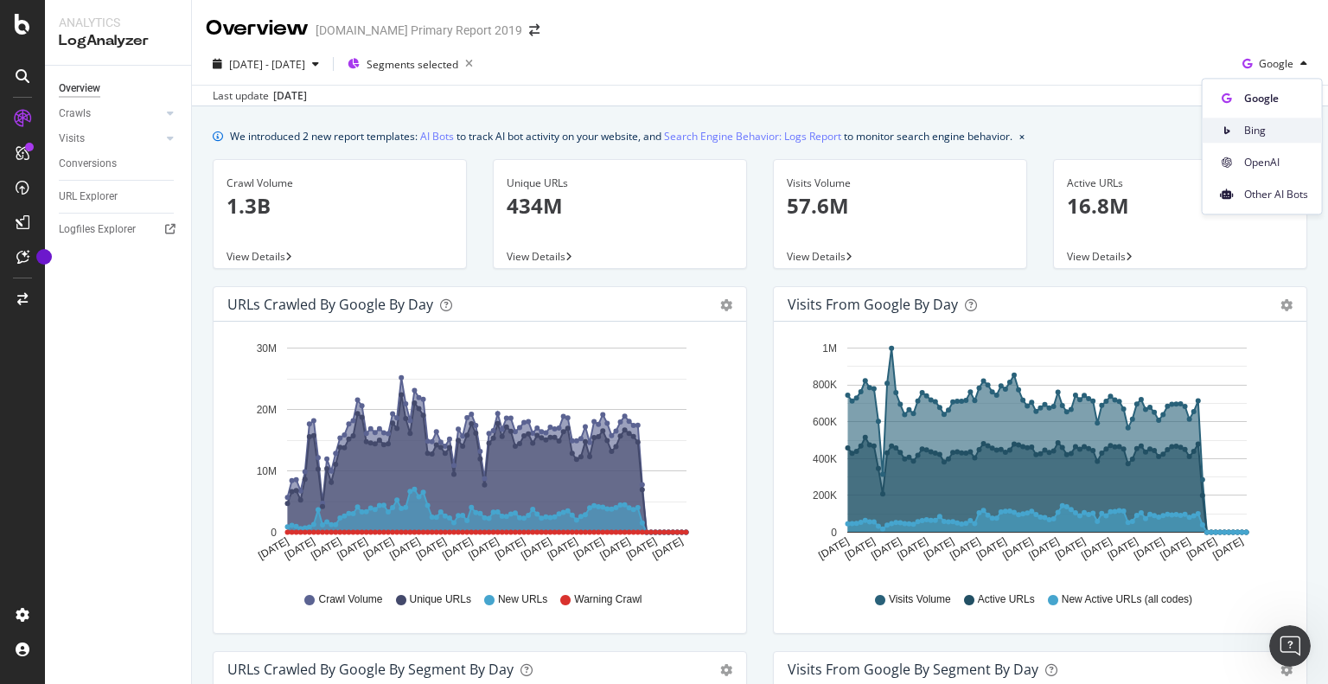
click at [1252, 132] on span "Bing" at bounding box center [1276, 131] width 64 height 16
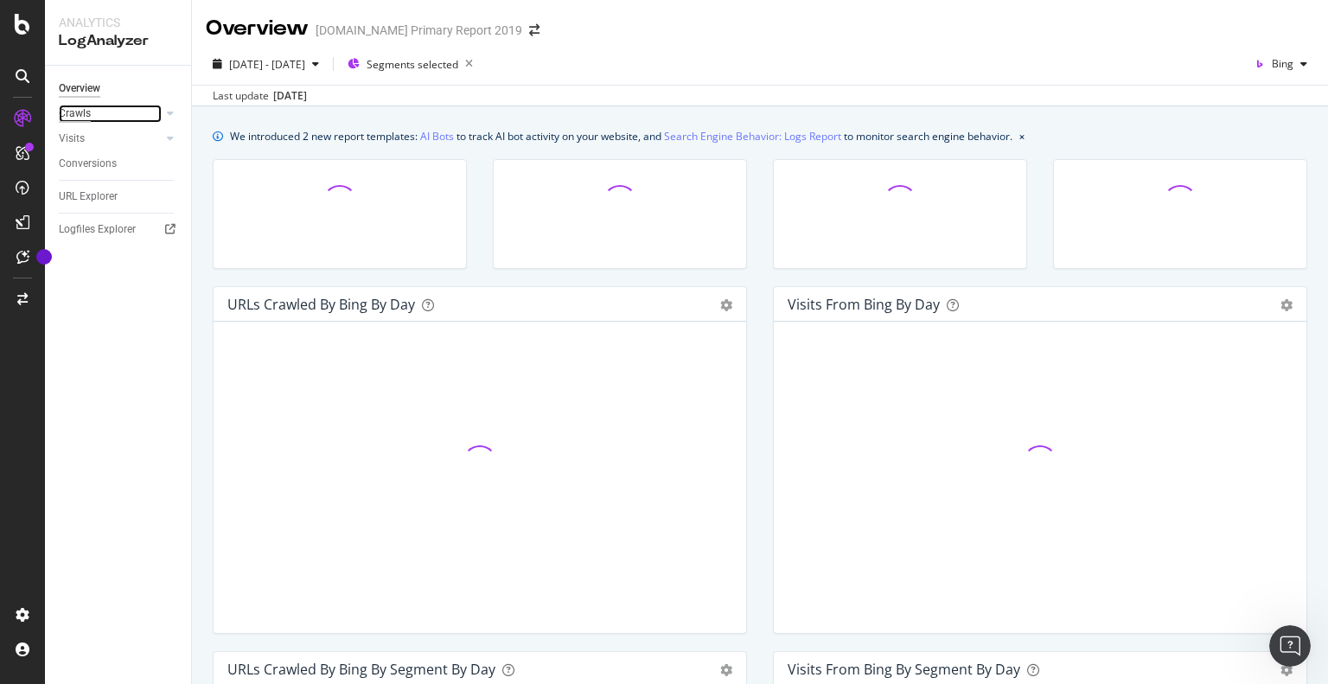
click at [72, 111] on div "Crawls" at bounding box center [75, 114] width 32 height 18
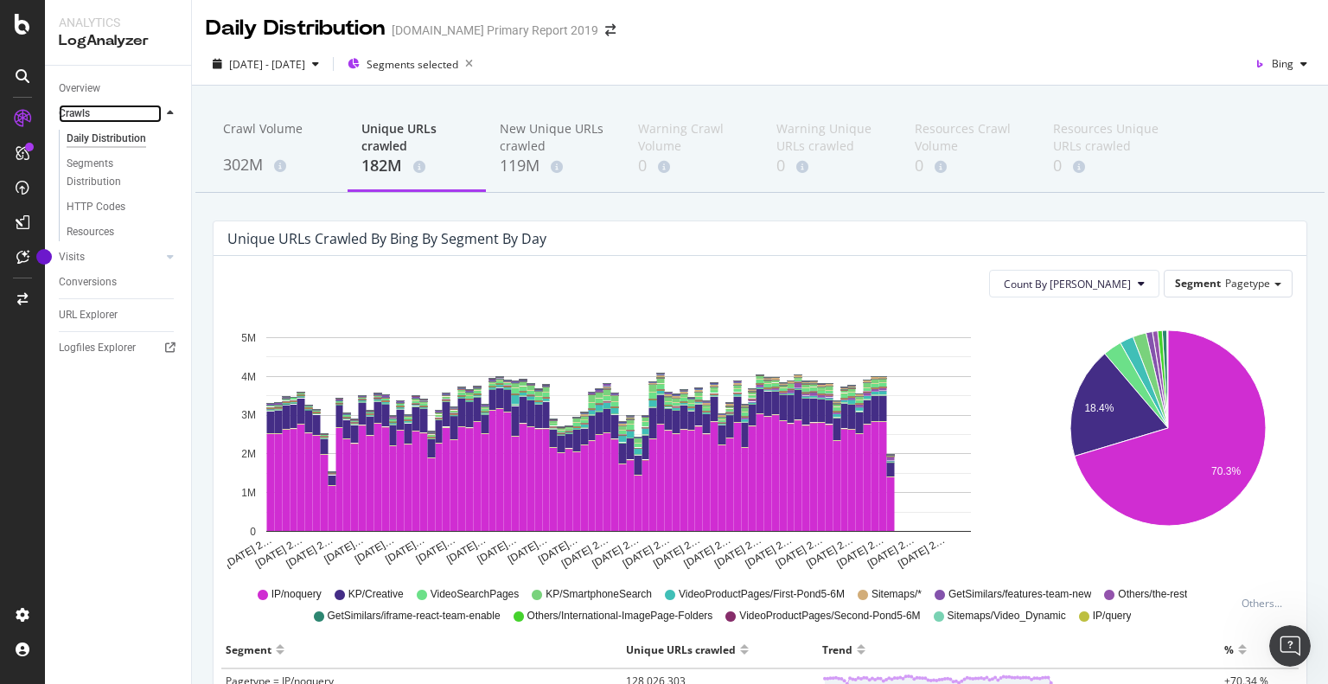
scroll to position [173, 0]
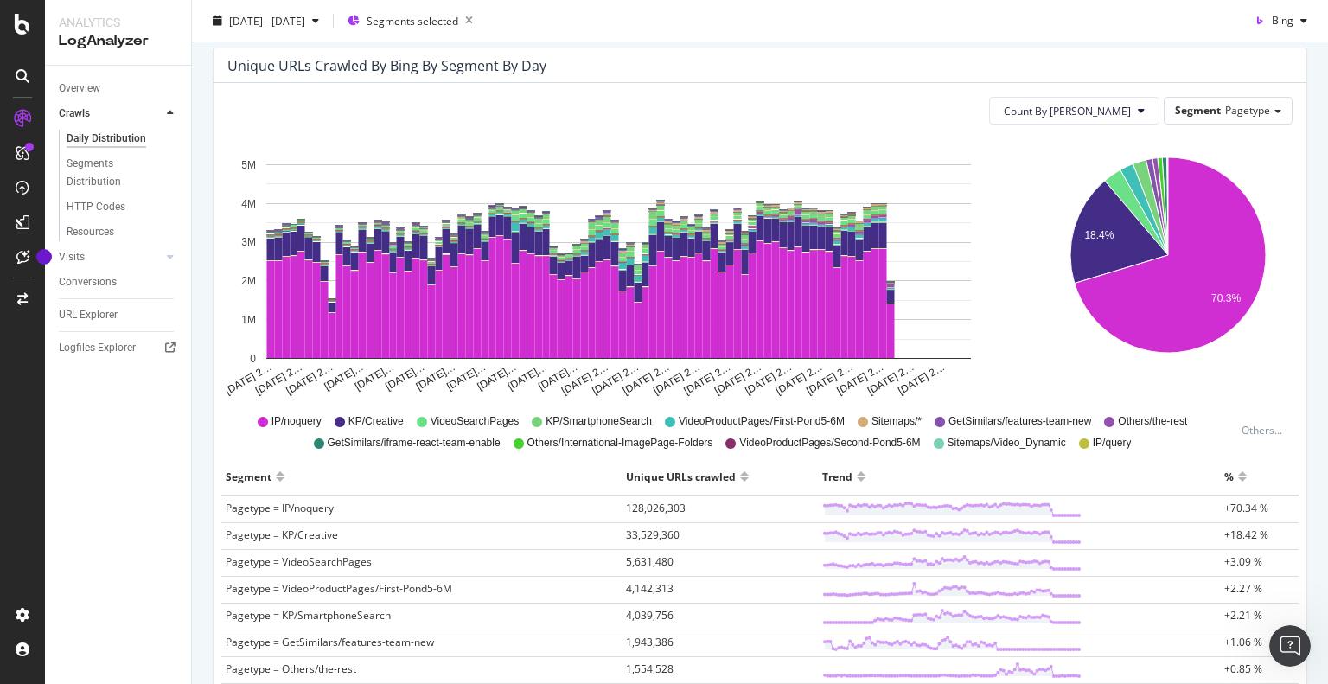
click at [105, 195] on div "HTTP Codes" at bounding box center [125, 207] width 132 height 25
click at [99, 207] on div "HTTP Codes" at bounding box center [96, 207] width 59 height 18
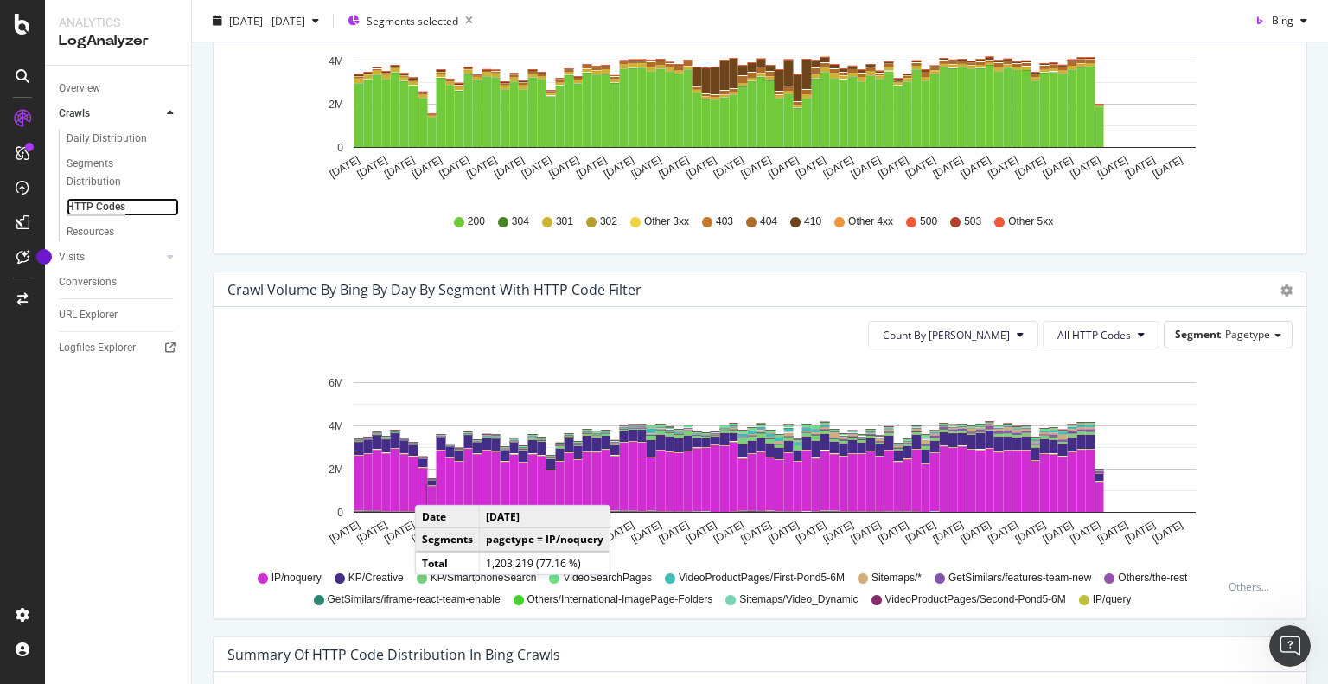
scroll to position [865, 0]
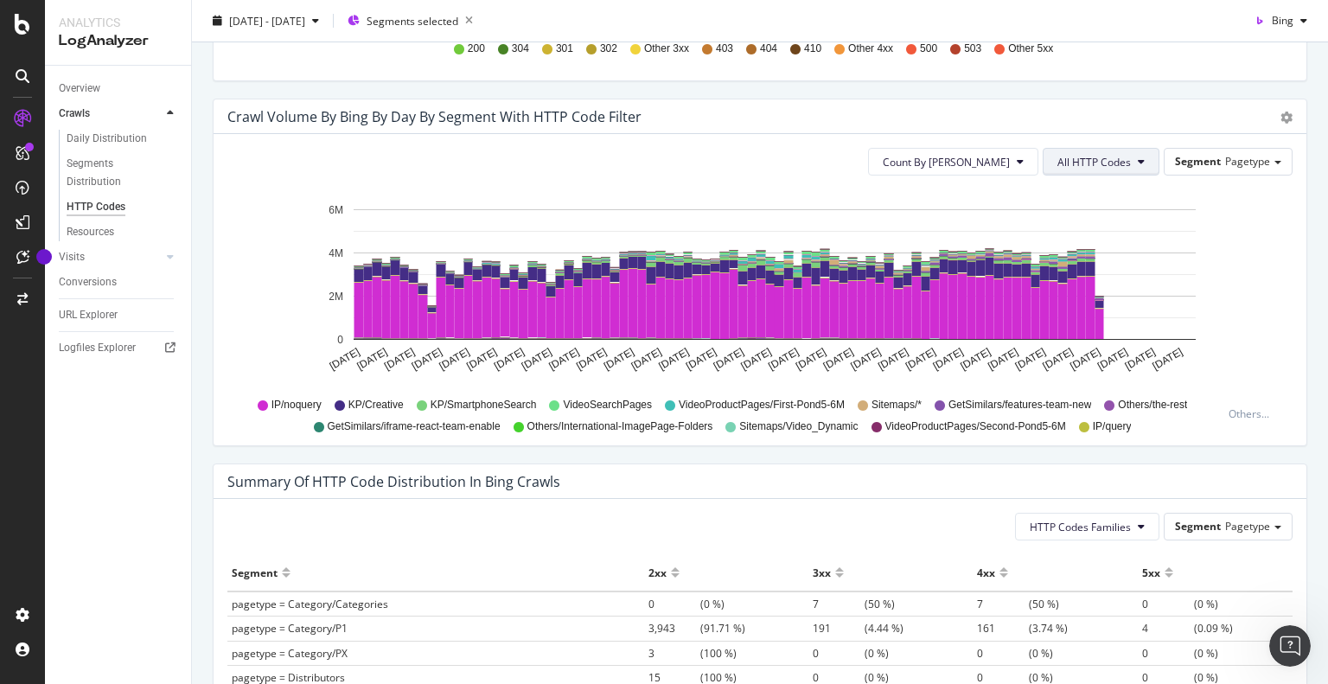
click at [1081, 160] on span "All HTTP Codes" at bounding box center [1095, 162] width 74 height 15
click at [942, 108] on div "Crawl Volume by bing by Day by Segment with HTTP Code Filter" at bounding box center [740, 116] width 1027 height 17
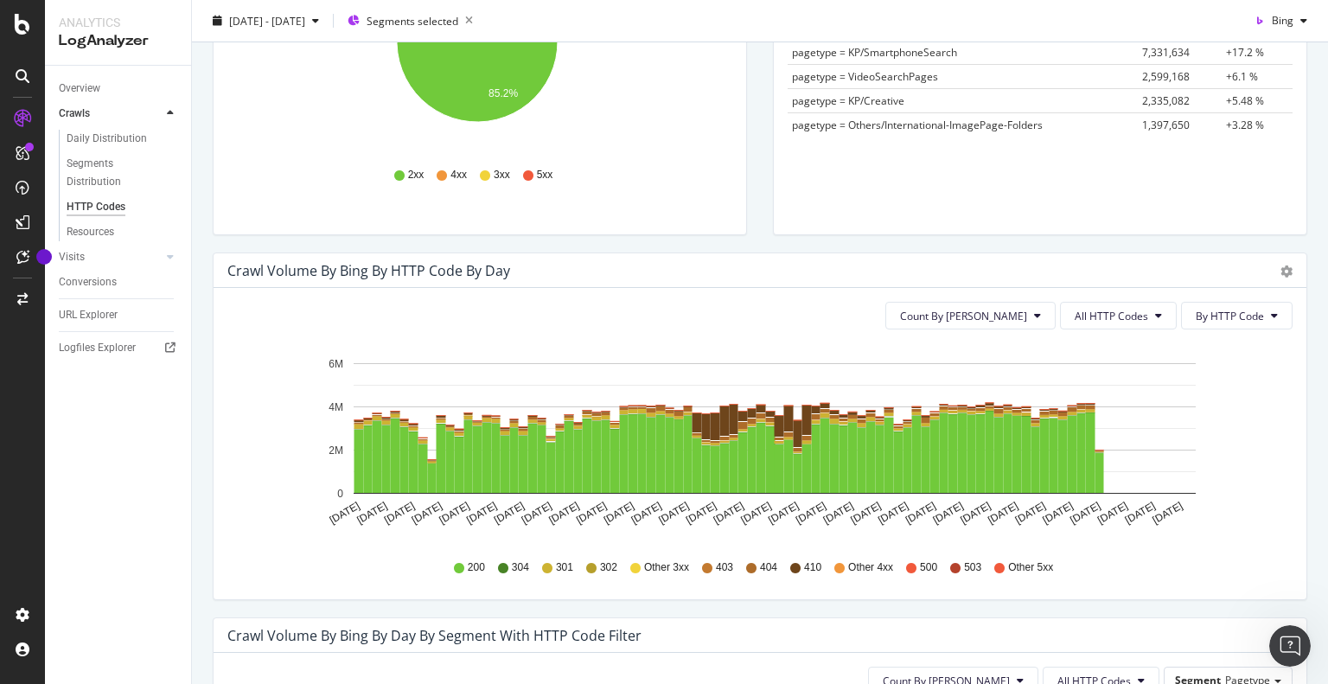
scroll to position [0, 0]
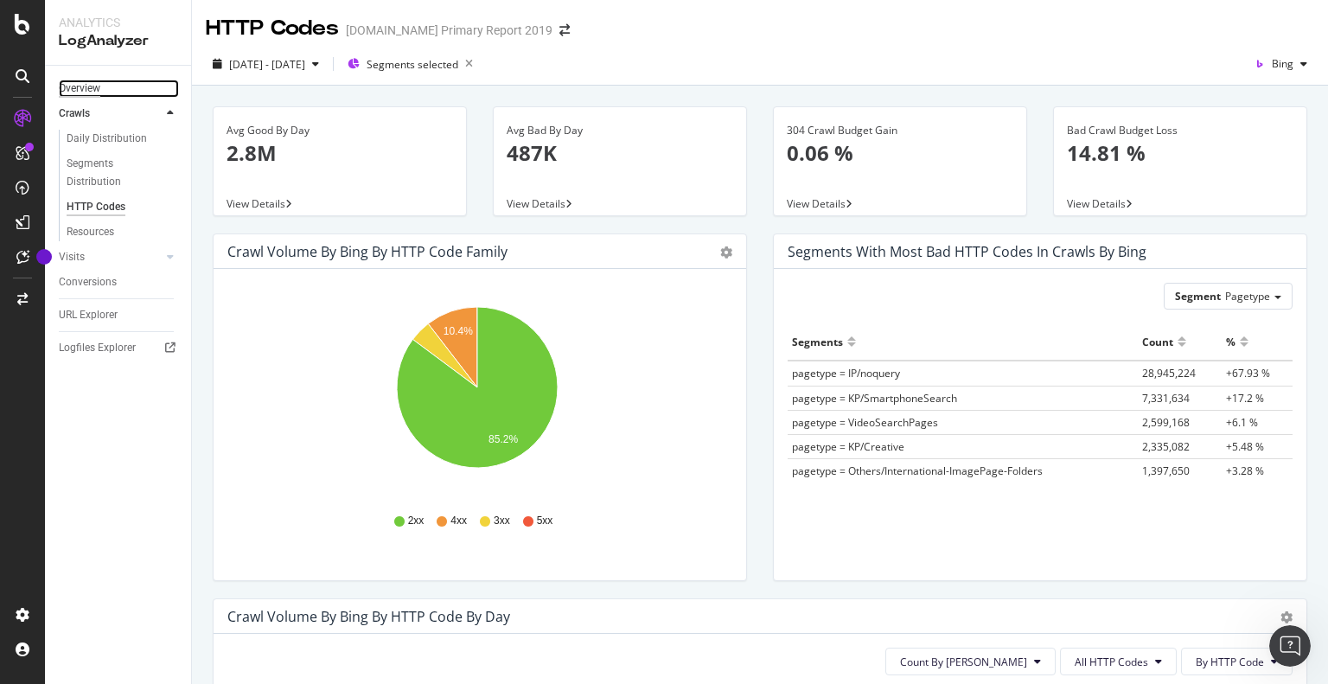
click at [90, 86] on div "Overview" at bounding box center [80, 89] width 42 height 18
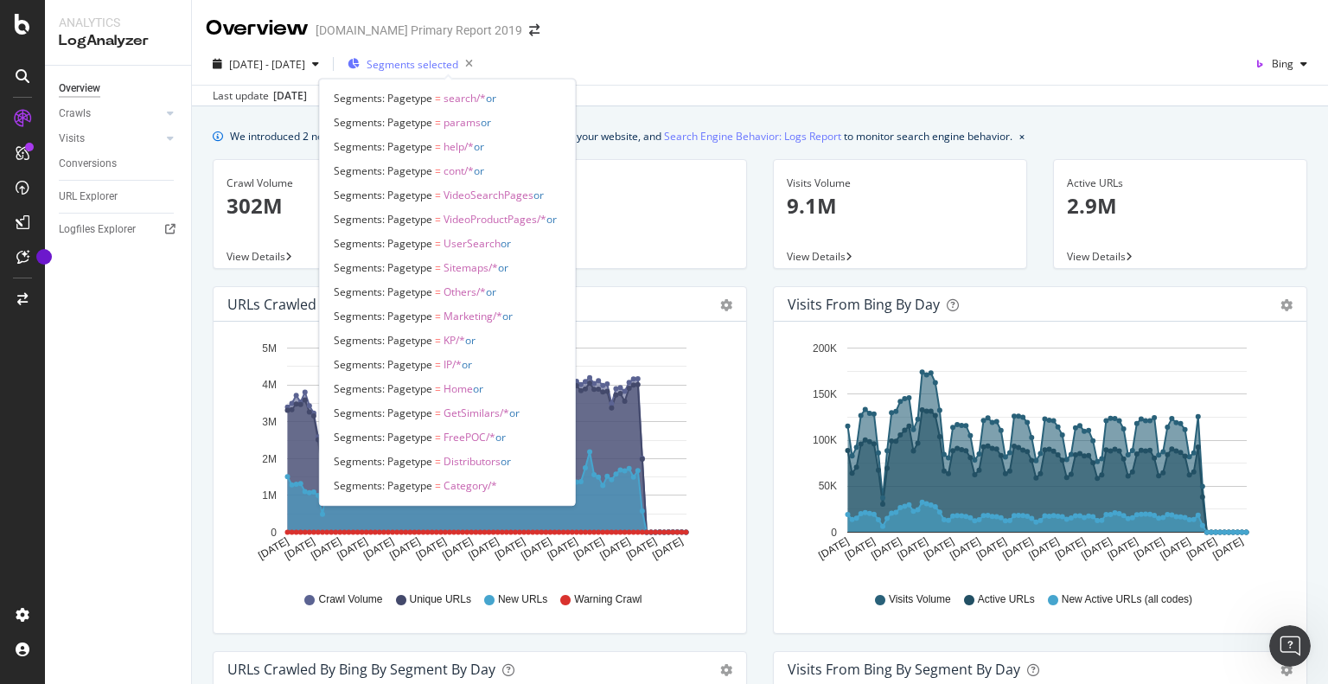
click at [469, 74] on div "Segments selected" at bounding box center [414, 64] width 132 height 24
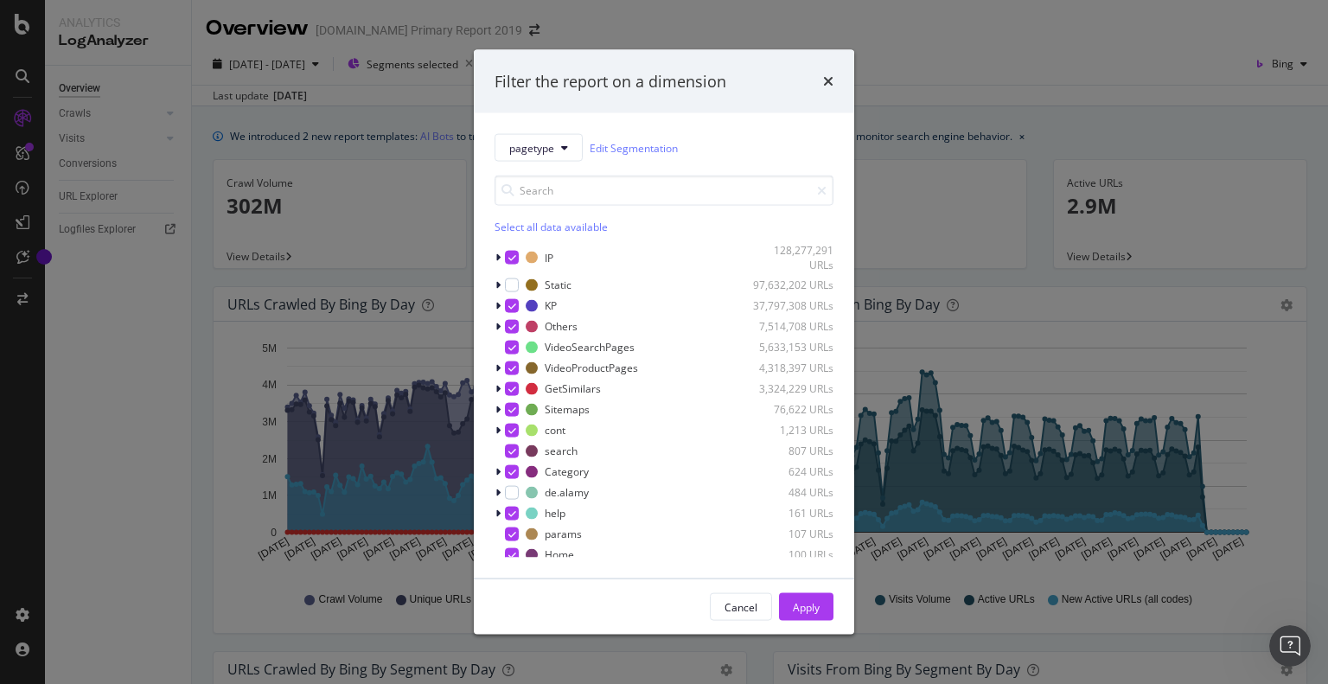
scroll to position [88, 0]
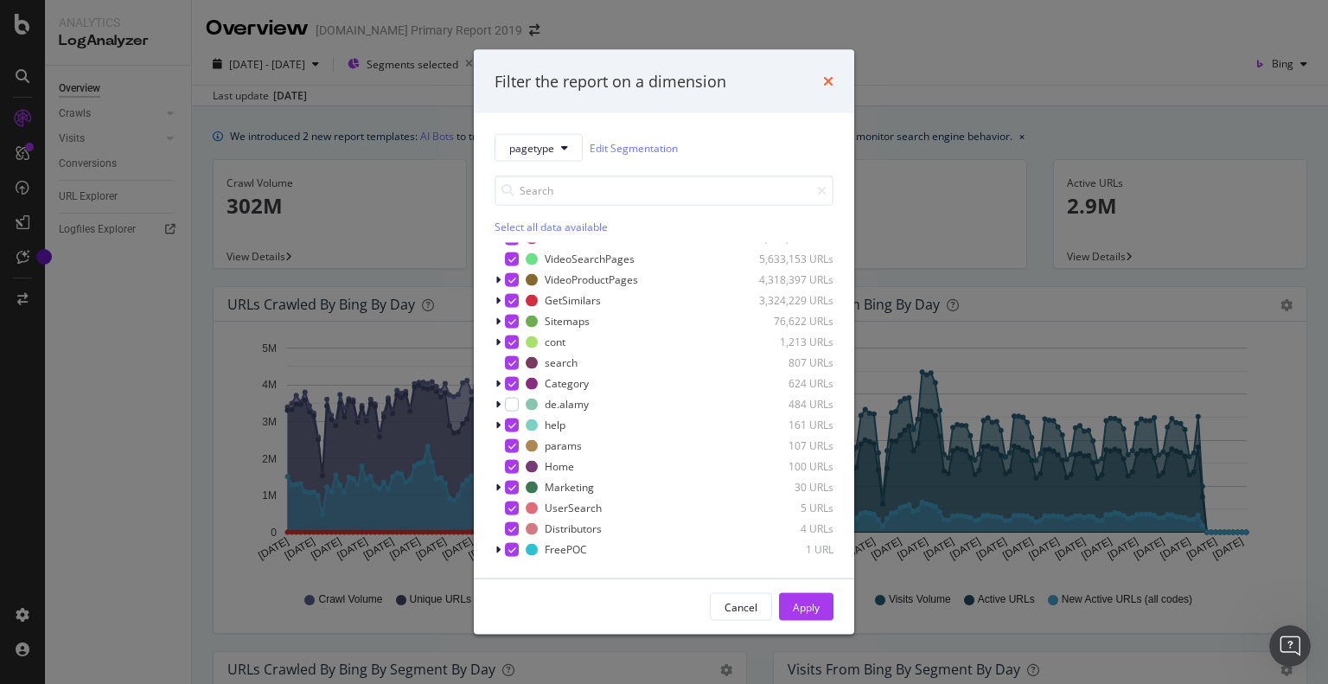
click at [827, 78] on icon "times" at bounding box center [828, 81] width 10 height 14
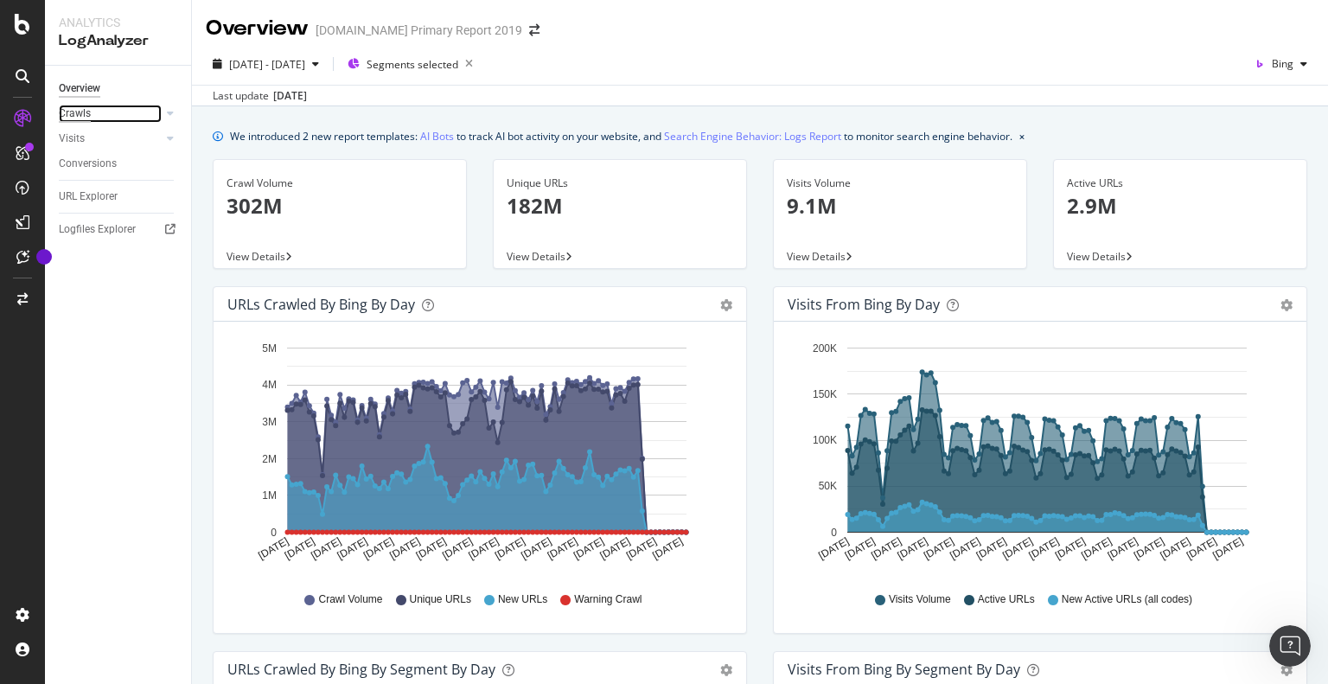
click at [81, 117] on div "Crawls" at bounding box center [75, 114] width 32 height 18
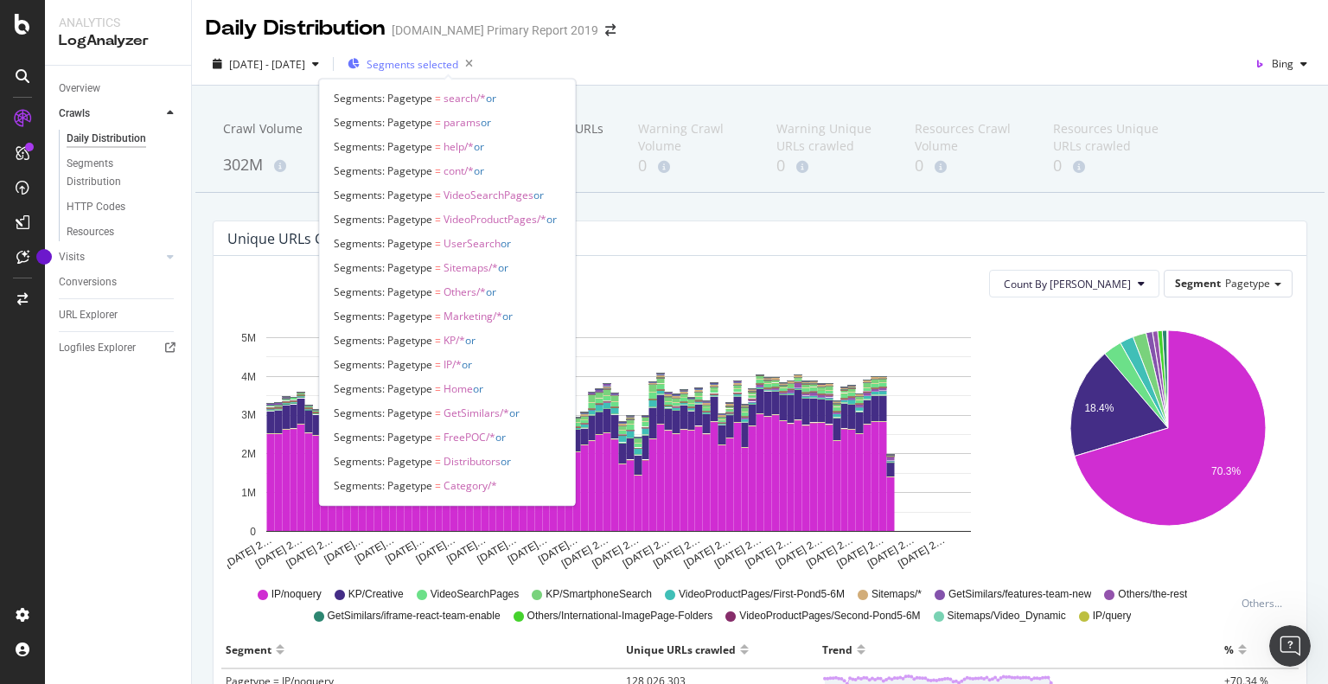
click at [458, 62] on span "Segments selected" at bounding box center [413, 64] width 92 height 15
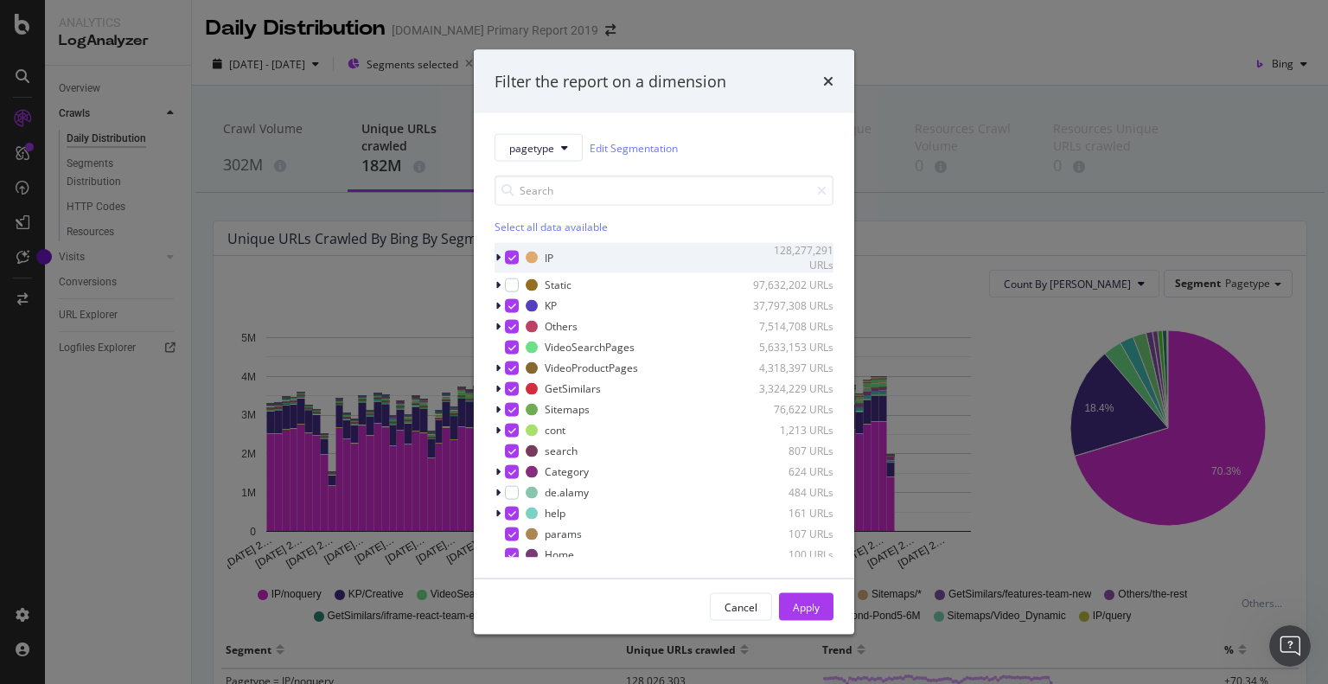
click at [502, 252] on div "modal" at bounding box center [500, 257] width 10 height 17
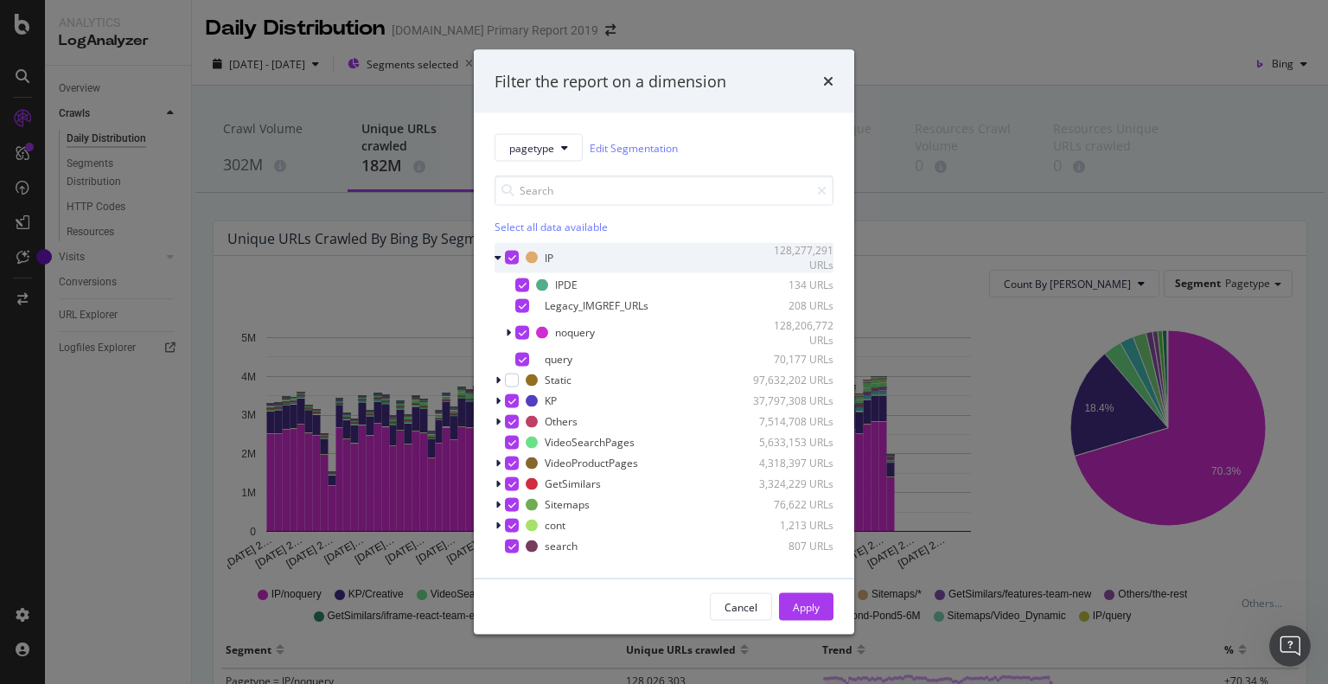
click at [512, 257] on icon "modal" at bounding box center [513, 257] width 8 height 9
click at [512, 399] on icon "modal" at bounding box center [513, 400] width 8 height 9
click at [512, 421] on icon "modal" at bounding box center [513, 421] width 8 height 9
click at [515, 443] on icon "modal" at bounding box center [513, 442] width 8 height 9
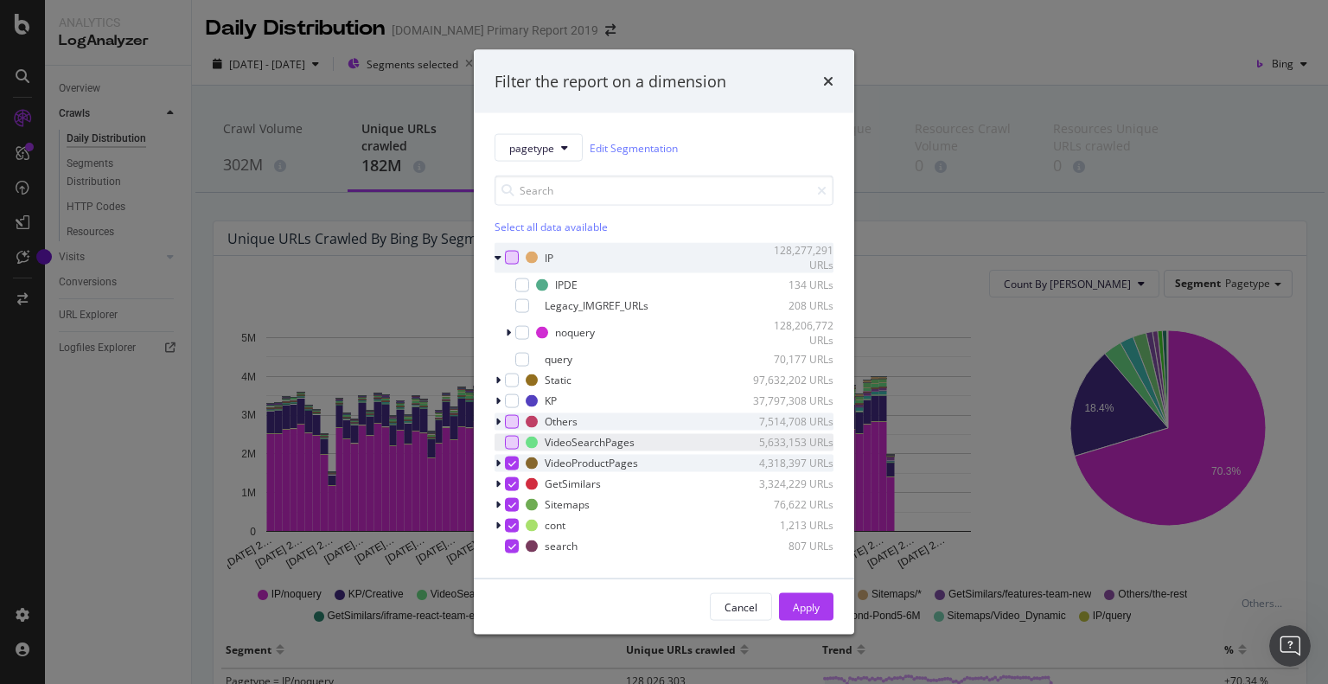
click at [510, 467] on div "modal" at bounding box center [512, 463] width 14 height 14
click at [512, 487] on icon "modal" at bounding box center [513, 483] width 8 height 9
click at [513, 509] on div "modal" at bounding box center [512, 504] width 14 height 14
click at [512, 527] on icon "modal" at bounding box center [513, 525] width 8 height 9
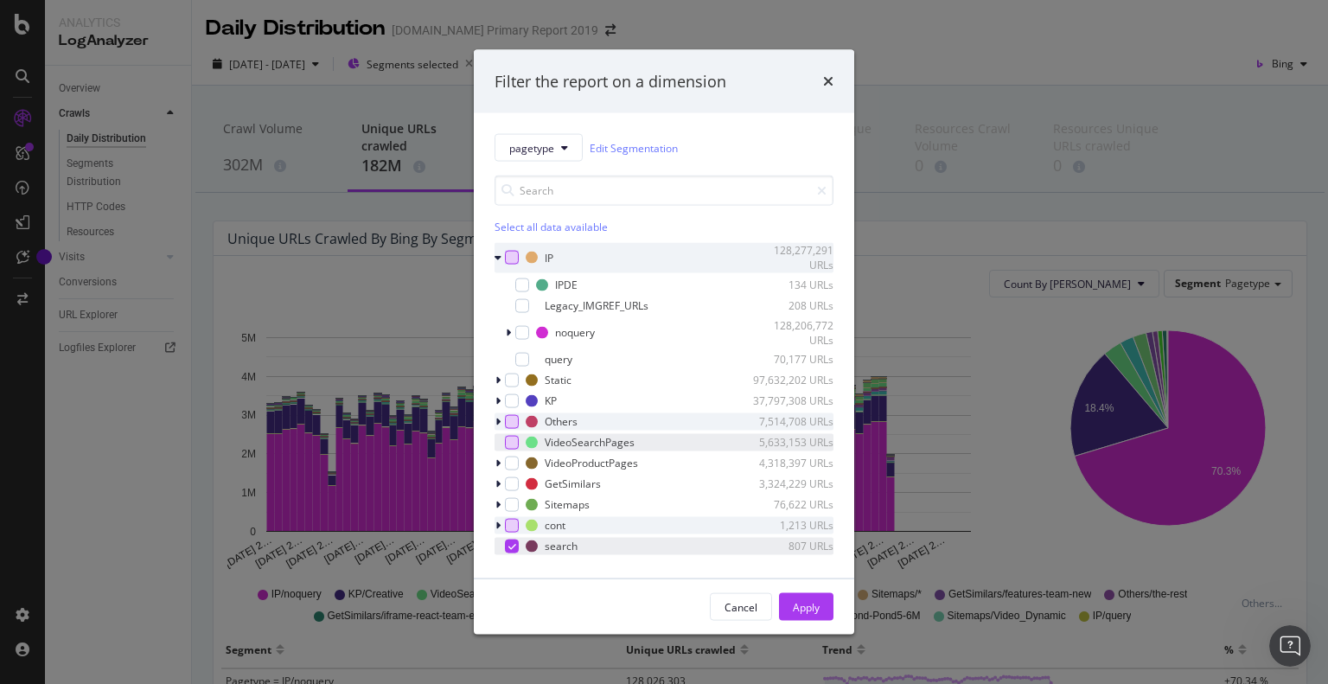
click at [512, 547] on icon "modal" at bounding box center [513, 545] width 8 height 9
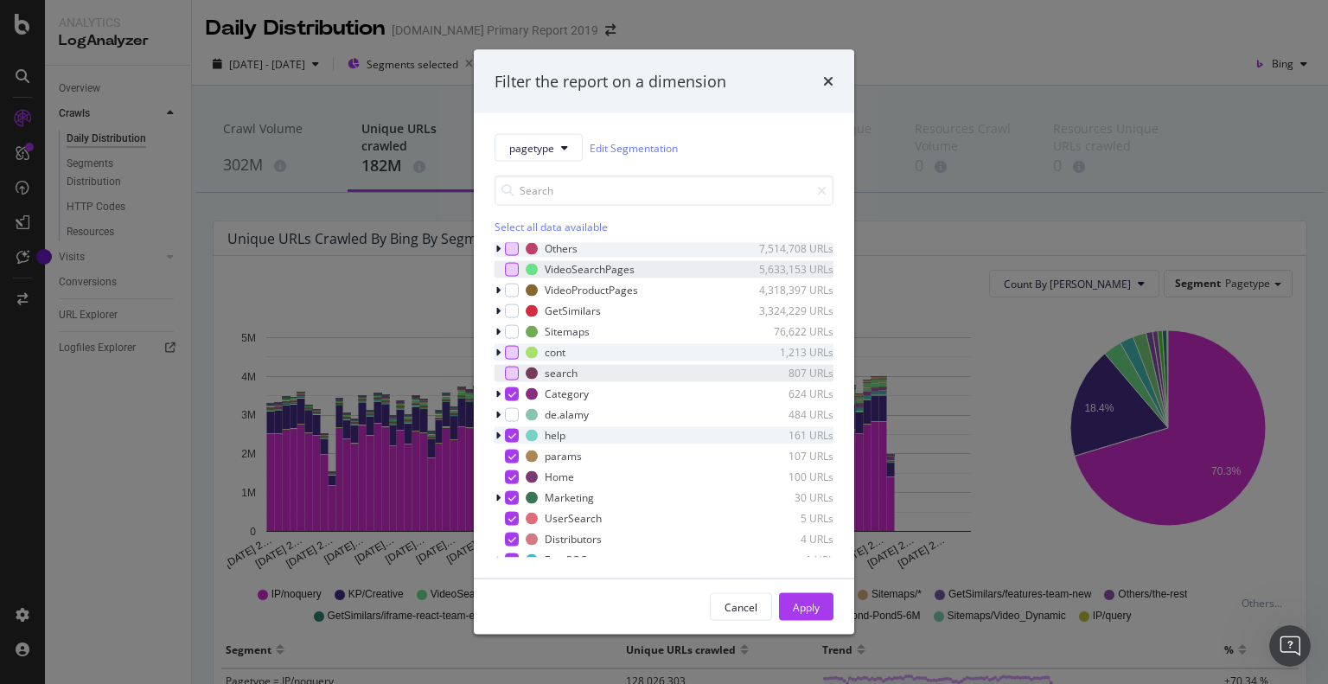
click at [510, 429] on div "modal" at bounding box center [512, 435] width 14 height 14
click at [507, 395] on div "modal" at bounding box center [512, 394] width 14 height 14
drag, startPoint x: 512, startPoint y: 452, endPoint x: 514, endPoint y: 469, distance: 16.5
click at [515, 452] on icon "modal" at bounding box center [513, 455] width 8 height 9
click at [511, 478] on icon "modal" at bounding box center [513, 476] width 8 height 9
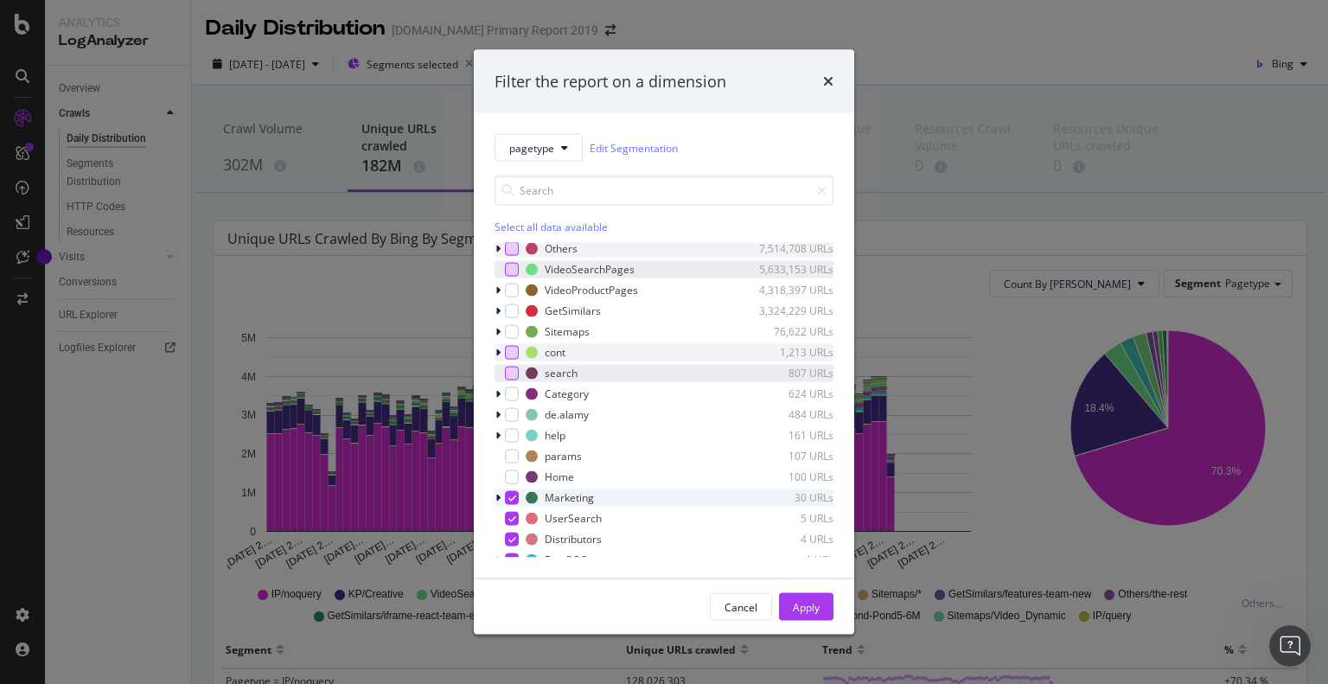
click at [513, 499] on icon "modal" at bounding box center [513, 497] width 8 height 9
drag, startPoint x: 513, startPoint y: 512, endPoint x: 513, endPoint y: 521, distance: 9.5
click at [513, 513] on div "modal" at bounding box center [512, 518] width 14 height 14
click at [511, 533] on div "modal" at bounding box center [512, 539] width 14 height 14
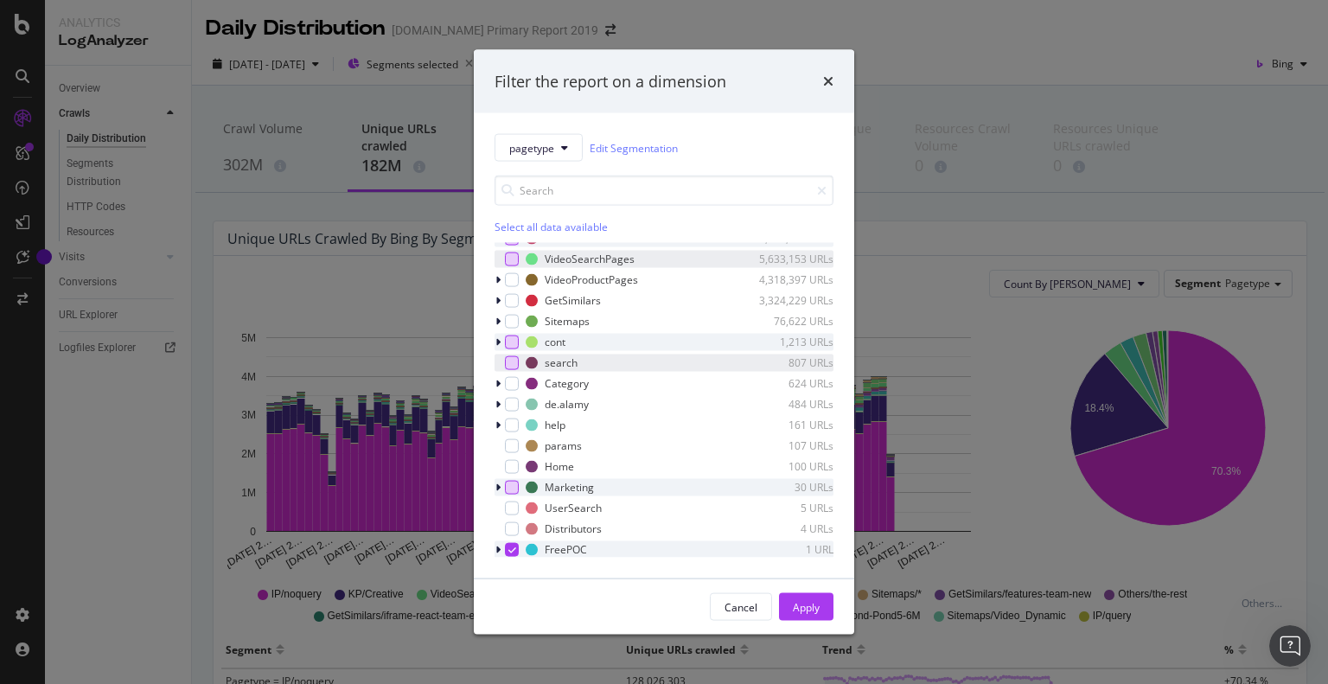
click at [509, 547] on icon "modal" at bounding box center [513, 549] width 8 height 9
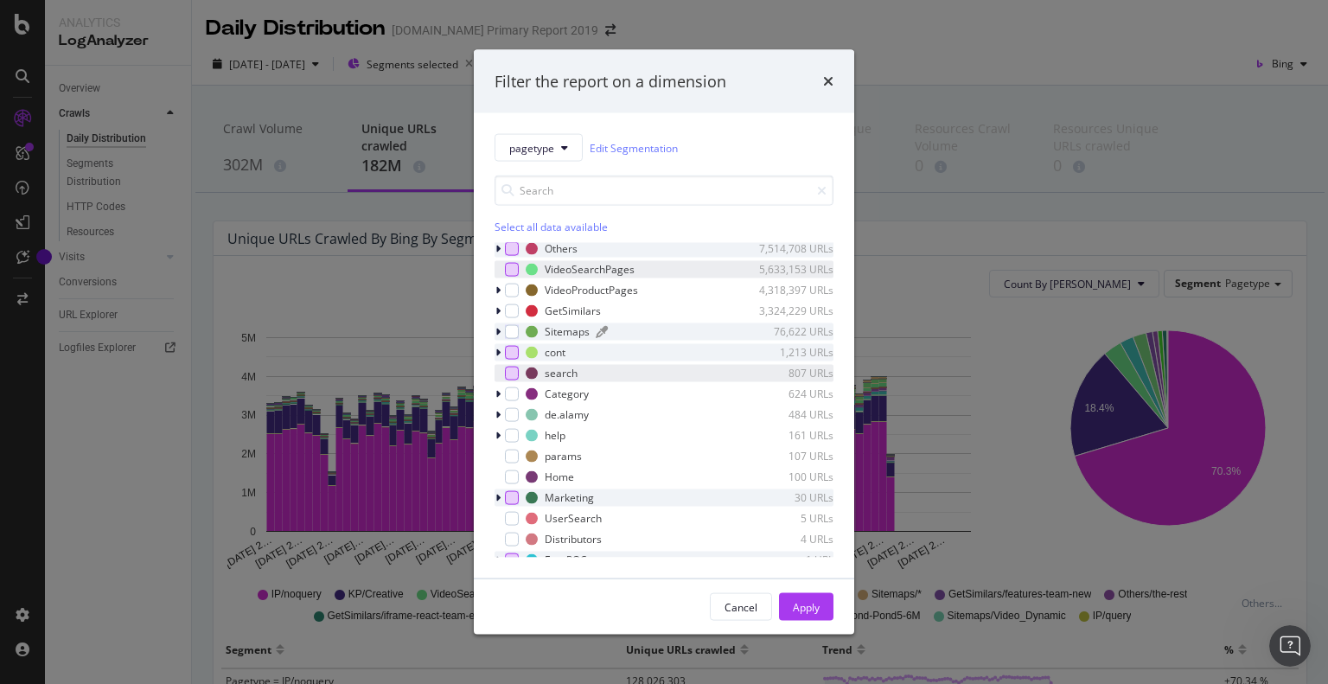
scroll to position [0, 0]
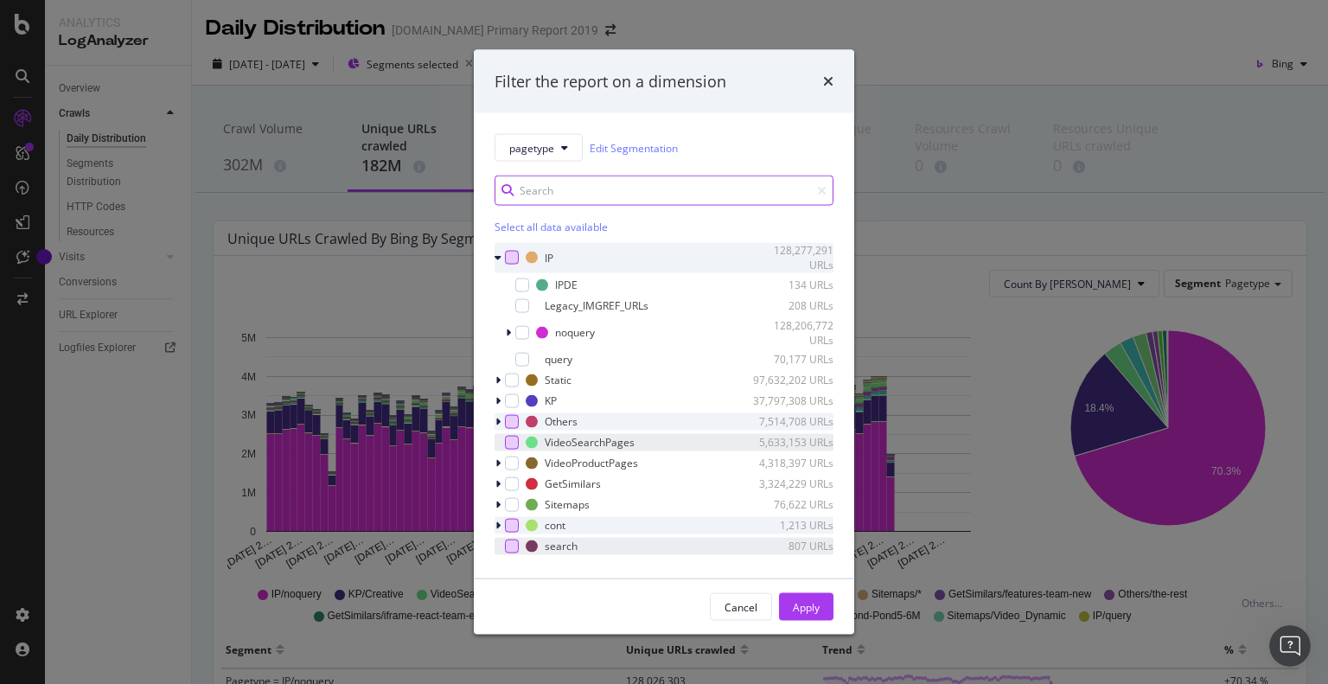
click at [557, 184] on input "modal" at bounding box center [664, 191] width 339 height 30
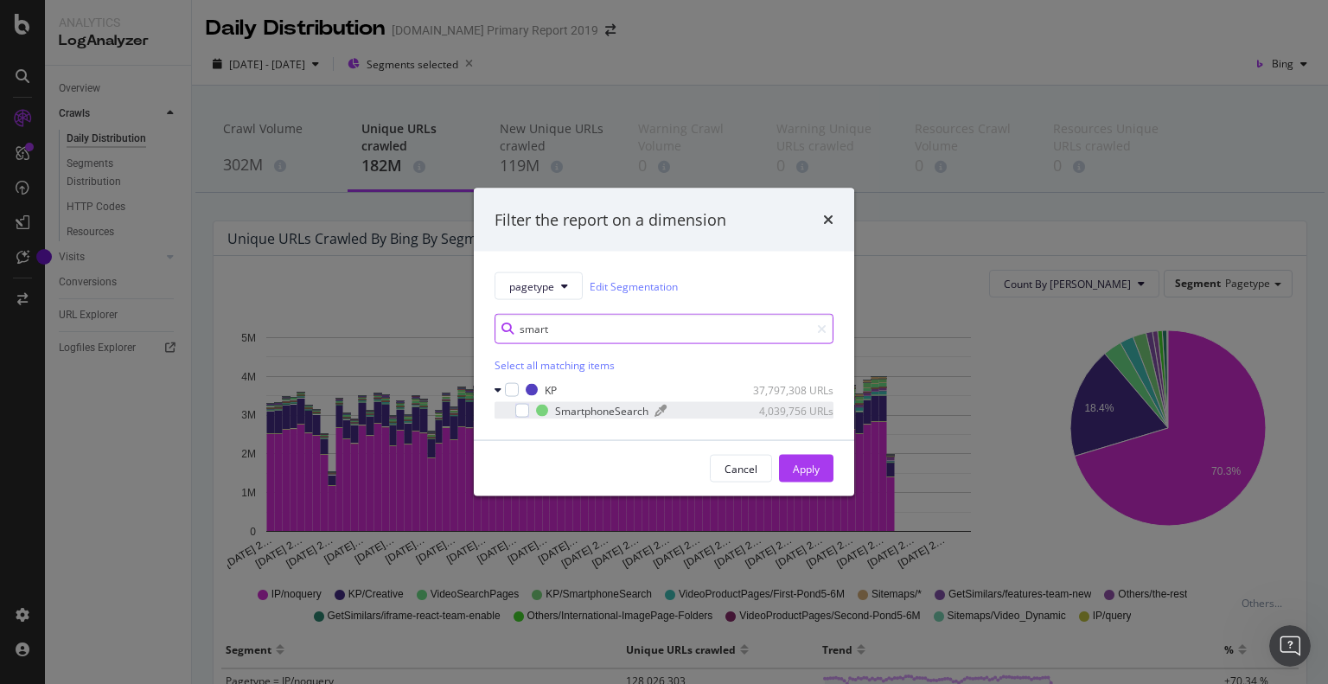
type input "smart"
click at [608, 404] on div "SmartphoneSearch" at bounding box center [601, 410] width 93 height 15
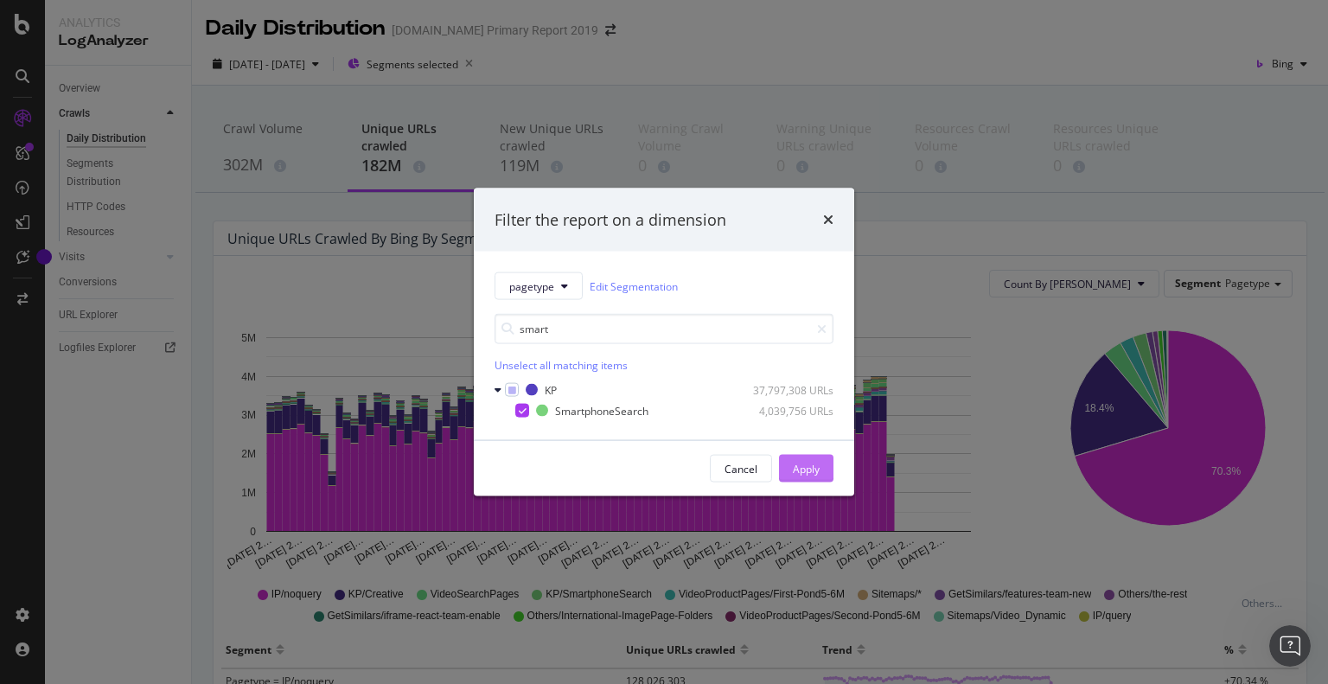
click at [803, 465] on div "Apply" at bounding box center [806, 468] width 27 height 15
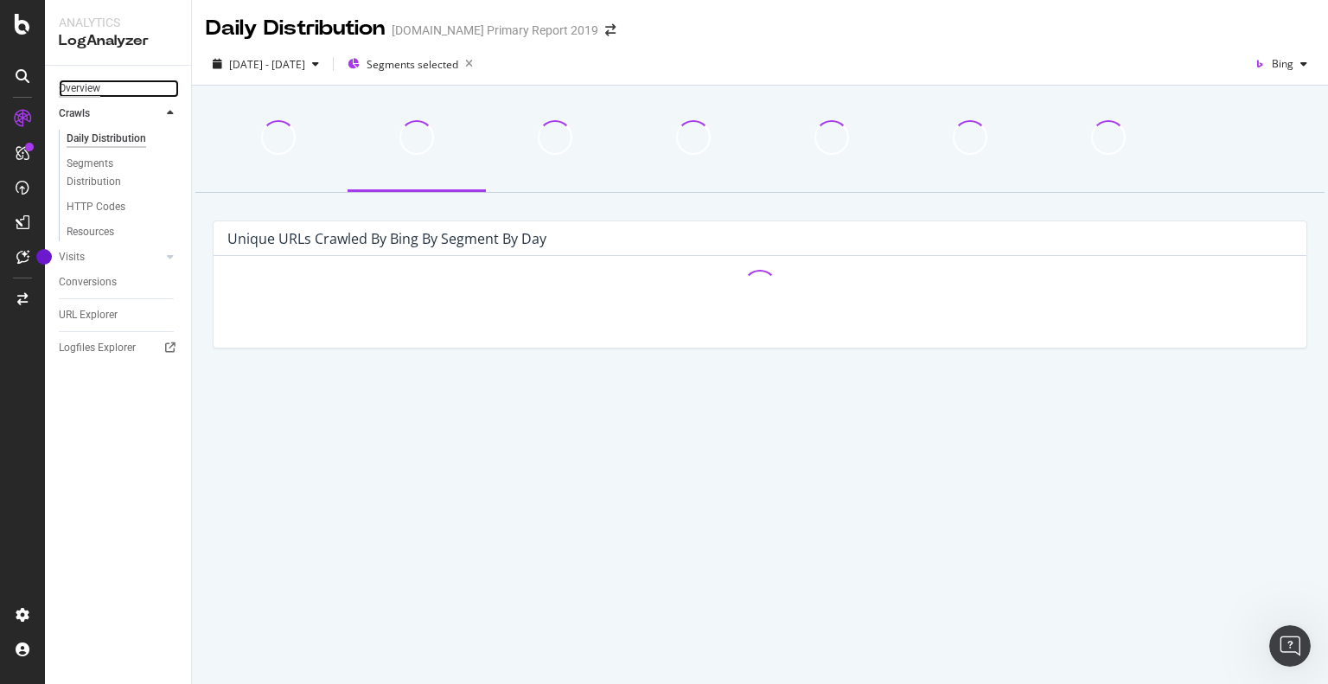
click at [83, 95] on div "Overview" at bounding box center [80, 89] width 42 height 18
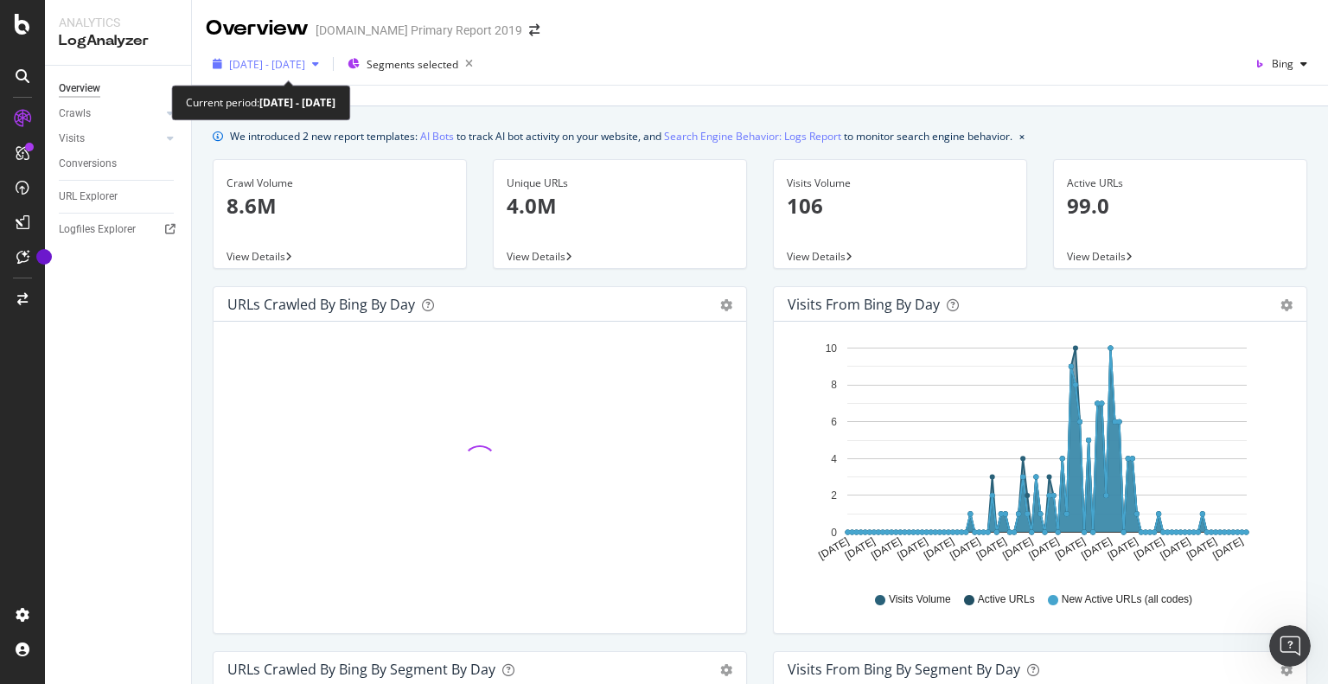
click at [303, 66] on span "[DATE] - [DATE]" at bounding box center [267, 64] width 76 height 15
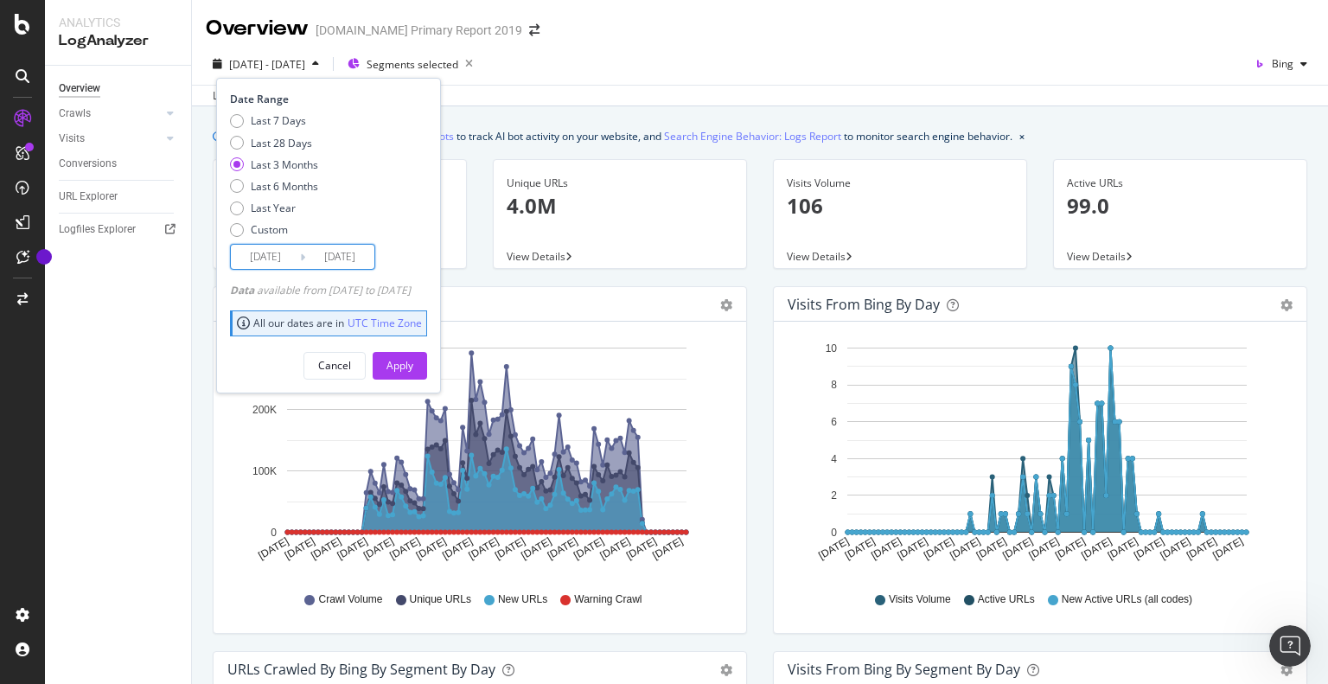
click at [356, 258] on input "[DATE]" at bounding box center [339, 257] width 69 height 24
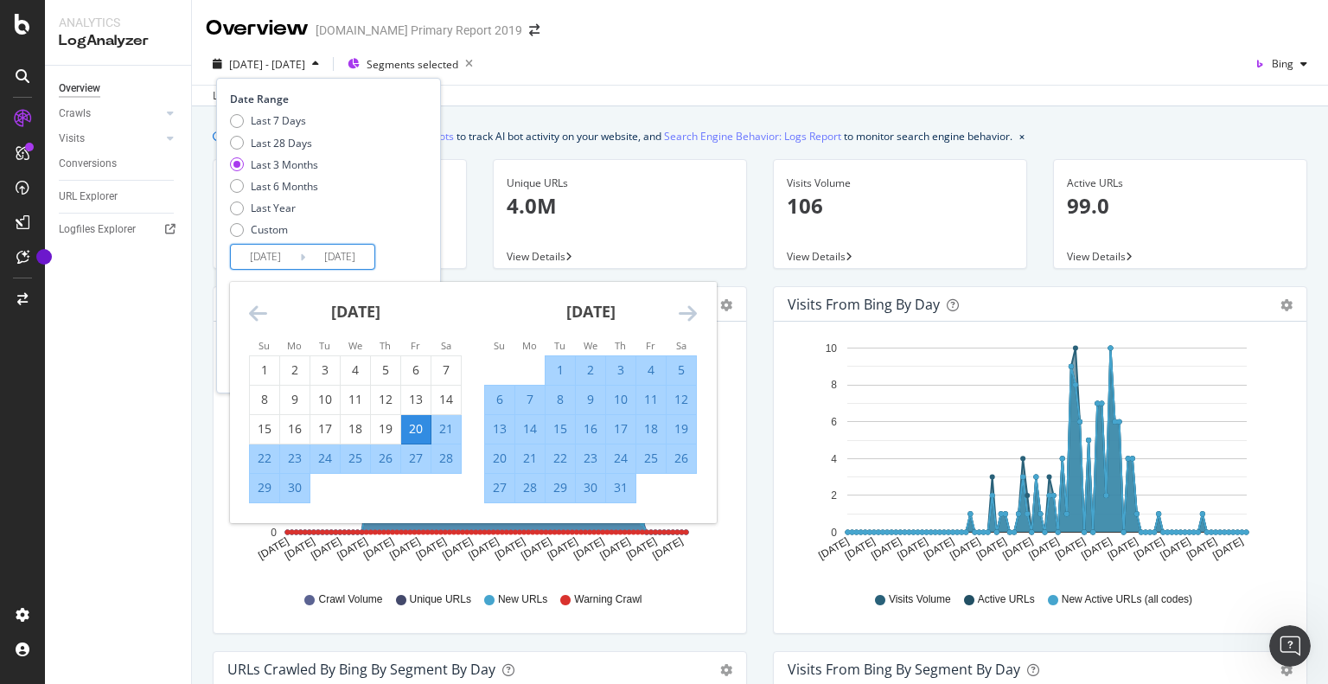
click at [413, 430] on div "20" at bounding box center [415, 428] width 29 height 17
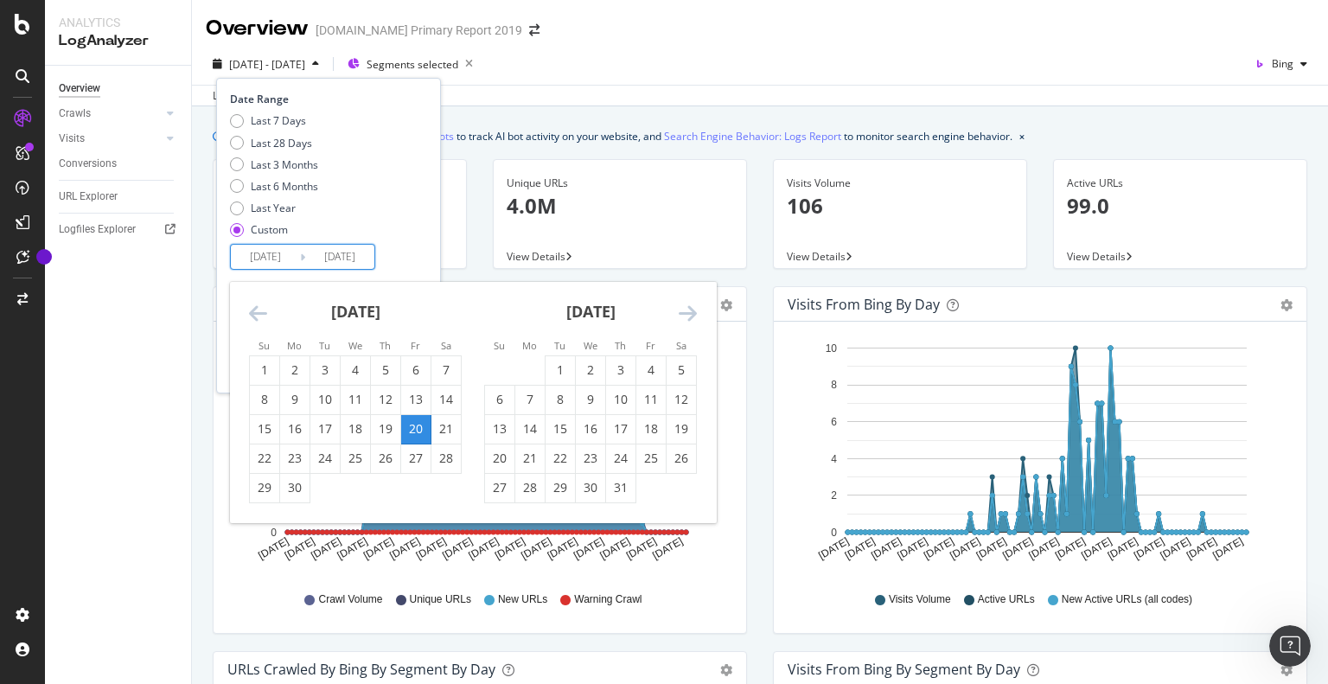
click at [355, 255] on input "[DATE]" at bounding box center [339, 257] width 69 height 24
click at [686, 310] on icon "Move forward to switch to the next month." at bounding box center [688, 313] width 18 height 21
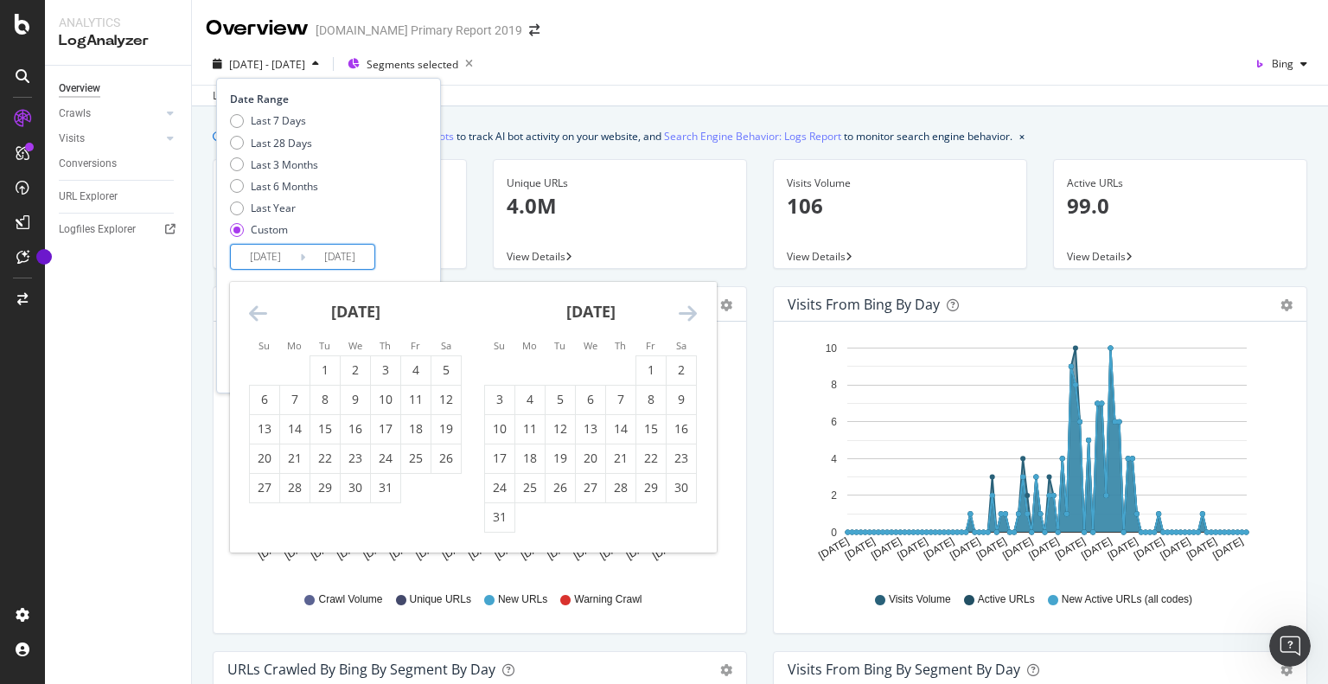
click at [686, 310] on icon "Move forward to switch to the next month." at bounding box center [688, 313] width 18 height 21
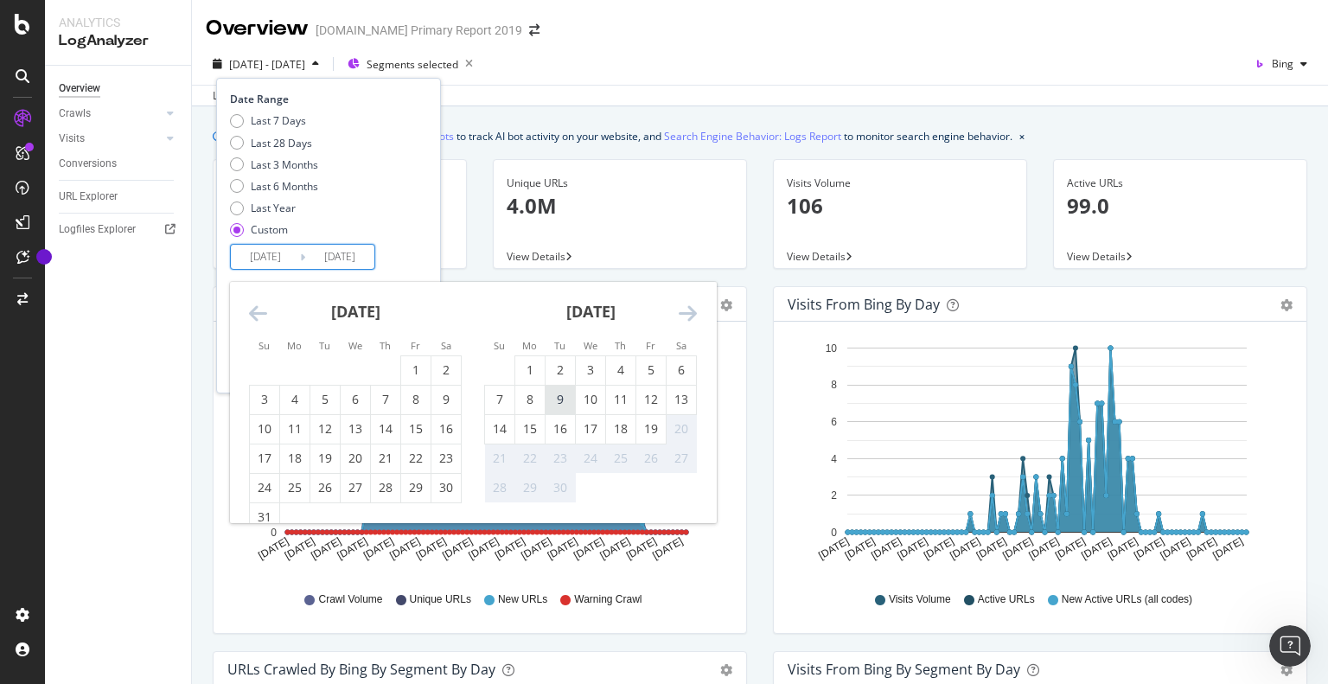
click at [559, 406] on div "9" at bounding box center [560, 399] width 29 height 17
type input "[DATE]"
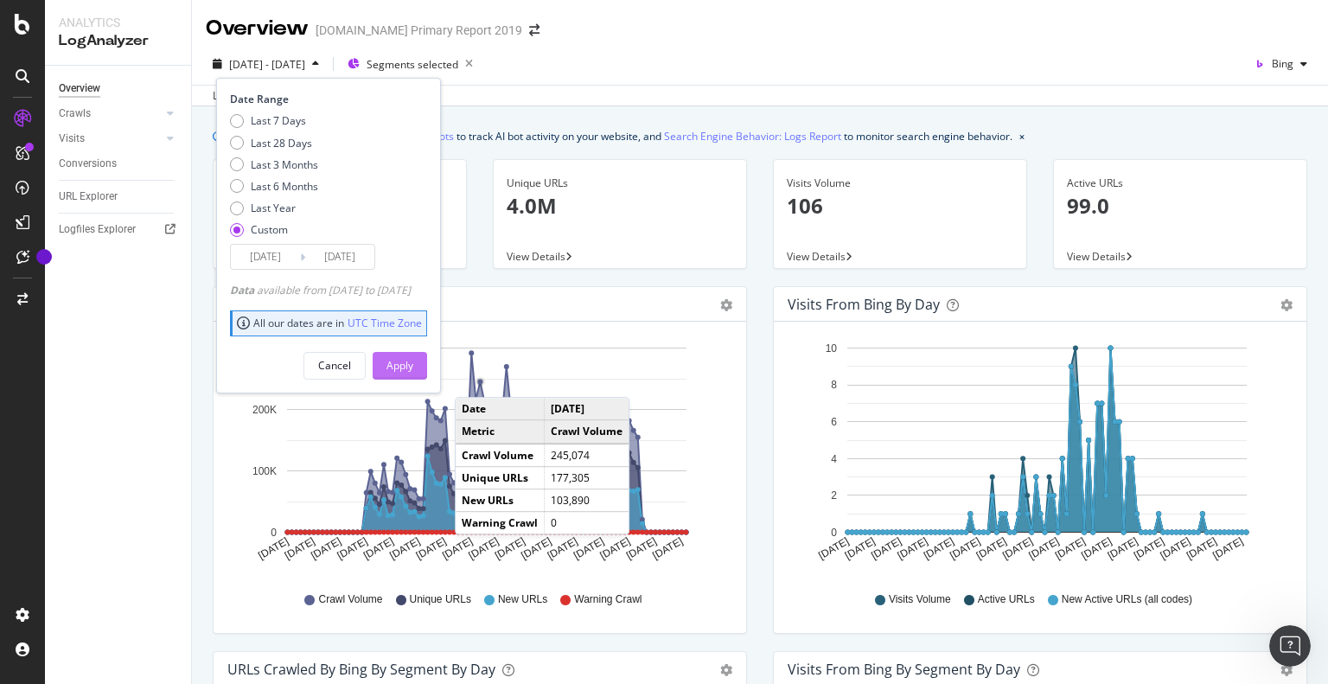
click at [413, 362] on div "Apply" at bounding box center [400, 365] width 27 height 15
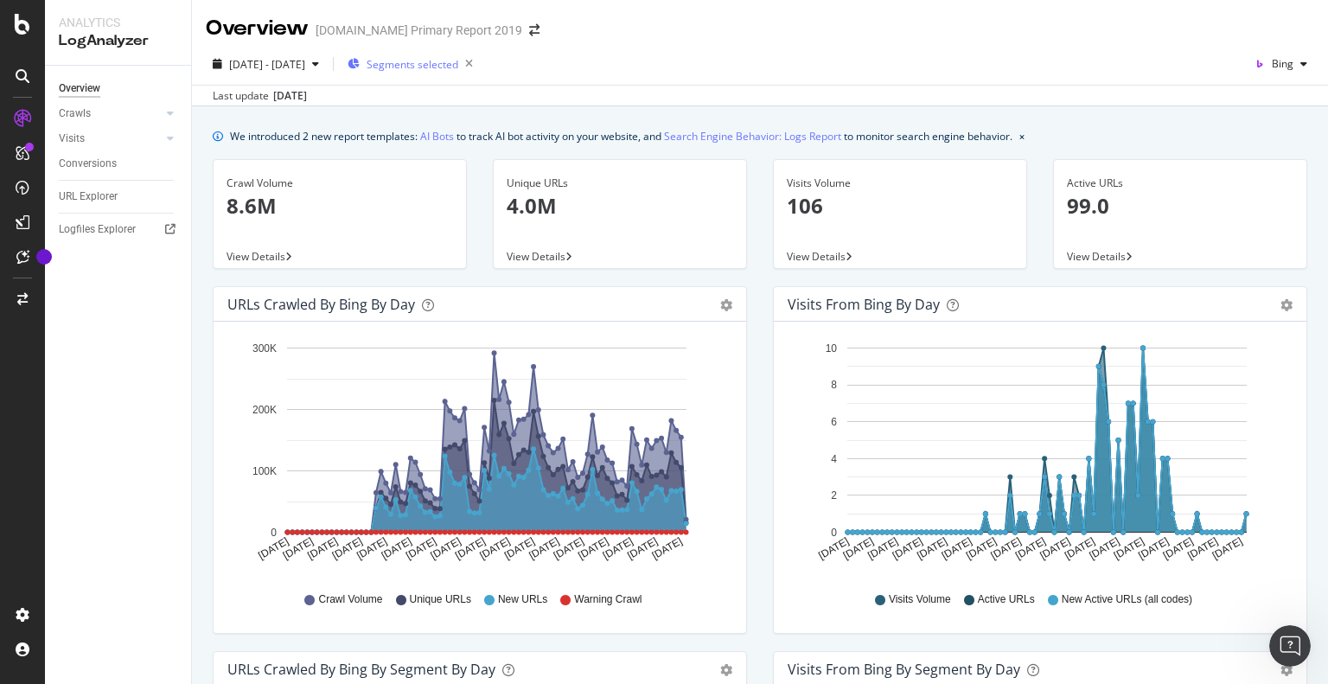
click at [445, 54] on div "Segments selected" at bounding box center [414, 64] width 132 height 24
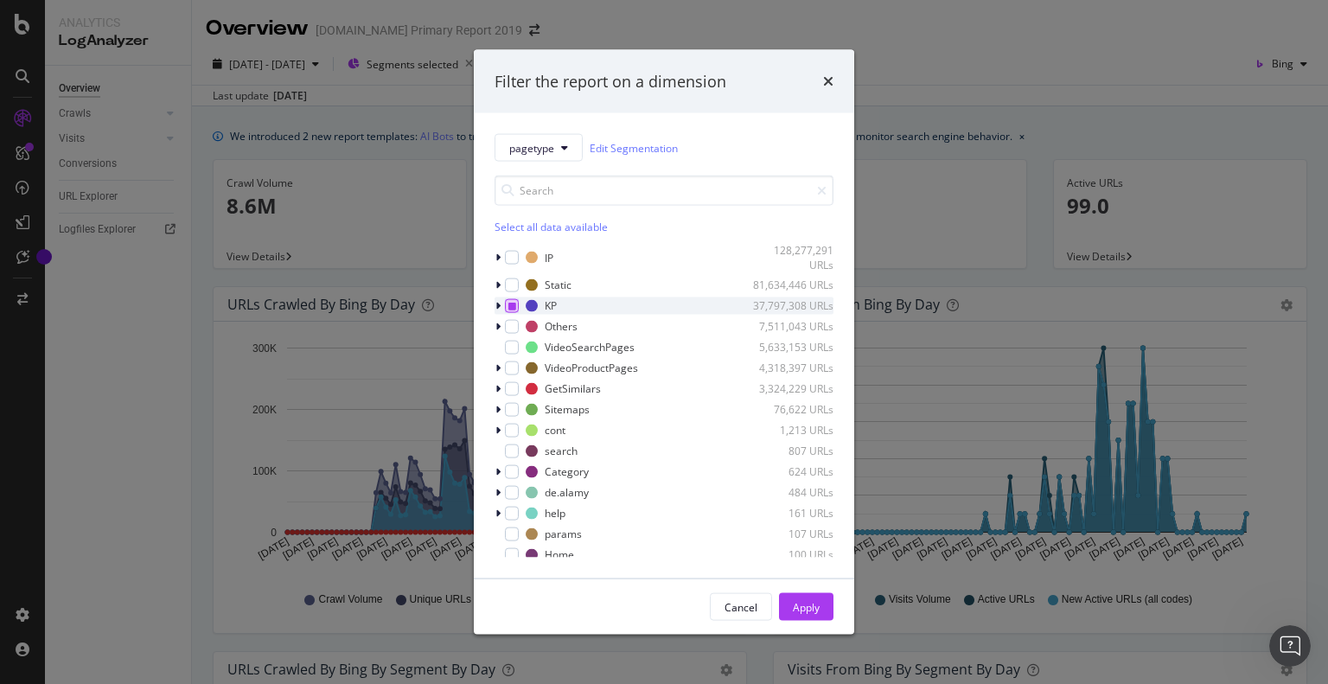
click at [510, 304] on icon "modal" at bounding box center [513, 305] width 8 height 9
click at [515, 244] on div "IP 128,277,291 URLs" at bounding box center [664, 257] width 339 height 29
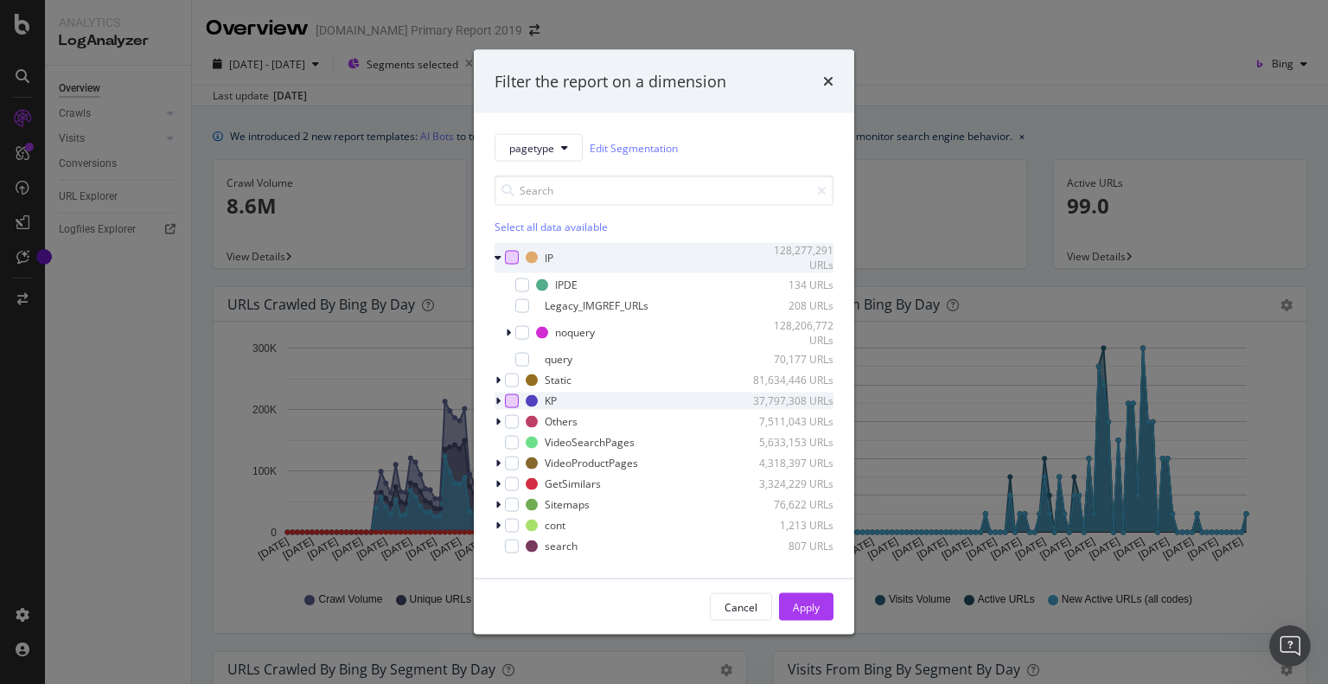
click at [515, 257] on div "modal" at bounding box center [512, 258] width 14 height 14
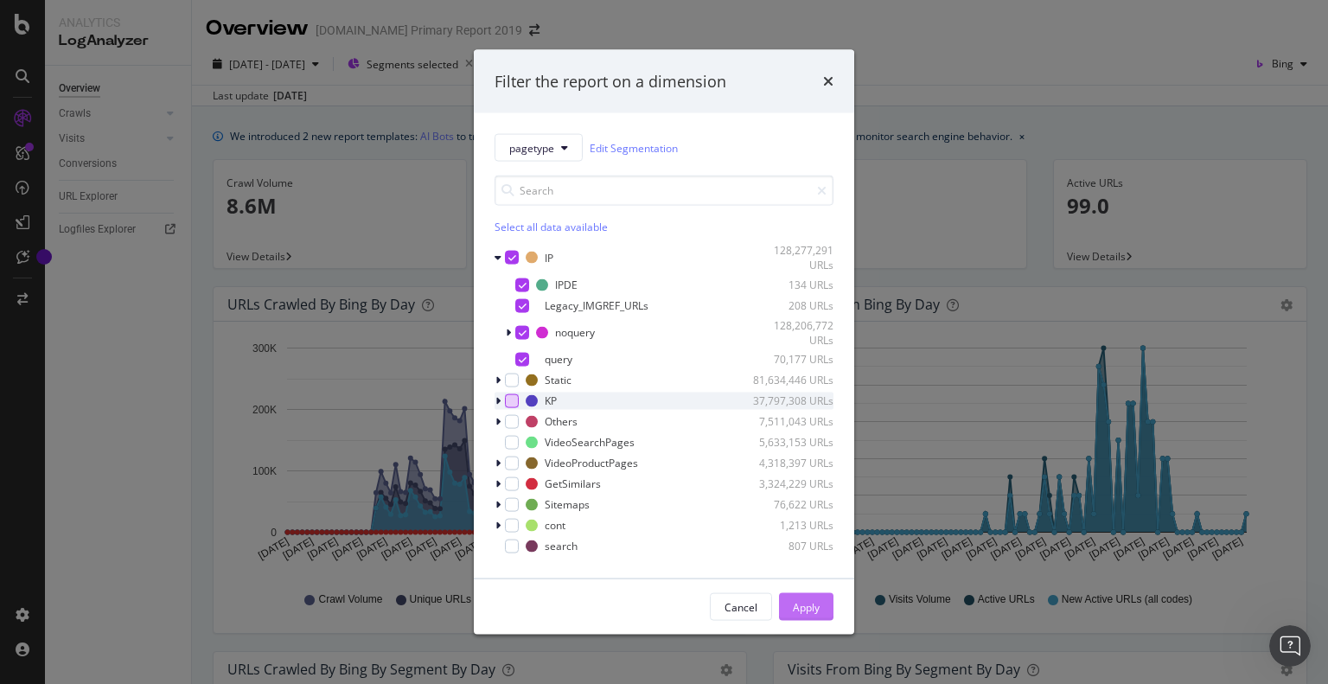
click at [813, 609] on div "Apply" at bounding box center [806, 606] width 27 height 15
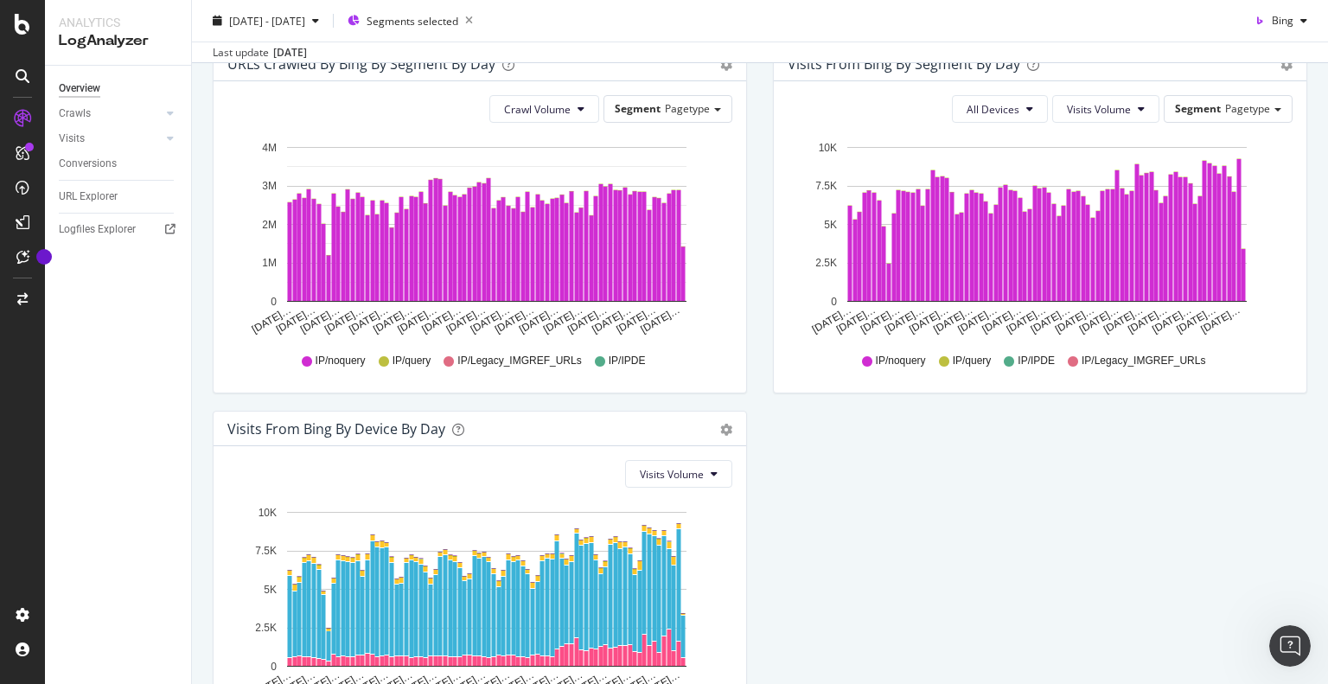
scroll to position [756, 0]
